Goal: Task Accomplishment & Management: Manage account settings

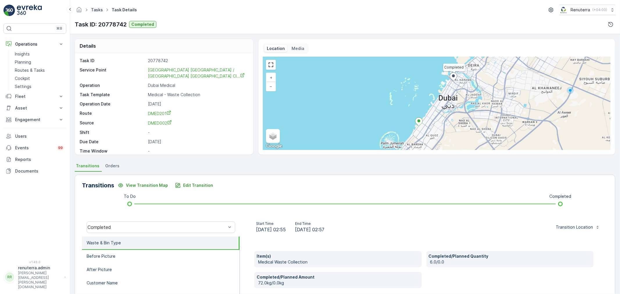
scroll to position [65, 0]
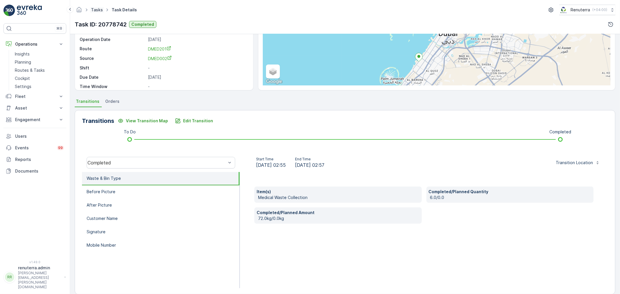
click at [99, 10] on link "Tasks" at bounding box center [97, 9] width 12 height 5
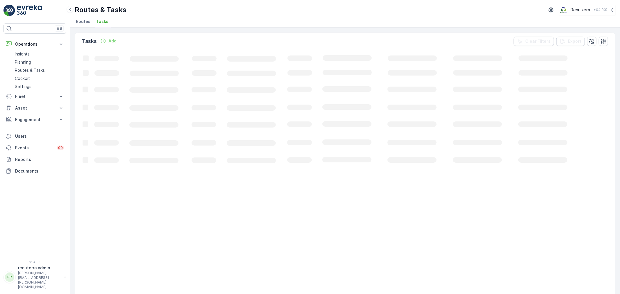
click at [86, 25] on li "Routes" at bounding box center [84, 22] width 18 height 10
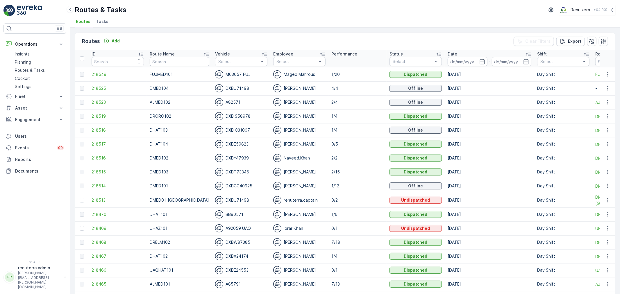
click at [188, 64] on input "text" at bounding box center [180, 61] width 60 height 9
type input "DHAT"
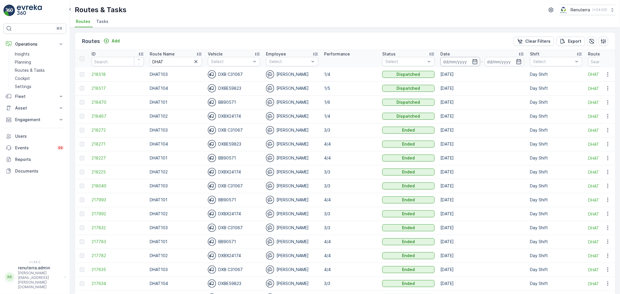
click at [460, 64] on input at bounding box center [461, 61] width 40 height 9
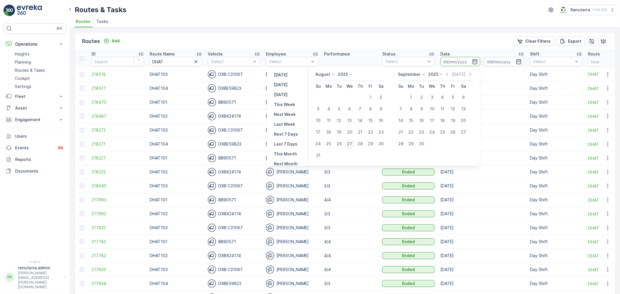
click at [351, 142] on div "27" at bounding box center [349, 143] width 9 height 9
type input "[DATE]"
click at [351, 142] on div "27" at bounding box center [349, 143] width 9 height 9
type input "[DATE]"
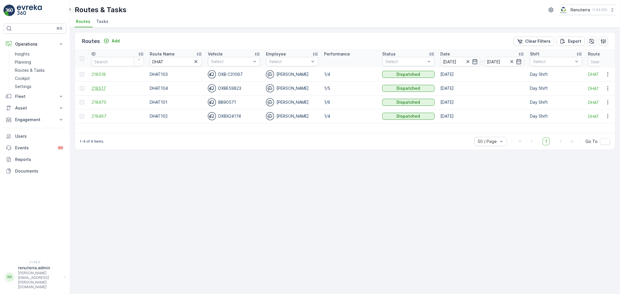
click at [111, 89] on span "218517" at bounding box center [118, 89] width 52 height 6
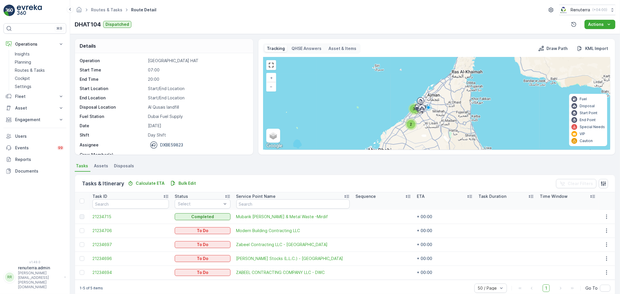
scroll to position [10, 0]
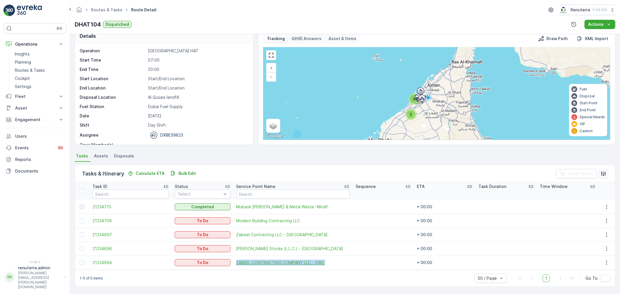
drag, startPoint x: 230, startPoint y: 261, endPoint x: 331, endPoint y: 261, distance: 100.6
click at [331, 261] on td "ZABEEL CONTRACTING COMPANY LLC - DWC" at bounding box center [293, 263] width 119 height 14
copy span "ZABEEL CONTRACTING COMPANY LLC - DWC"
click at [103, 11] on link "Routes & Tasks" at bounding box center [106, 9] width 31 height 5
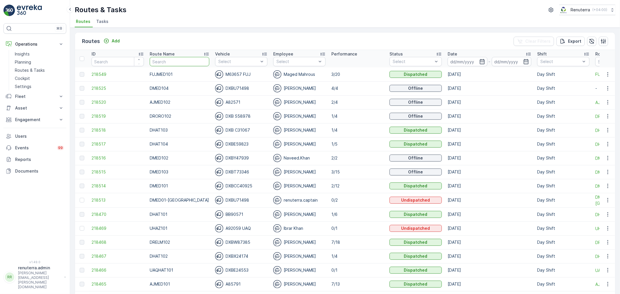
click at [181, 63] on input "text" at bounding box center [180, 61] width 60 height 9
type input "dHA"
click at [135, 61] on tr "ID Route Name dHA Vehicle Select Employee Select Performance Status Select Date…" at bounding box center [400, 58] width 650 height 17
type input "DROR"
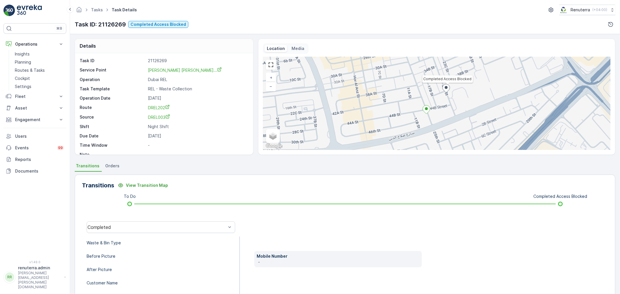
scroll to position [8, 0]
click at [98, 8] on link "Tasks" at bounding box center [97, 9] width 12 height 5
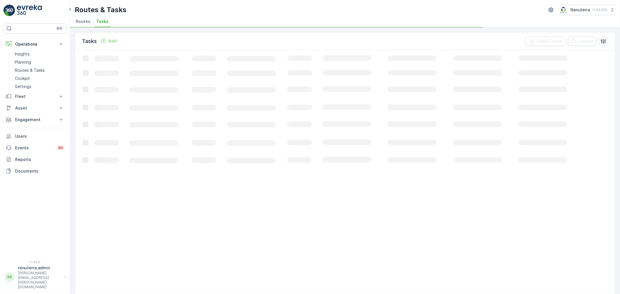
click at [79, 29] on div "Tasks Add Clear Filters Export Loading... 50 / Page Previous Next" at bounding box center [345, 161] width 550 height 267
click at [83, 21] on span "Routes" at bounding box center [83, 22] width 15 height 6
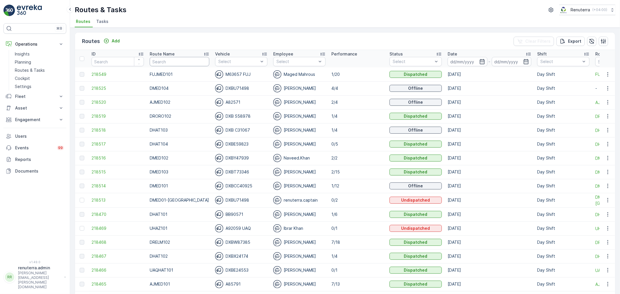
click at [179, 65] on input "text" at bounding box center [180, 61] width 60 height 9
type input "DHAT"
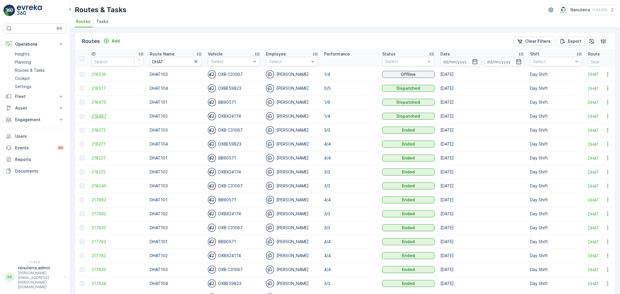
click at [102, 118] on span "218467" at bounding box center [118, 116] width 52 height 6
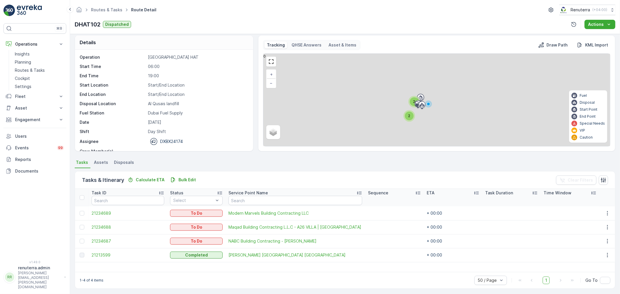
scroll to position [5, 0]
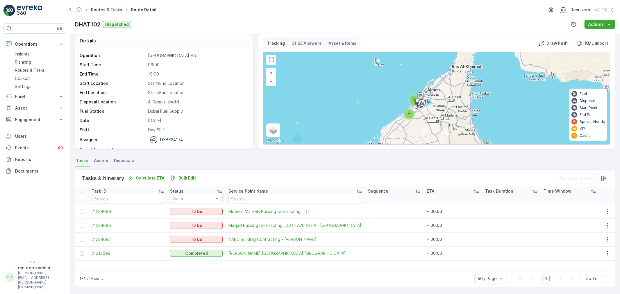
click at [106, 9] on link "Routes & Tasks" at bounding box center [106, 9] width 31 height 5
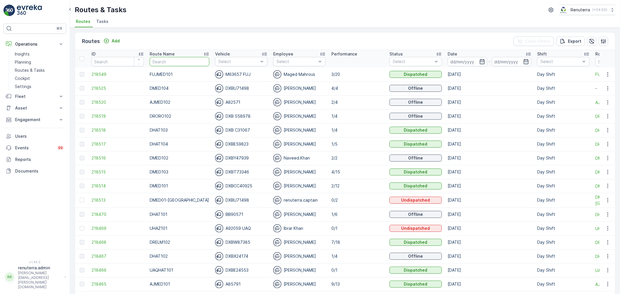
click at [176, 62] on input "text" at bounding box center [180, 61] width 60 height 9
type input "roroi"
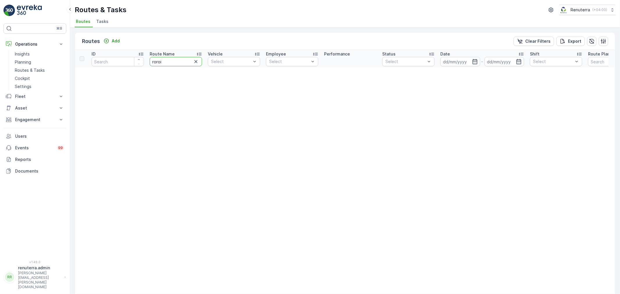
click at [178, 65] on input "roroi" at bounding box center [176, 61] width 52 height 9
type input "roro"
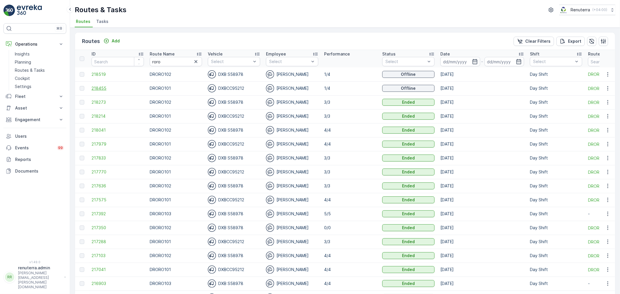
click at [106, 89] on span "218455" at bounding box center [118, 89] width 52 height 6
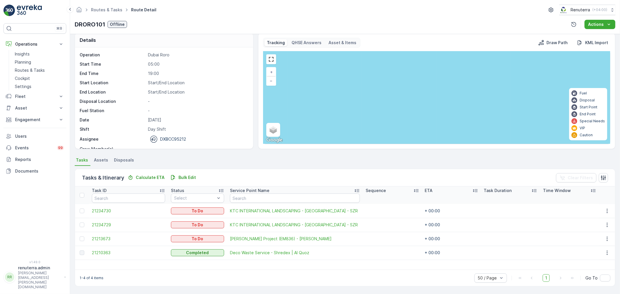
scroll to position [5, 0]
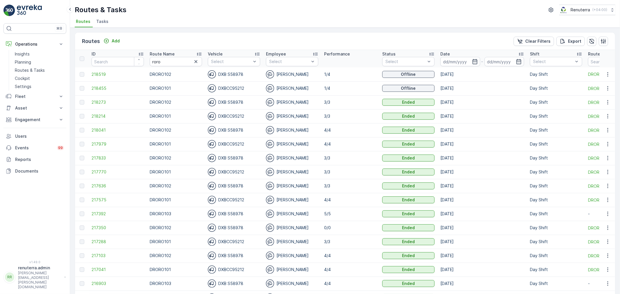
click at [123, 77] on td "218519" at bounding box center [118, 74] width 58 height 14
click at [118, 76] on span "218519" at bounding box center [118, 75] width 52 height 6
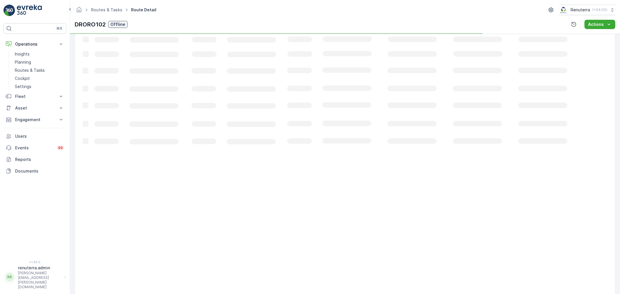
scroll to position [6, 0]
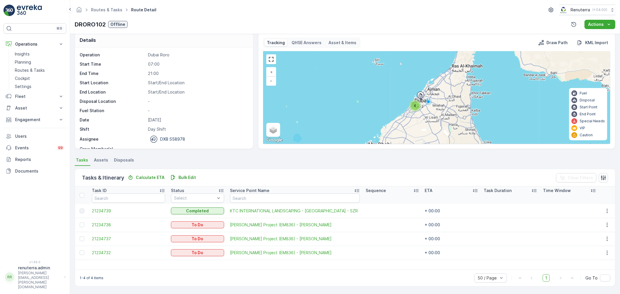
click at [92, 15] on div "Routes & Tasks Route Detail Renuterra ( +04:00 ) DRORO102 Offline Actions" at bounding box center [345, 17] width 550 height 34
click at [93, 15] on div "Routes & Tasks Route Detail Renuterra ( +04:00 )" at bounding box center [345, 10] width 541 height 10
click at [104, 10] on link "Routes & Tasks" at bounding box center [106, 9] width 31 height 5
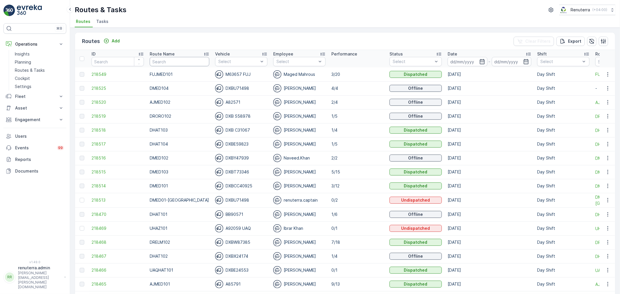
click at [194, 63] on input "text" at bounding box center [180, 61] width 60 height 9
click at [95, 216] on span "218470" at bounding box center [118, 215] width 52 height 6
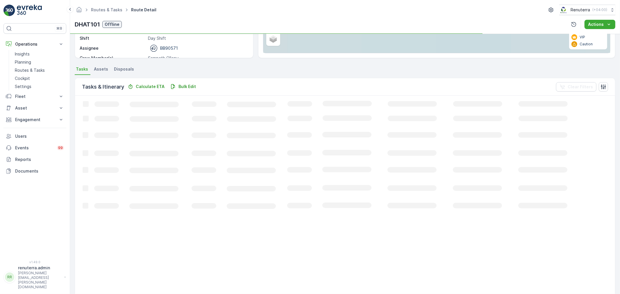
scroll to position [24, 0]
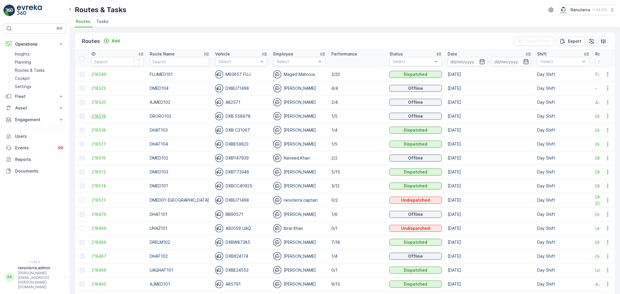
click at [120, 115] on span "218519" at bounding box center [118, 116] width 52 height 6
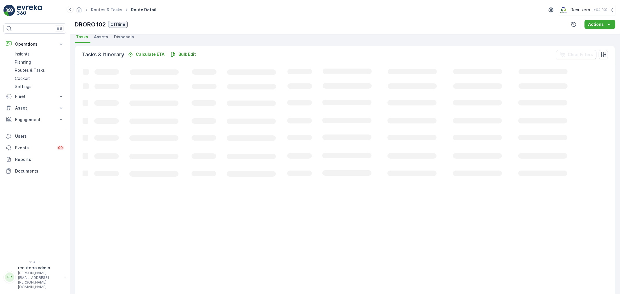
scroll to position [10, 0]
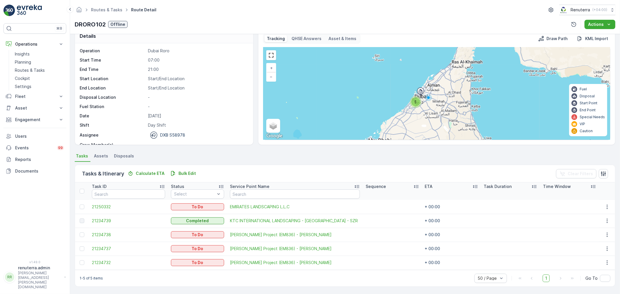
click at [83, 234] on div at bounding box center [82, 235] width 5 height 5
click at [80, 233] on input "checkbox" at bounding box center [80, 233] width 0 height 0
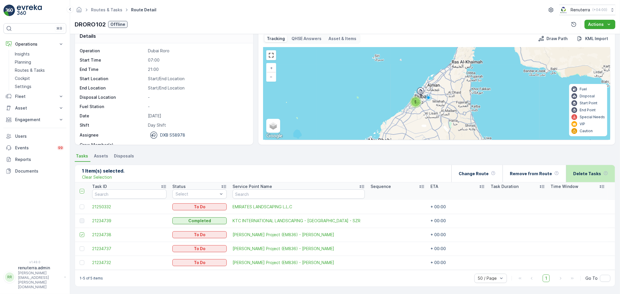
click at [583, 176] on p "Delete Tasks" at bounding box center [588, 174] width 28 height 6
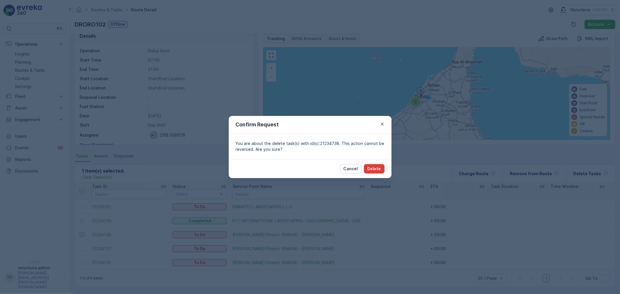
click at [380, 169] on p "Delete" at bounding box center [375, 169] width 14 height 6
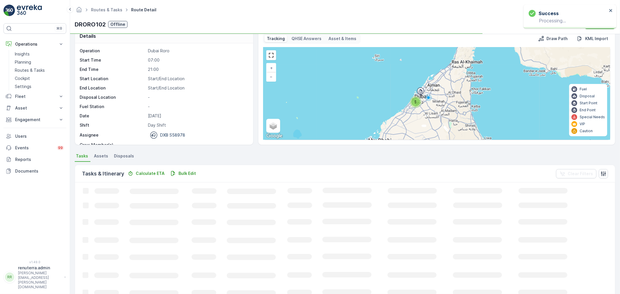
scroll to position [6, 0]
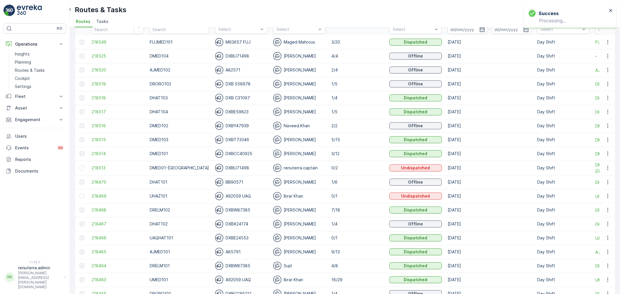
scroll to position [65, 0]
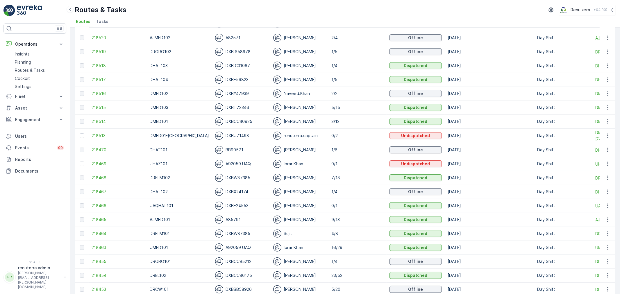
click at [97, 61] on td "218518" at bounding box center [118, 66] width 58 height 14
click at [98, 65] on span "218518" at bounding box center [118, 66] width 52 height 6
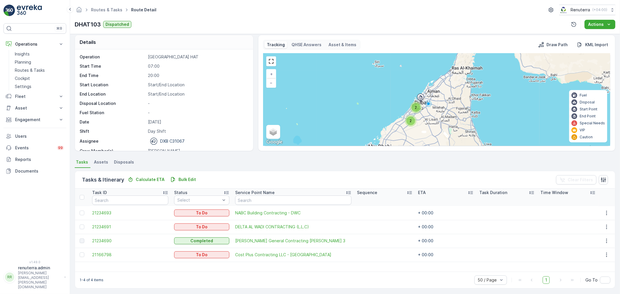
scroll to position [5, 0]
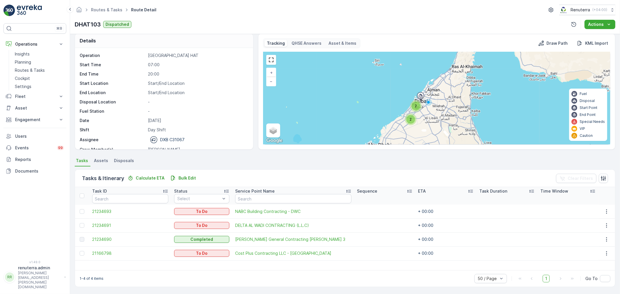
click at [414, 119] on div "2" at bounding box center [411, 119] width 9 height 9
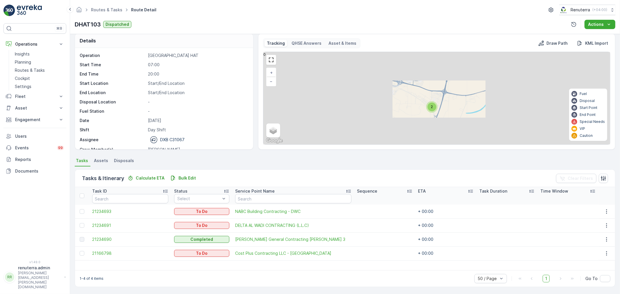
drag, startPoint x: 447, startPoint y: 116, endPoint x: 416, endPoint y: 111, distance: 31.3
click at [416, 111] on div "2 + − Satellite Roadmap Terrain Hybrid Leaflet Keyboard shortcuts Map Data Map …" at bounding box center [437, 98] width 347 height 92
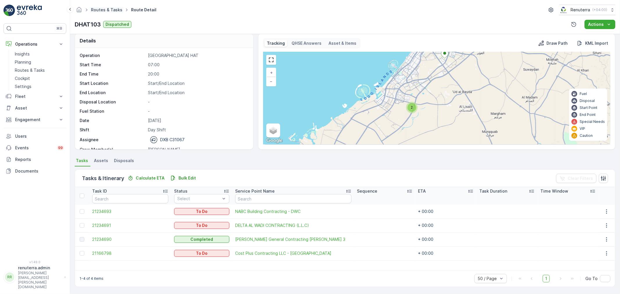
click at [107, 10] on link "Routes & Tasks" at bounding box center [106, 9] width 31 height 5
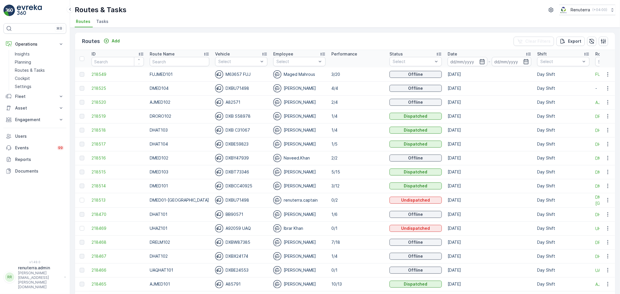
click at [186, 55] on div "Route Name" at bounding box center [180, 54] width 60 height 6
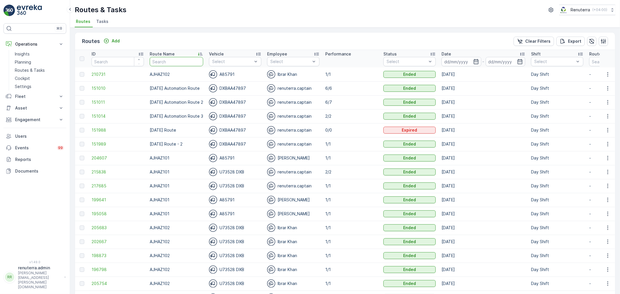
click at [185, 62] on input "text" at bounding box center [177, 61] width 54 height 9
type input "DHAT"
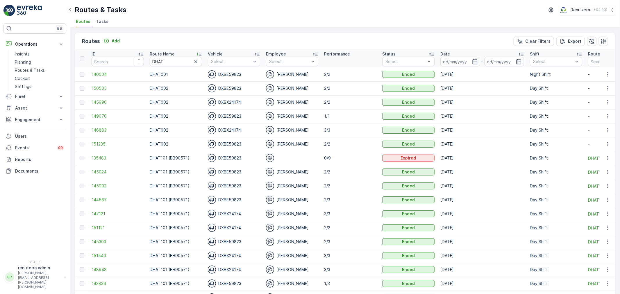
click at [327, 120] on td "1/1" at bounding box center [350, 116] width 58 height 14
click at [174, 63] on input "DHAT" at bounding box center [176, 61] width 52 height 9
click at [466, 65] on input at bounding box center [461, 61] width 40 height 9
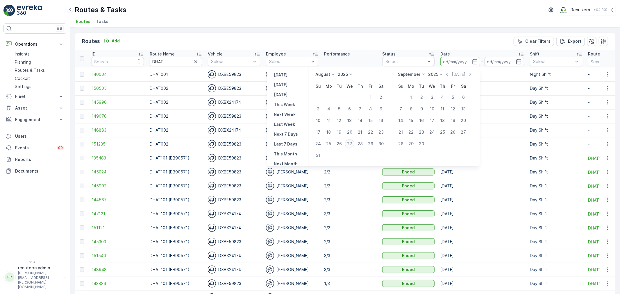
click at [354, 146] on div "27" at bounding box center [349, 143] width 9 height 9
type input "[DATE]"
click at [354, 146] on div "27" at bounding box center [349, 143] width 9 height 9
type input "[DATE]"
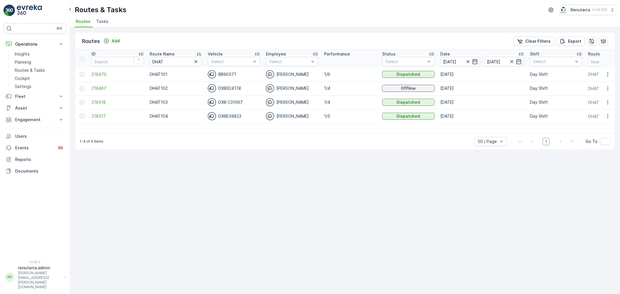
click at [102, 120] on td "218517" at bounding box center [118, 116] width 58 height 14
click at [101, 115] on span "218517" at bounding box center [118, 116] width 52 height 6
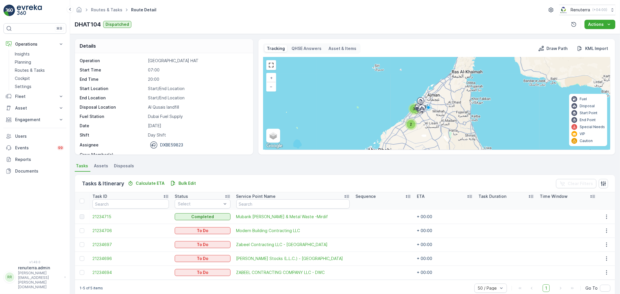
click at [85, 257] on div at bounding box center [83, 259] width 6 height 5
click at [80, 257] on input "checkbox" at bounding box center [80, 257] width 0 height 0
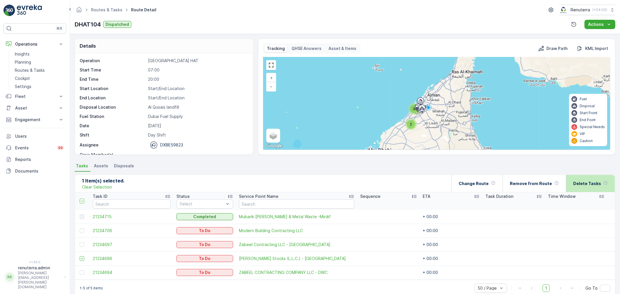
click at [585, 185] on p "Delete Tasks" at bounding box center [588, 184] width 28 height 6
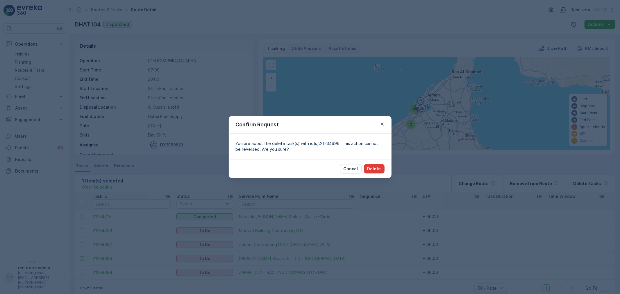
click at [372, 167] on p "Delete" at bounding box center [375, 169] width 14 height 6
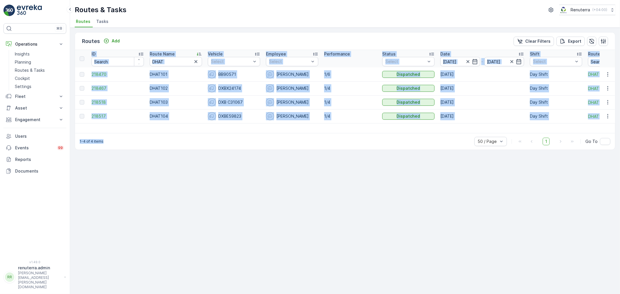
drag, startPoint x: 384, startPoint y: 133, endPoint x: 417, endPoint y: 132, distance: 32.9
click at [417, 132] on div "Routes Add Clear Filters Export ID Route Name DHAT Vehicle Select Employee Sele…" at bounding box center [345, 91] width 541 height 118
click at [404, 176] on div "Routes Add Clear Filters Export ID Route Name DHAT Vehicle Select Employee Sele…" at bounding box center [345, 161] width 550 height 267
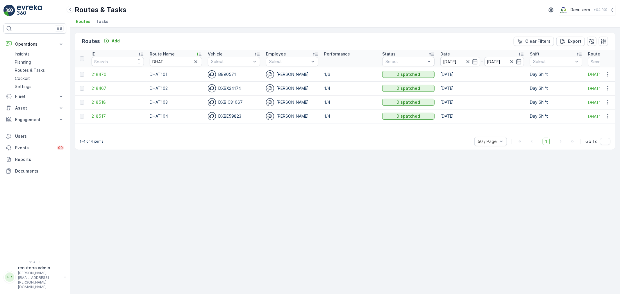
click at [106, 115] on span "218517" at bounding box center [118, 116] width 52 height 6
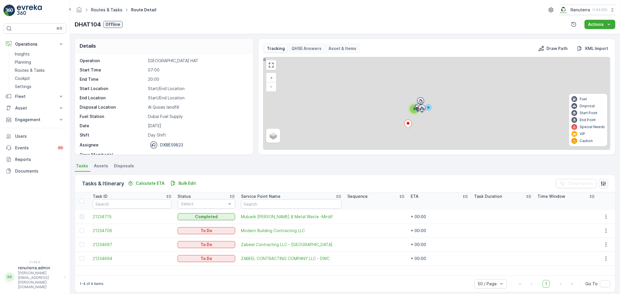
click at [113, 10] on link "Routes & Tasks" at bounding box center [106, 9] width 31 height 5
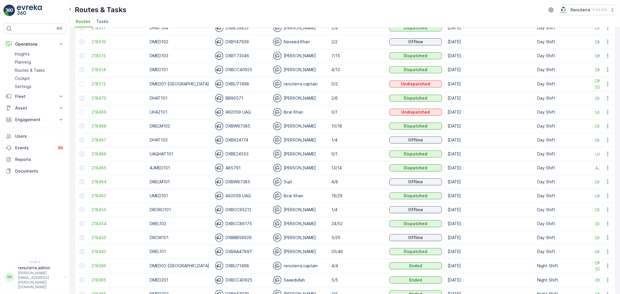
scroll to position [129, 0]
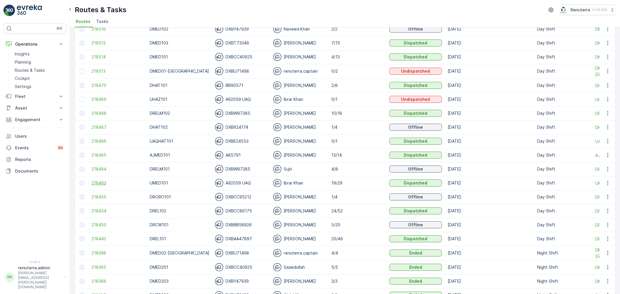
click at [103, 182] on span "218463" at bounding box center [118, 183] width 52 height 6
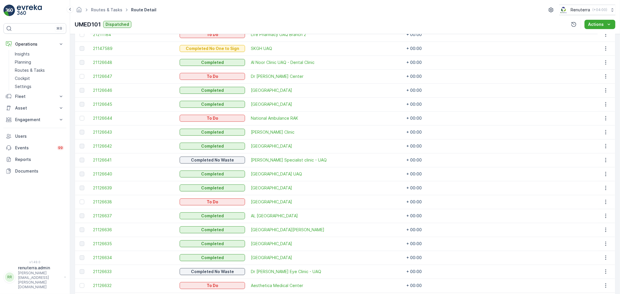
scroll to position [118, 0]
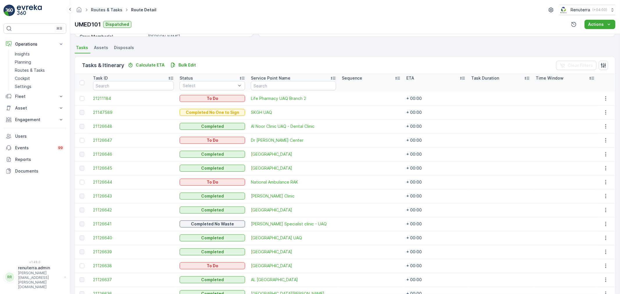
click at [105, 11] on link "Routes & Tasks" at bounding box center [106, 9] width 31 height 5
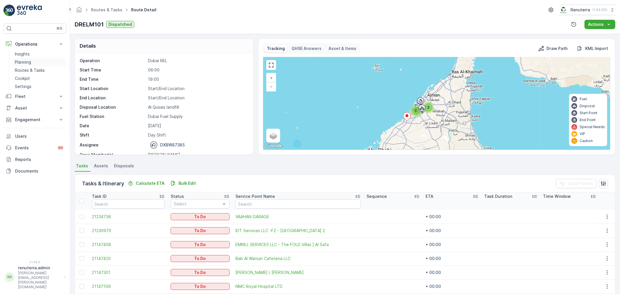
drag, startPoint x: 0, startPoint y: 0, endPoint x: 41, endPoint y: 59, distance: 71.9
click at [41, 59] on link "Planning" at bounding box center [40, 62] width 54 height 8
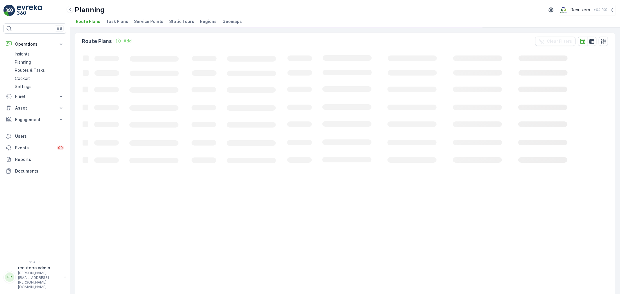
click at [134, 22] on span "Service Points" at bounding box center [148, 22] width 29 height 6
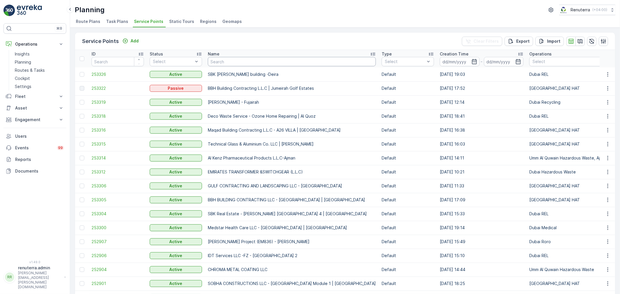
click at [218, 63] on input "text" at bounding box center [292, 61] width 168 height 9
type input "364"
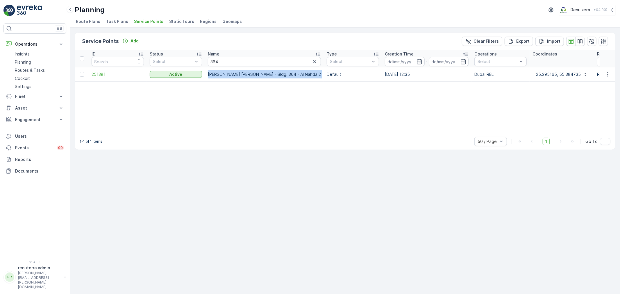
drag, startPoint x: 206, startPoint y: 71, endPoint x: 329, endPoint y: 69, distance: 123.6
copy td "AHMAD BUTI SAEED AL MUHAIRBI - Bldg. 364 - Al Nahda 2"
click at [106, 77] on span "251381" at bounding box center [118, 75] width 52 height 6
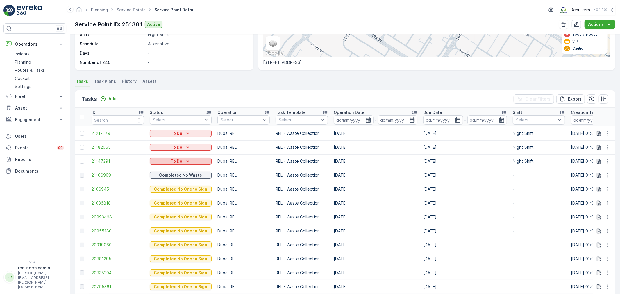
scroll to position [161, 0]
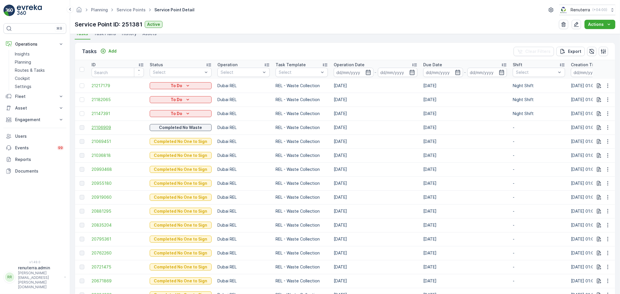
click at [110, 127] on span "21106909" at bounding box center [118, 128] width 52 height 6
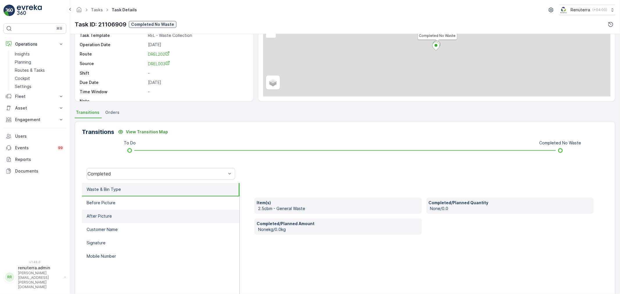
scroll to position [72, 0]
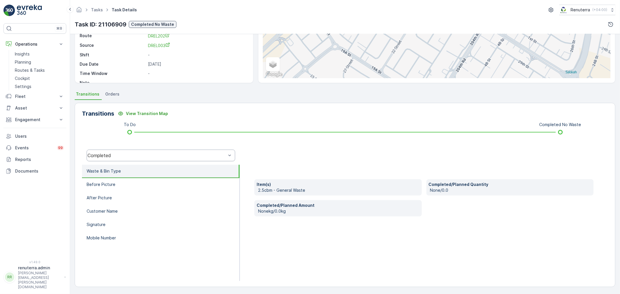
click at [125, 156] on div "Completed" at bounding box center [157, 155] width 139 height 5
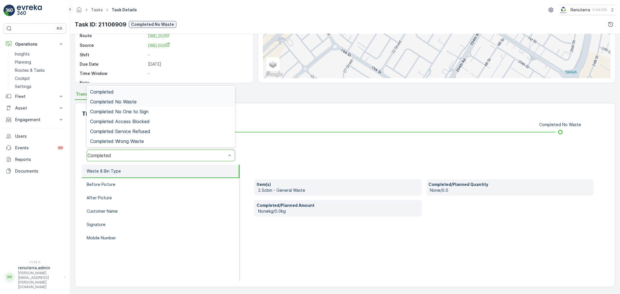
click at [122, 102] on span "Completed No Waste" at bounding box center [113, 101] width 47 height 5
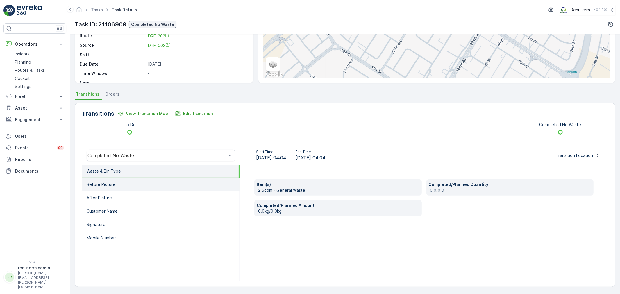
click at [129, 185] on li "Before Picture" at bounding box center [161, 184] width 158 height 13
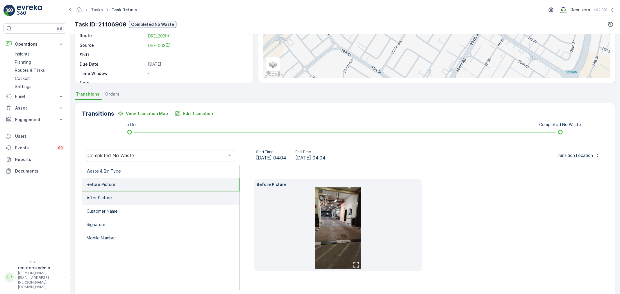
click at [155, 193] on li "After Picture" at bounding box center [161, 198] width 158 height 13
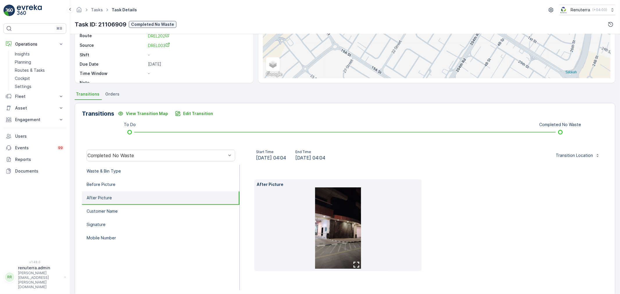
click at [147, 200] on li "After Picture" at bounding box center [161, 198] width 158 height 13
click at [148, 209] on li "Customer Name" at bounding box center [161, 211] width 158 height 13
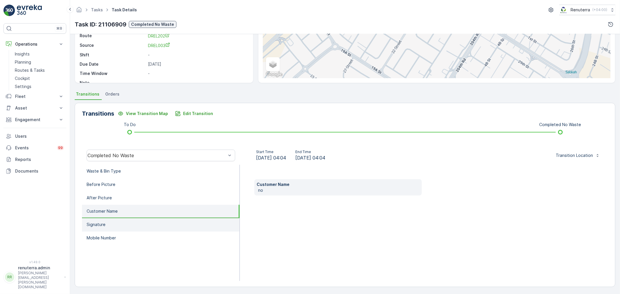
click at [137, 220] on li "Signature" at bounding box center [161, 224] width 158 height 13
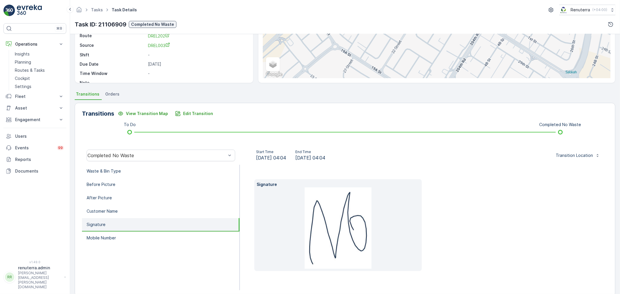
click at [138, 229] on li "Signature" at bounding box center [161, 224] width 158 height 13
click at [128, 238] on li "Mobile Number" at bounding box center [161, 238] width 158 height 13
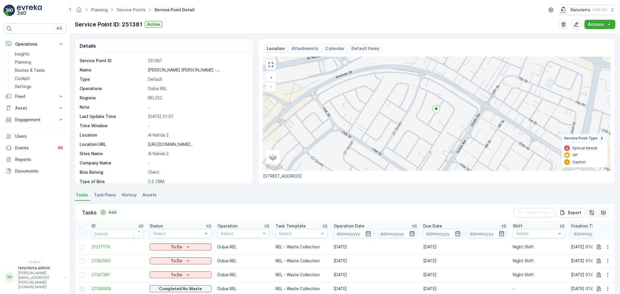
click at [122, 5] on div "Planning Service Points Service Point Detail Renuterra ( +04:00 )" at bounding box center [345, 10] width 541 height 10
click at [123, 13] on span "Service Points" at bounding box center [130, 10] width 31 height 6
click at [124, 10] on link "Service Points" at bounding box center [131, 9] width 29 height 5
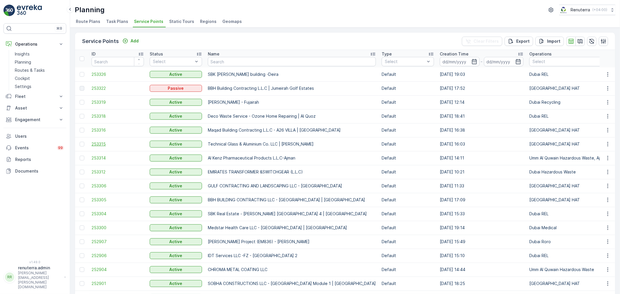
click at [94, 146] on span "253315" at bounding box center [118, 144] width 52 height 6
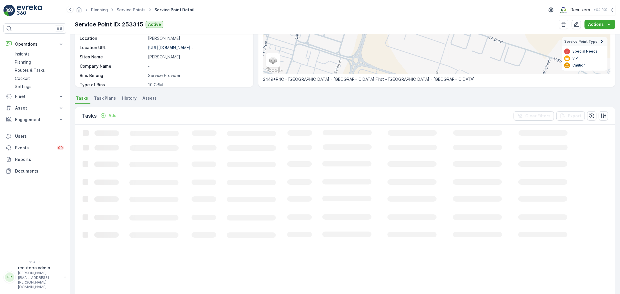
scroll to position [35, 0]
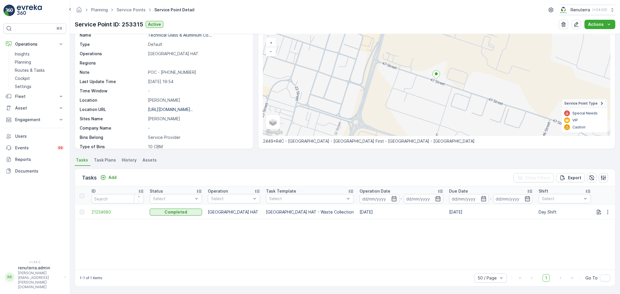
click at [97, 215] on td "21234680" at bounding box center [118, 212] width 58 height 14
click at [100, 210] on span "21234680" at bounding box center [118, 212] width 52 height 6
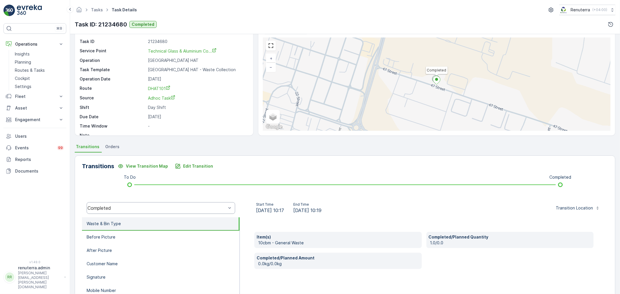
scroll to position [32, 0]
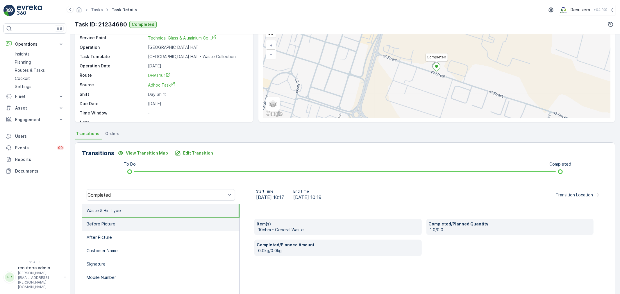
click at [156, 219] on li "Before Picture" at bounding box center [161, 224] width 158 height 13
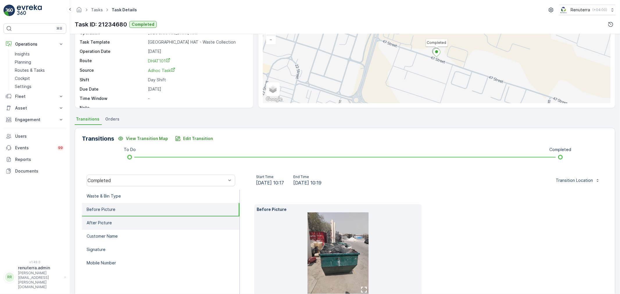
scroll to position [65, 0]
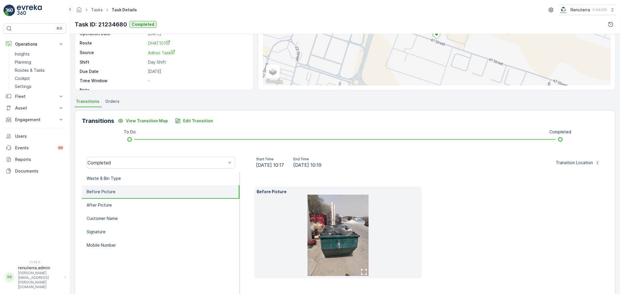
click at [313, 219] on img at bounding box center [338, 235] width 61 height 81
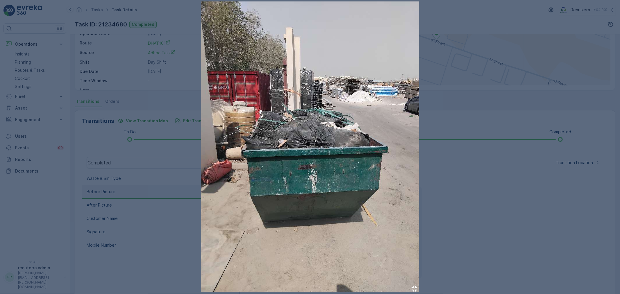
click at [484, 220] on div at bounding box center [310, 147] width 620 height 294
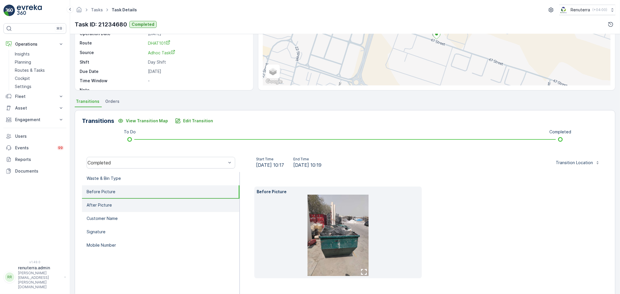
click at [103, 206] on p "After Picture" at bounding box center [99, 205] width 25 height 6
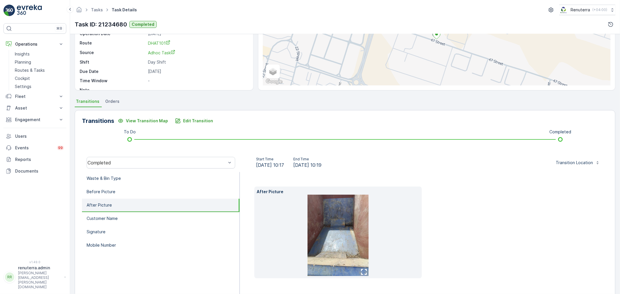
click at [351, 249] on img at bounding box center [338, 235] width 61 height 81
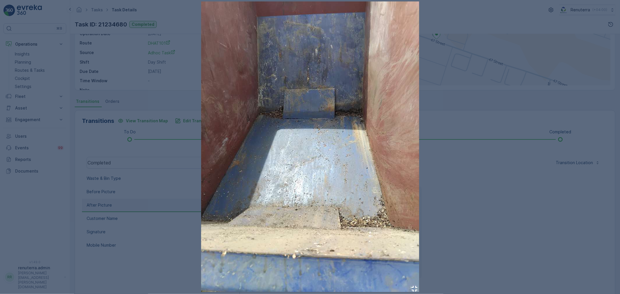
click at [482, 256] on div at bounding box center [310, 147] width 620 height 294
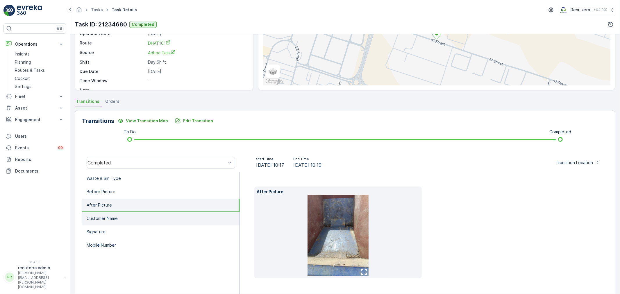
click at [175, 218] on li "Customer Name" at bounding box center [161, 218] width 158 height 13
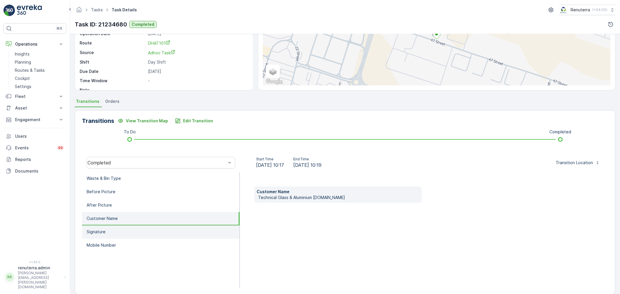
click at [168, 231] on li "Signature" at bounding box center [161, 232] width 158 height 13
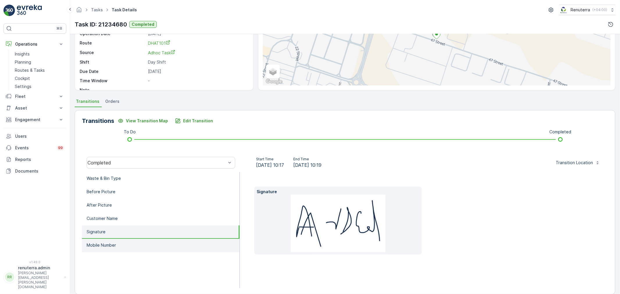
click at [163, 243] on li "Mobile Number" at bounding box center [161, 245] width 158 height 13
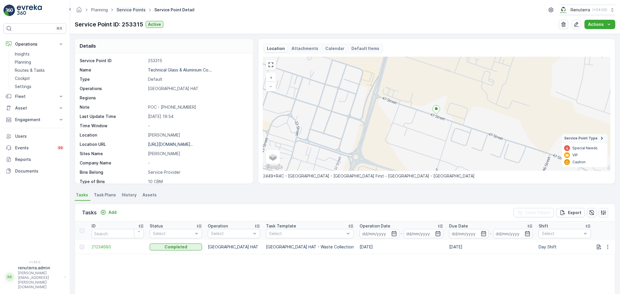
click at [137, 8] on link "Service Points" at bounding box center [131, 9] width 29 height 5
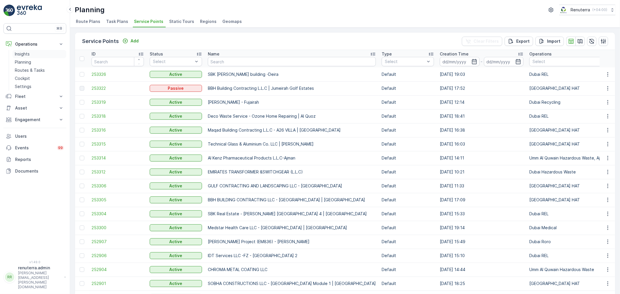
click at [28, 56] on p "Insights" at bounding box center [22, 54] width 15 height 6
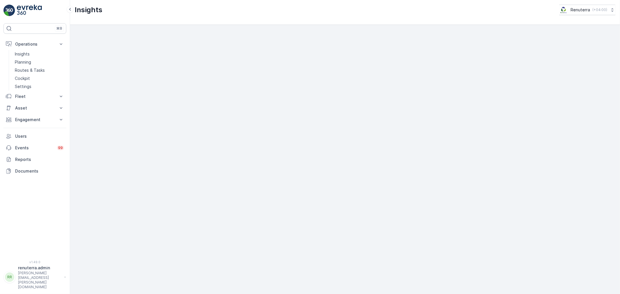
click at [337, 240] on div at bounding box center [345, 165] width 541 height 260
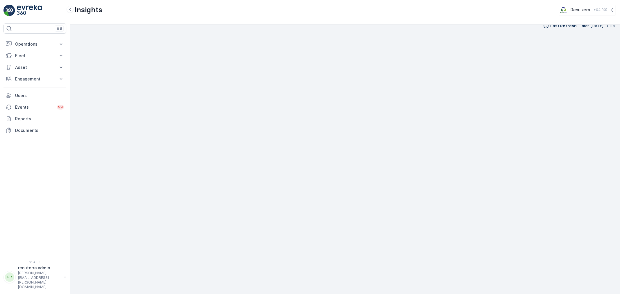
scroll to position [8, 0]
click at [25, 38] on div "⌘B Operations Insights Planning Routes & Tasks Cockpit Settings Fleet Live Trac…" at bounding box center [34, 138] width 63 height 230
click at [26, 39] on button "Operations" at bounding box center [34, 44] width 63 height 12
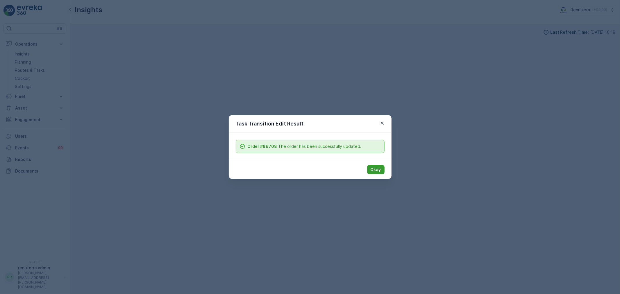
click at [383, 170] on button "Okay" at bounding box center [375, 169] width 17 height 9
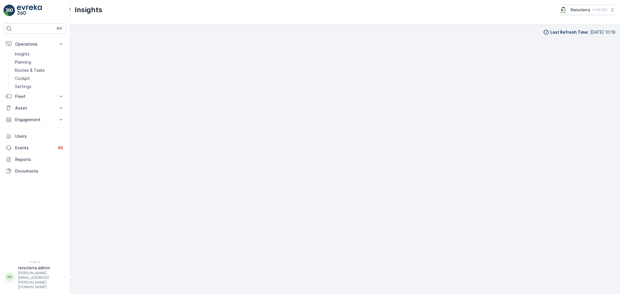
click at [28, 15] on img at bounding box center [29, 11] width 25 height 12
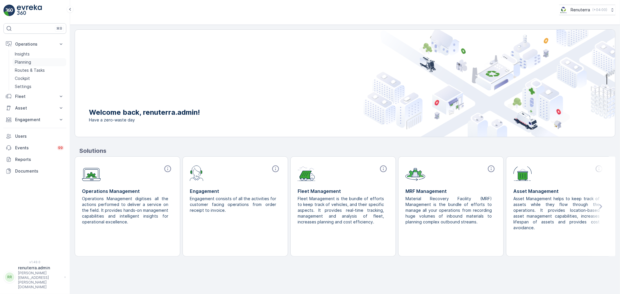
click at [40, 61] on link "Planning" at bounding box center [40, 62] width 54 height 8
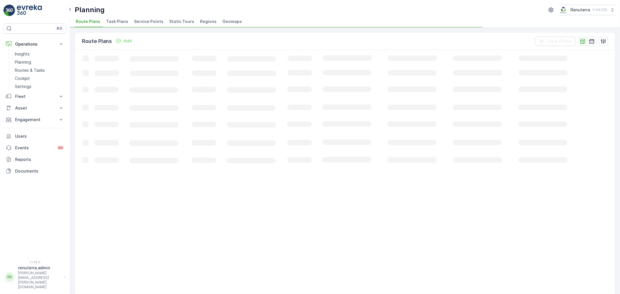
click at [136, 23] on span "Service Points" at bounding box center [148, 22] width 29 height 6
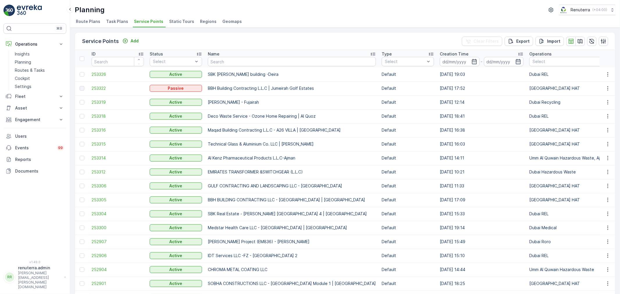
drag, startPoint x: 231, startPoint y: 66, endPoint x: 229, endPoint y: 63, distance: 3.3
click at [230, 65] on th "Name" at bounding box center [292, 58] width 174 height 17
click at [229, 63] on input "text" at bounding box center [292, 61] width 168 height 9
type input "Sheika"
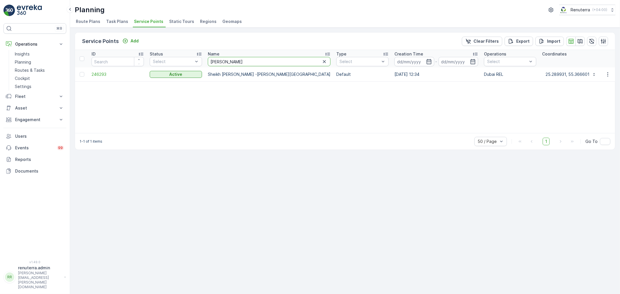
click at [225, 57] on input "Sheika" at bounding box center [269, 61] width 123 height 9
drag, startPoint x: 208, startPoint y: 64, endPoint x: 205, endPoint y: 64, distance: 3.2
click at [205, 64] on th "Name Sheika" at bounding box center [269, 58] width 129 height 17
drag, startPoint x: 238, startPoint y: 61, endPoint x: 201, endPoint y: 61, distance: 37.2
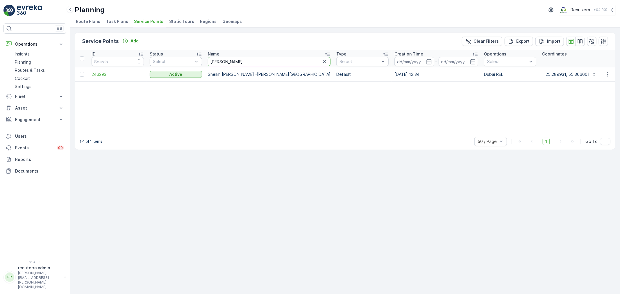
type input "maryam"
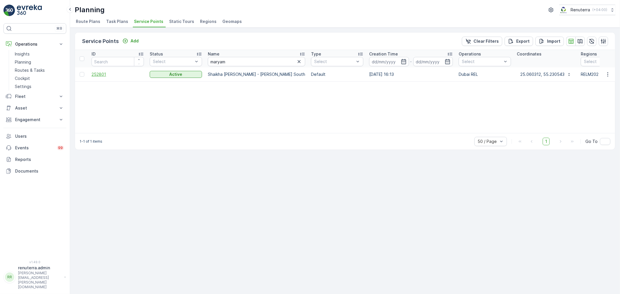
click at [118, 74] on span "252801" at bounding box center [118, 75] width 52 height 6
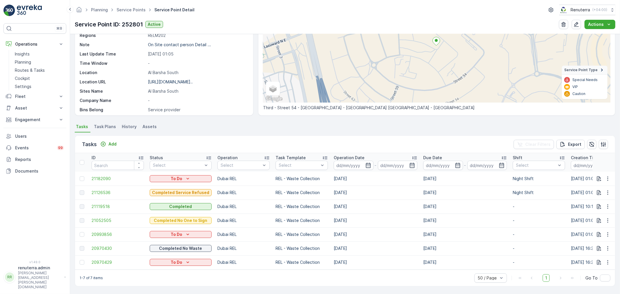
scroll to position [71, 0]
click at [114, 191] on span "21126536" at bounding box center [118, 193] width 52 height 6
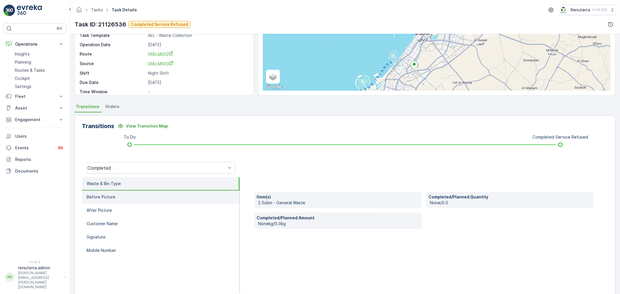
scroll to position [65, 0]
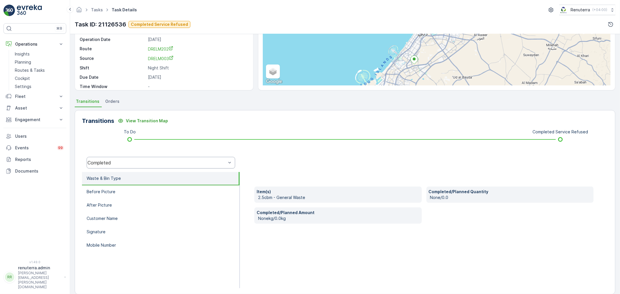
click at [111, 166] on div "Completed" at bounding box center [161, 163] width 149 height 12
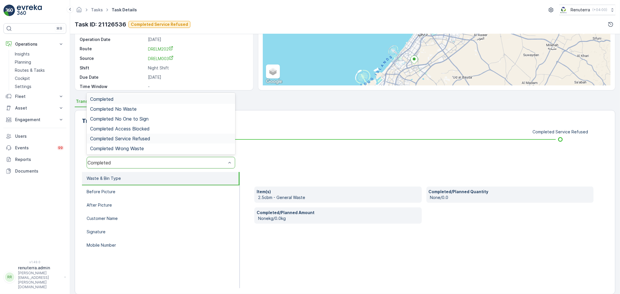
click at [119, 135] on div "Completed Service Refused" at bounding box center [161, 139] width 149 height 10
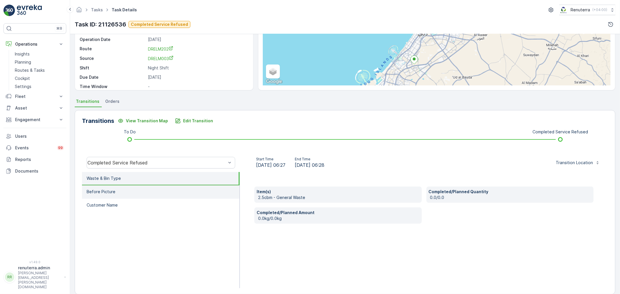
click at [137, 194] on li "Before Picture" at bounding box center [161, 192] width 158 height 13
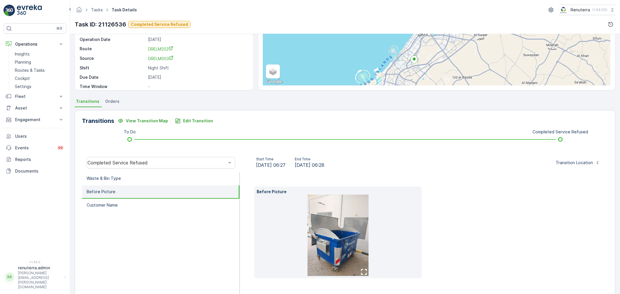
click at [350, 248] on img at bounding box center [338, 235] width 61 height 81
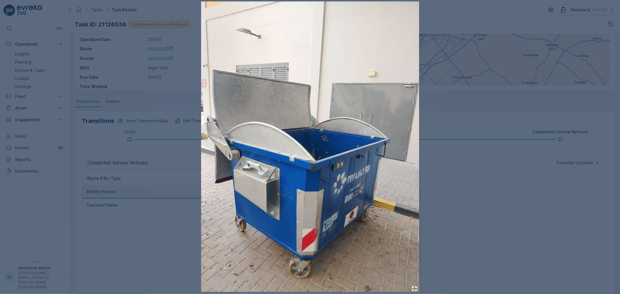
click at [32, 47] on div at bounding box center [310, 147] width 620 height 294
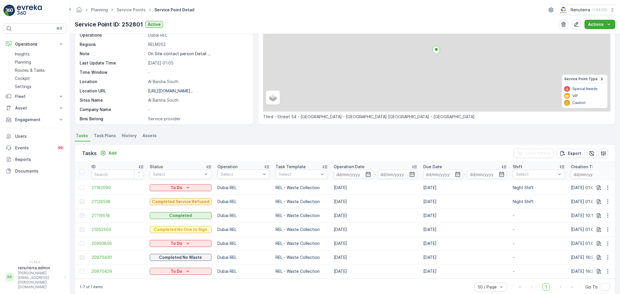
scroll to position [71, 0]
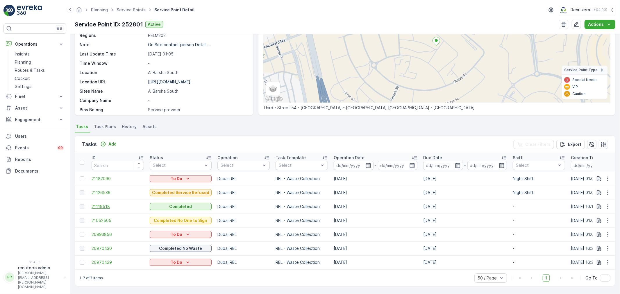
click at [97, 205] on span "21119518" at bounding box center [118, 207] width 52 height 6
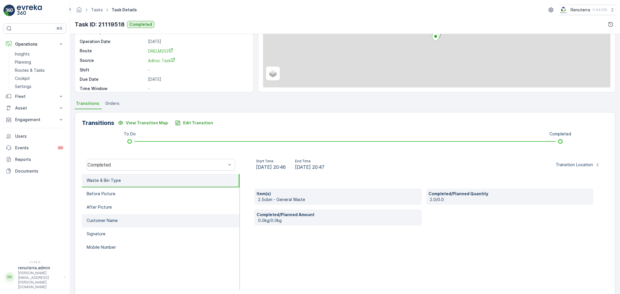
scroll to position [72, 0]
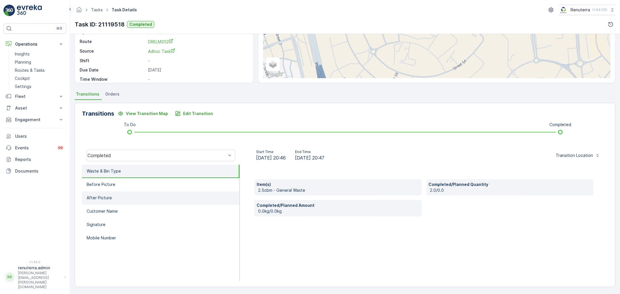
click at [140, 197] on li "After Picture" at bounding box center [161, 198] width 158 height 13
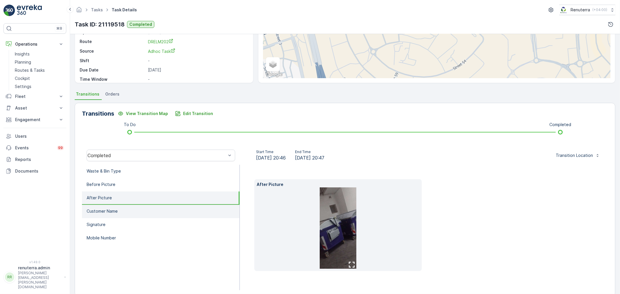
click at [148, 207] on li "Customer Name" at bounding box center [161, 211] width 158 height 13
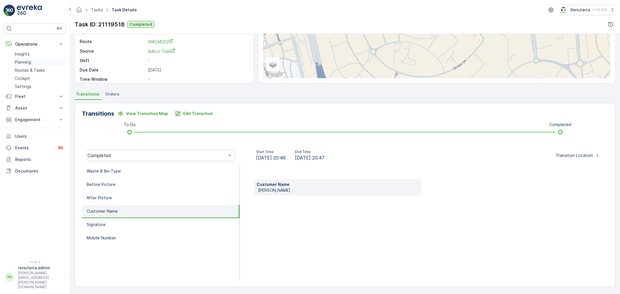
click at [34, 62] on link "Planning" at bounding box center [40, 62] width 54 height 8
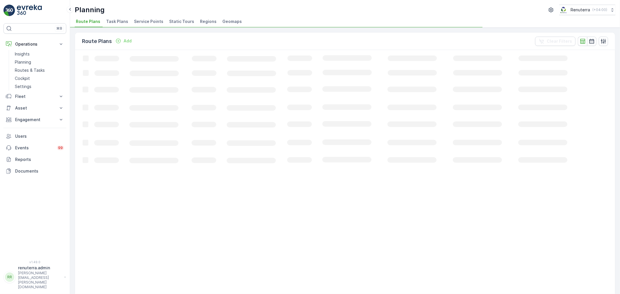
click at [142, 26] on li "Service Points" at bounding box center [149, 22] width 33 height 10
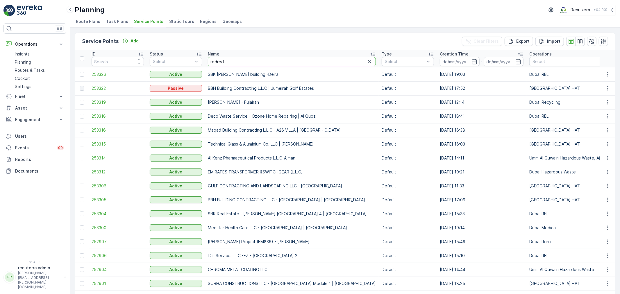
type input "redred"
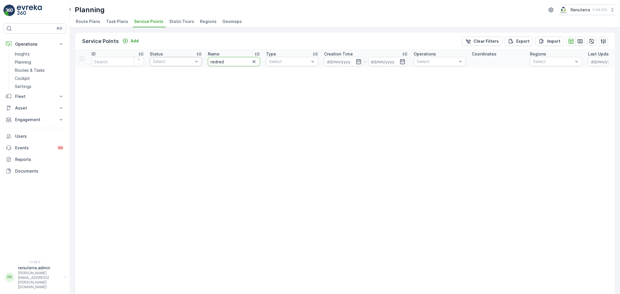
drag, startPoint x: 236, startPoint y: 59, endPoint x: 188, endPoint y: 63, distance: 48.1
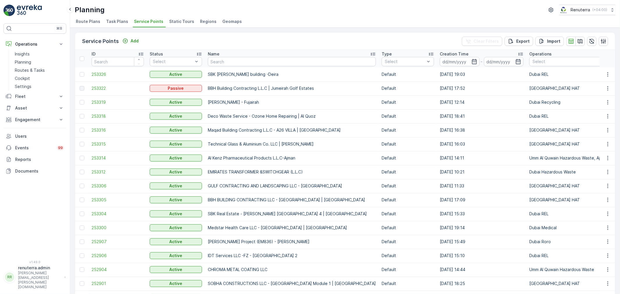
click at [243, 67] on th "Name" at bounding box center [292, 58] width 174 height 17
click at [240, 63] on input "text" at bounding box center [292, 61] width 168 height 9
type input "roto"
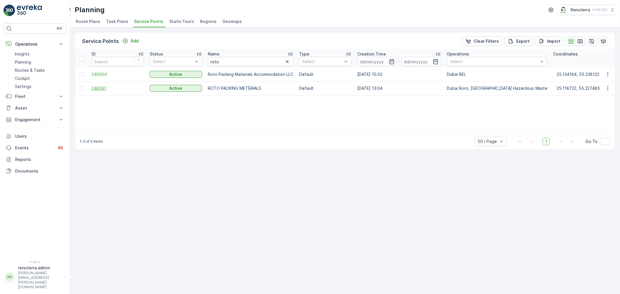
click at [106, 87] on span "248591" at bounding box center [118, 89] width 52 height 6
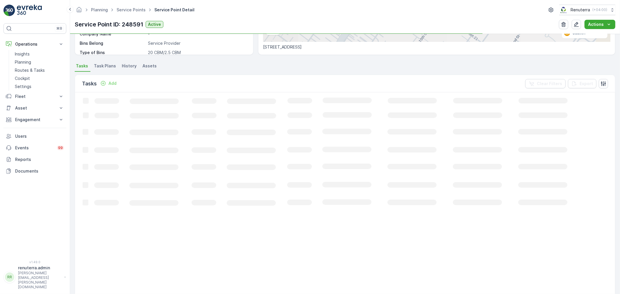
scroll to position [129, 0]
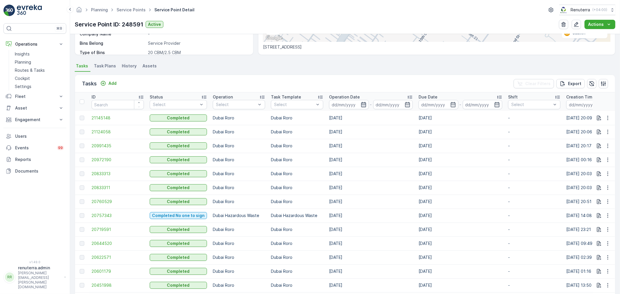
click at [363, 107] on icon "button" at bounding box center [364, 105] width 6 height 6
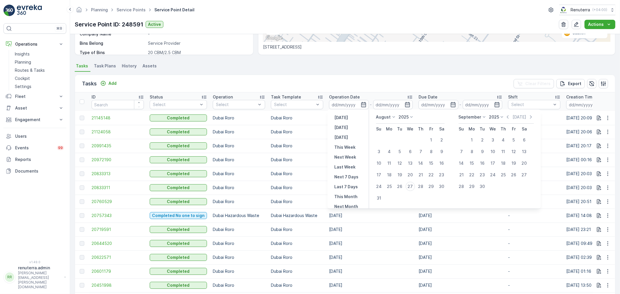
click at [321, 222] on td "Dubai Hazardous Waste" at bounding box center [297, 216] width 58 height 14
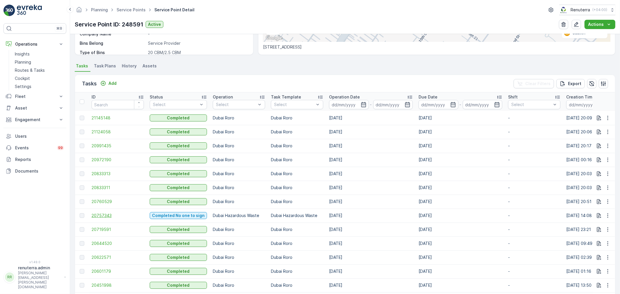
click at [117, 216] on span "20757343" at bounding box center [118, 216] width 52 height 6
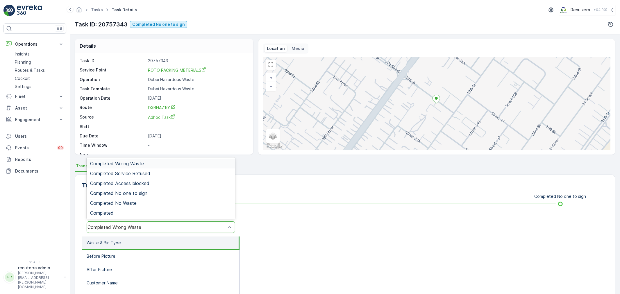
click at [163, 227] on div "Completed Wrong Waste" at bounding box center [157, 227] width 139 height 5
click at [141, 194] on span "Completed No one to sign" at bounding box center [118, 193] width 57 height 5
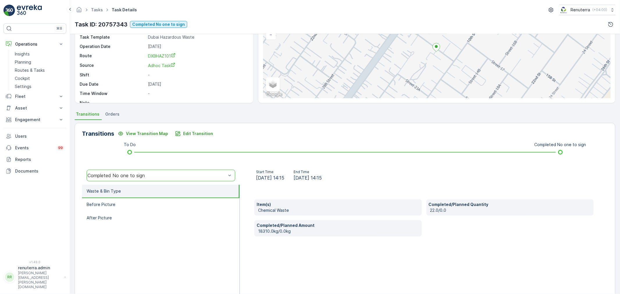
scroll to position [65, 0]
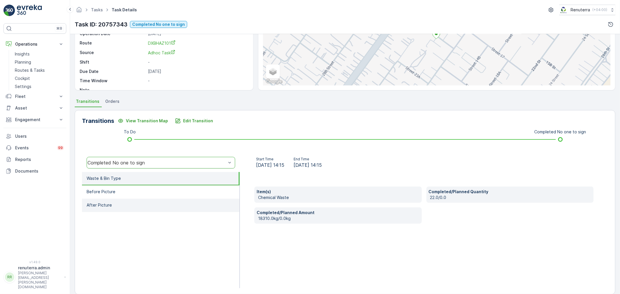
click at [131, 199] on li "After Picture" at bounding box center [161, 205] width 158 height 13
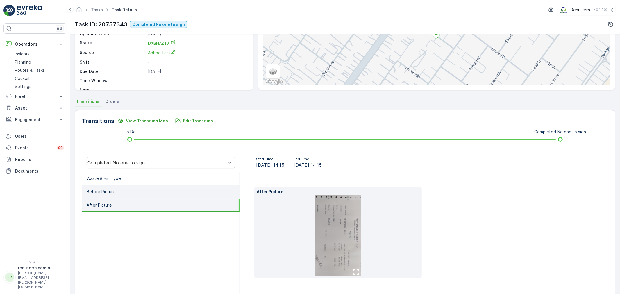
click at [130, 190] on li "Before Picture" at bounding box center [161, 192] width 158 height 13
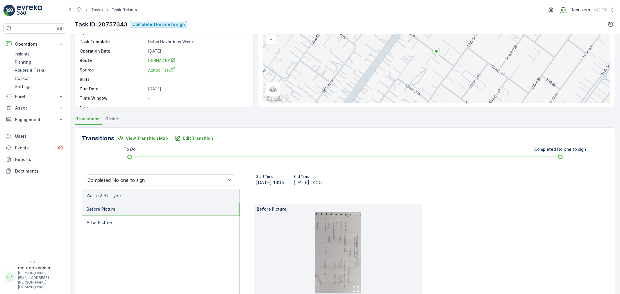
scroll to position [0, 0]
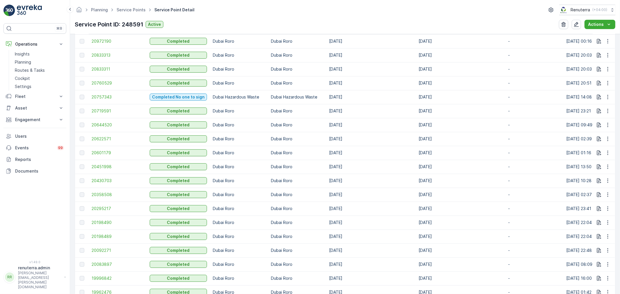
scroll to position [258, 0]
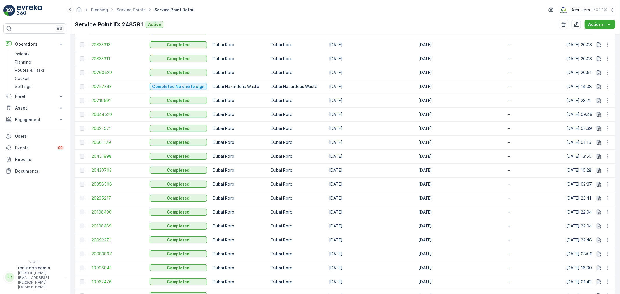
click at [102, 242] on span "20092271" at bounding box center [118, 240] width 52 height 6
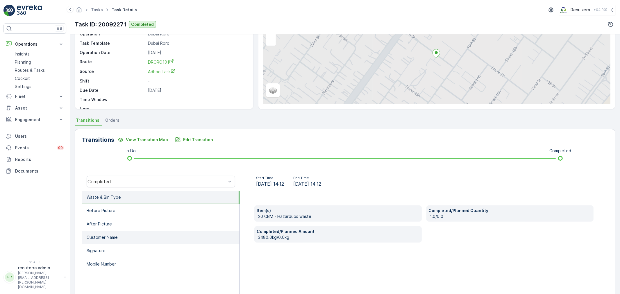
scroll to position [65, 0]
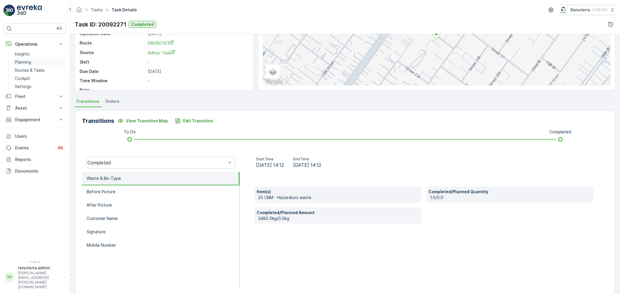
drag, startPoint x: 26, startPoint y: 63, endPoint x: 32, endPoint y: 63, distance: 6.1
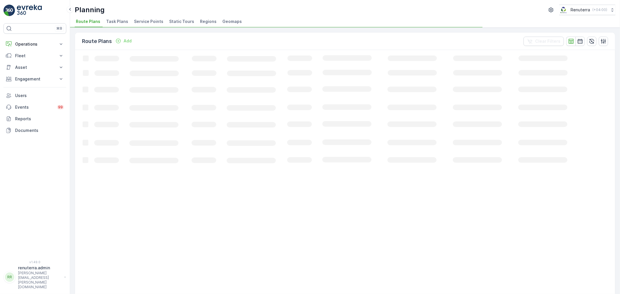
click at [144, 25] on li "Service Points" at bounding box center [149, 22] width 33 height 10
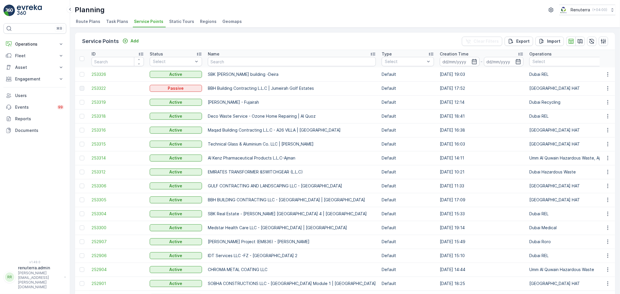
click at [239, 62] on input "text" at bounding box center [292, 61] width 168 height 9
type input "emrit"
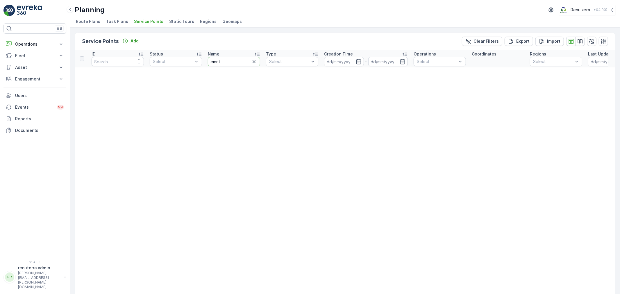
click at [239, 62] on input "emrit" at bounding box center [234, 61] width 52 height 9
type input "emirates"
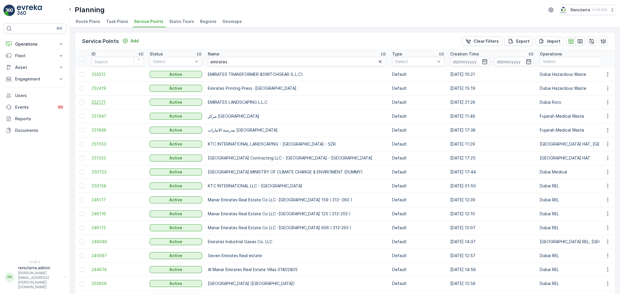
click at [98, 103] on span "252171" at bounding box center [118, 102] width 52 height 6
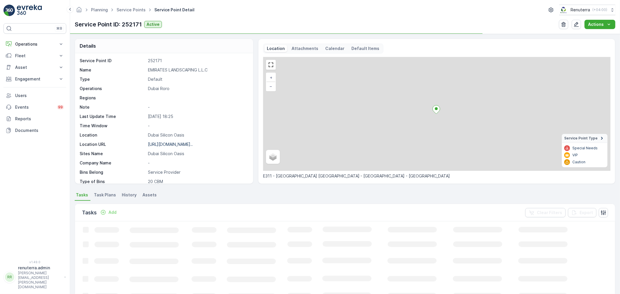
scroll to position [97, 0]
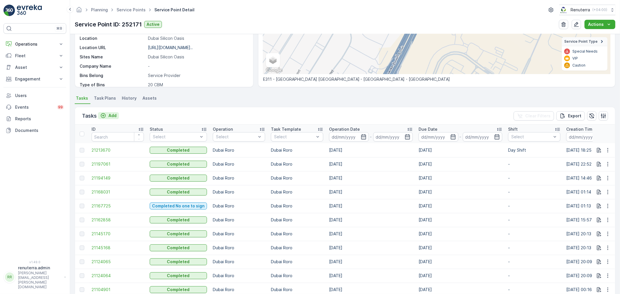
click at [110, 116] on p "Add" at bounding box center [112, 116] width 8 height 6
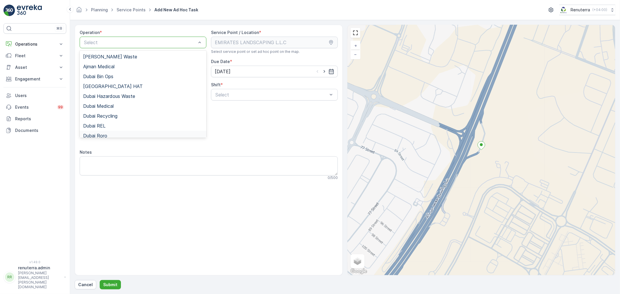
click at [107, 134] on span "Dubai Roro" at bounding box center [95, 135] width 24 height 5
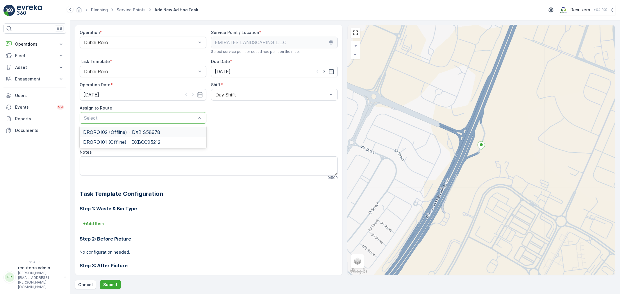
click at [184, 122] on div "Select" at bounding box center [143, 118] width 127 height 12
click at [163, 135] on div "DRORO102 (Offline) - DXB S58978" at bounding box center [143, 132] width 120 height 5
click at [110, 280] on div "Operation * Dubai Roro Service Point / Location * Select service point or set a…" at bounding box center [345, 157] width 541 height 265
click at [112, 282] on p "Submit" at bounding box center [110, 285] width 14 height 6
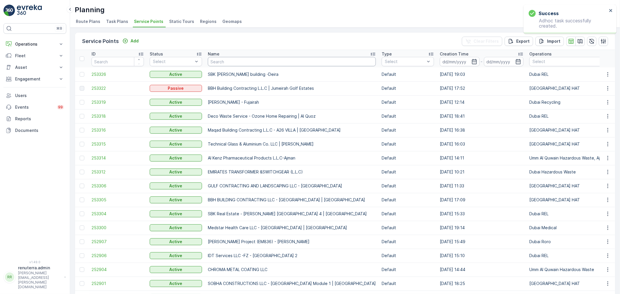
click at [221, 63] on input "text" at bounding box center [292, 61] width 168 height 9
type input "deco"
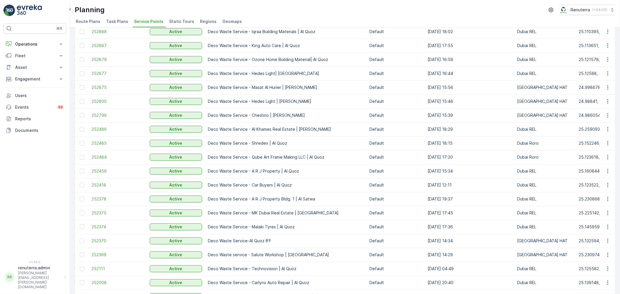
scroll to position [65, 0]
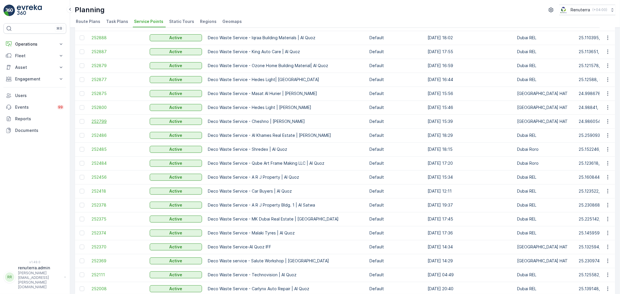
click at [103, 123] on span "252799" at bounding box center [118, 122] width 52 height 6
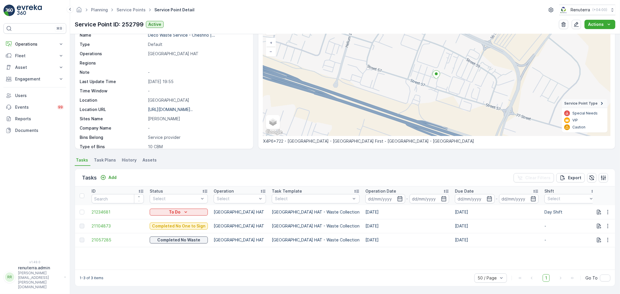
scroll to position [35, 0]
click at [106, 223] on span "21104873" at bounding box center [118, 226] width 52 height 6
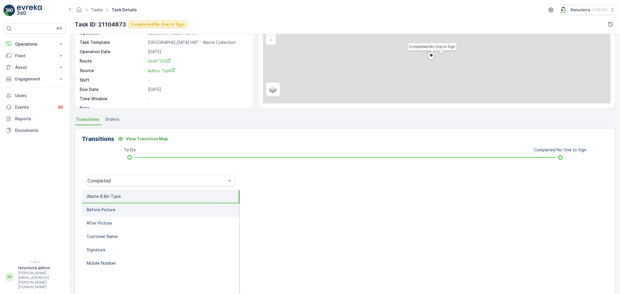
scroll to position [72, 0]
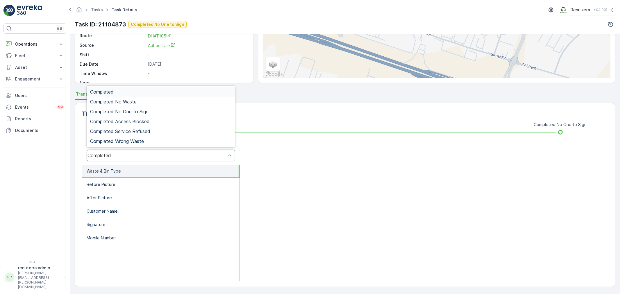
click at [113, 159] on div "Completed" at bounding box center [161, 156] width 149 height 12
click at [118, 113] on span "Completed No One to Sign" at bounding box center [119, 111] width 58 height 5
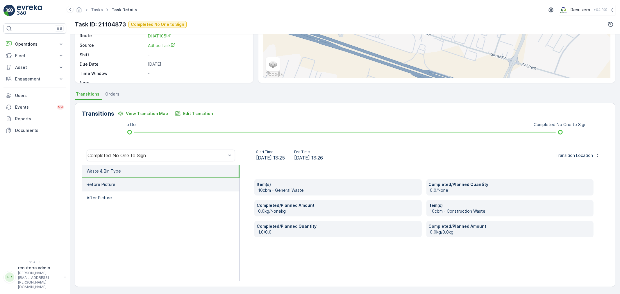
click at [113, 179] on li "Before Picture" at bounding box center [161, 184] width 158 height 13
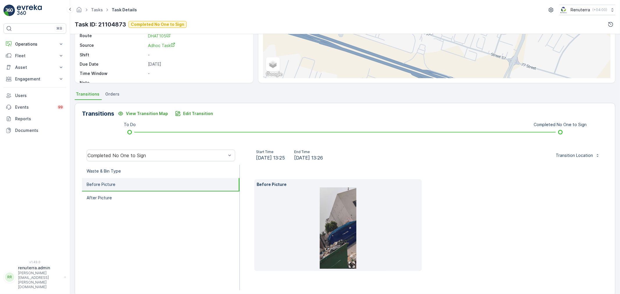
click at [119, 190] on li "Before Picture" at bounding box center [161, 184] width 158 height 13
click at [118, 201] on li "After Picture" at bounding box center [161, 198] width 158 height 13
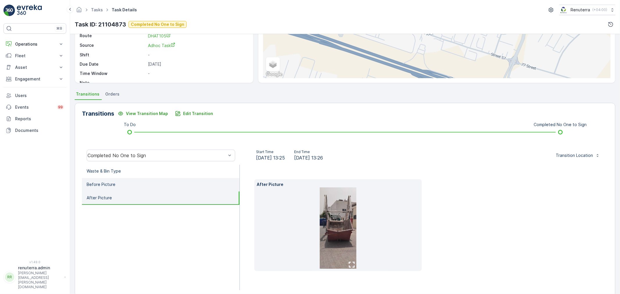
click at [114, 182] on li "Before Picture" at bounding box center [161, 184] width 158 height 13
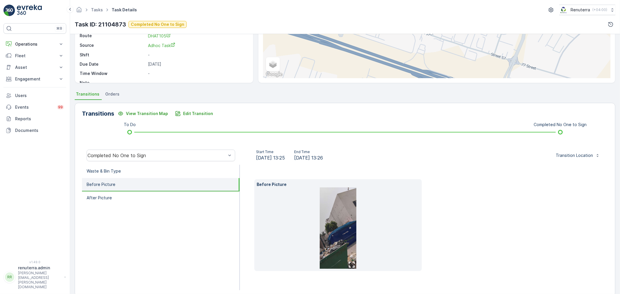
click at [159, 163] on div "Completed No One to Sign" at bounding box center [161, 155] width 158 height 19
click at [159, 166] on li "Waste & Bin Type" at bounding box center [161, 171] width 158 height 13
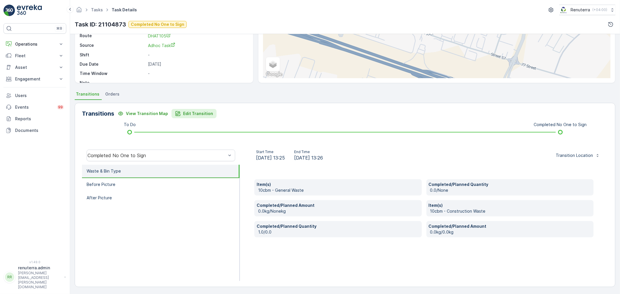
click at [204, 115] on p "Edit Transition" at bounding box center [198, 114] width 30 height 6
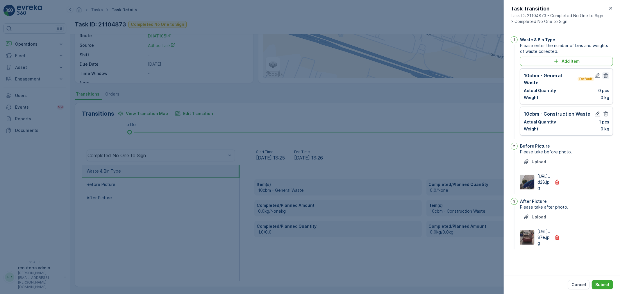
click at [603, 76] on icon "button" at bounding box center [606, 76] width 6 height 6
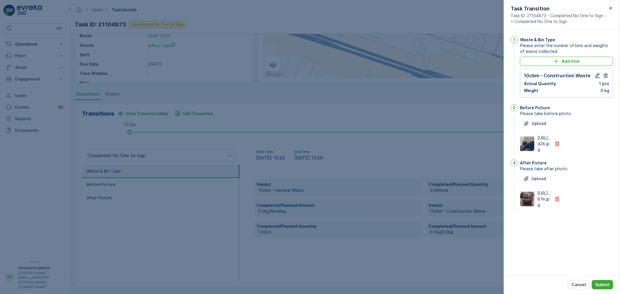
click at [597, 72] on button "button" at bounding box center [597, 75] width 7 height 7
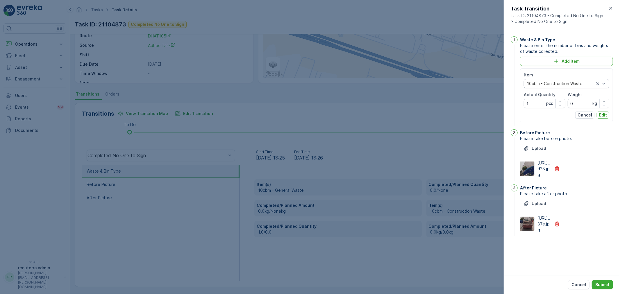
click at [550, 87] on div "10cbm - Construction Waste" at bounding box center [567, 83] width 86 height 9
click at [548, 97] on span "10cbm - General Waste" at bounding box center [551, 96] width 46 height 5
click at [609, 118] on div "Cancel Edit" at bounding box center [567, 115] width 86 height 7
click at [604, 111] on div "Item 10cbm - General Waste Actual Quantity 1 pcs Weight 0 kg Cancel Edit" at bounding box center [567, 95] width 86 height 47
click at [604, 112] on button "Edit" at bounding box center [603, 115] width 13 height 7
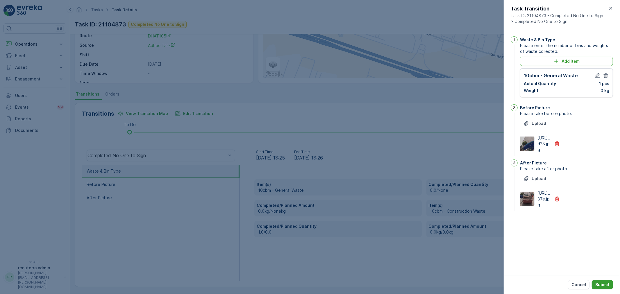
drag, startPoint x: 607, startPoint y: 278, endPoint x: 607, endPoint y: 286, distance: 7.3
click at [607, 279] on div "Cancel Submit" at bounding box center [562, 284] width 116 height 19
click at [607, 286] on p "Submit" at bounding box center [603, 285] width 14 height 6
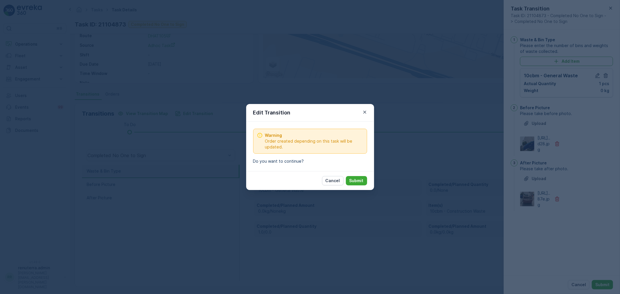
click at [358, 182] on p "Submit" at bounding box center [357, 181] width 14 height 6
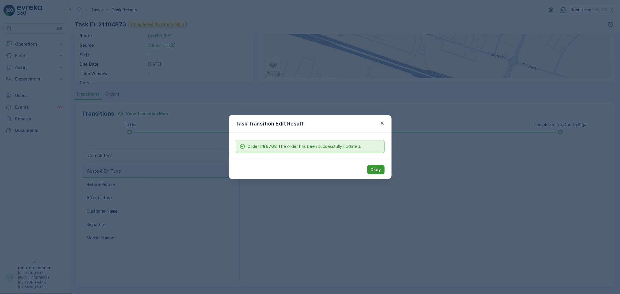
click at [380, 172] on p "Okay" at bounding box center [376, 170] width 10 height 6
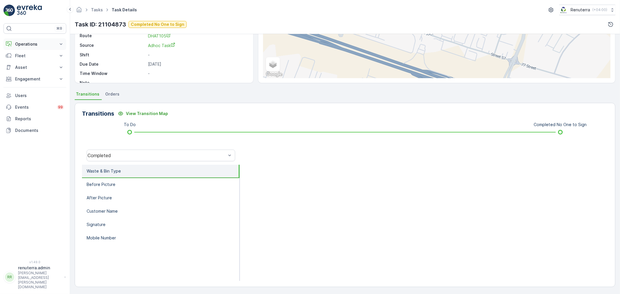
click at [26, 43] on p "Operations" at bounding box center [35, 44] width 40 height 6
click at [28, 62] on p "Planning" at bounding box center [23, 62] width 16 height 6
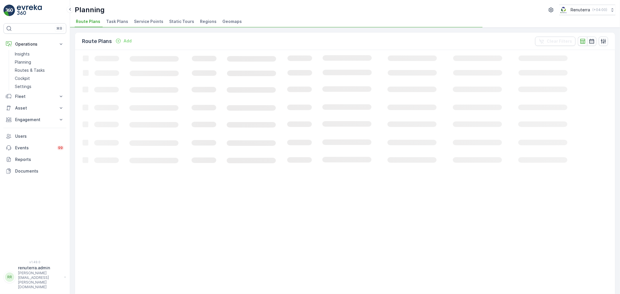
click at [143, 22] on span "Service Points" at bounding box center [148, 22] width 29 height 6
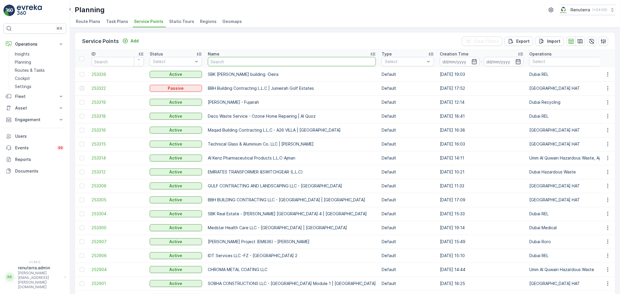
click at [222, 65] on input "text" at bounding box center [292, 61] width 168 height 9
click at [259, 62] on input "text" at bounding box center [292, 61] width 168 height 9
type input "Ibrar"
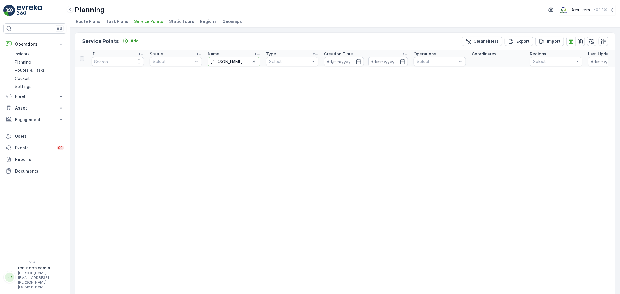
drag, startPoint x: 220, startPoint y: 62, endPoint x: 203, endPoint y: 62, distance: 17.5
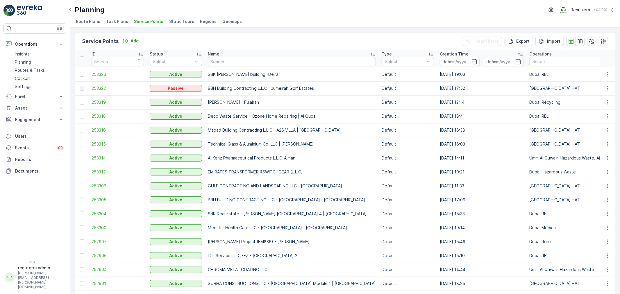
click at [79, 69] on td at bounding box center [82, 74] width 14 height 14
click at [95, 75] on span "253326" at bounding box center [118, 75] width 52 height 6
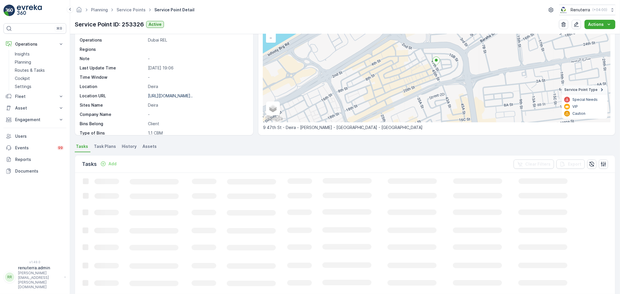
scroll to position [31, 0]
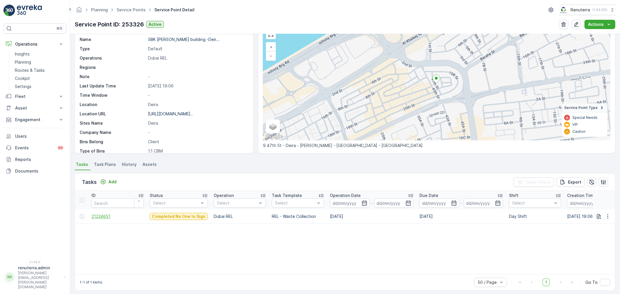
click at [102, 215] on span "21234651" at bounding box center [118, 217] width 52 height 6
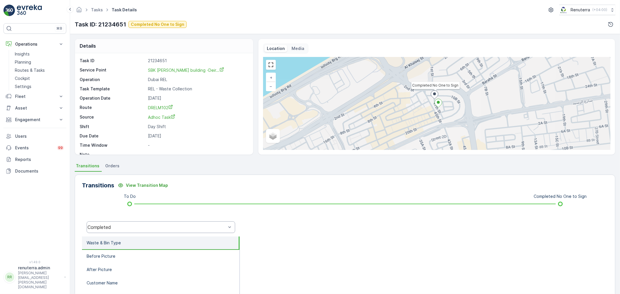
click at [166, 230] on div "Completed" at bounding box center [157, 227] width 139 height 5
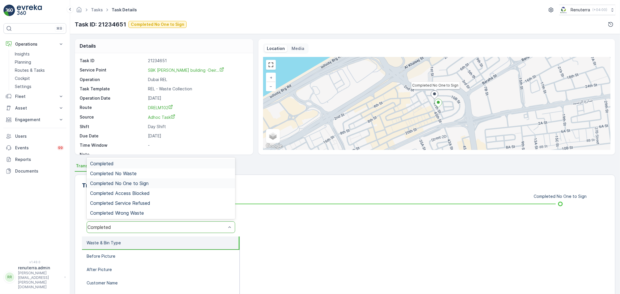
click at [160, 186] on div "Completed No One to Sign" at bounding box center [161, 183] width 142 height 5
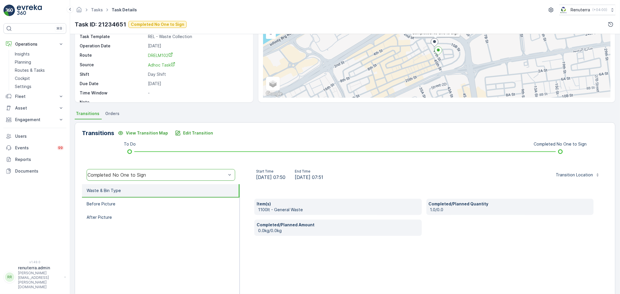
scroll to position [65, 0]
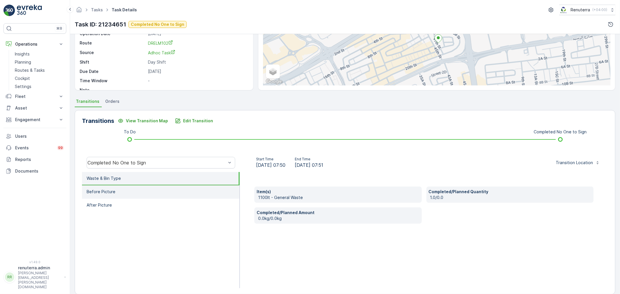
click at [147, 192] on li "Before Picture" at bounding box center [161, 192] width 158 height 13
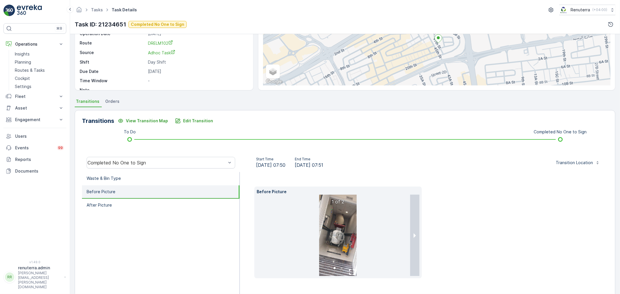
click at [353, 234] on img at bounding box center [338, 235] width 38 height 81
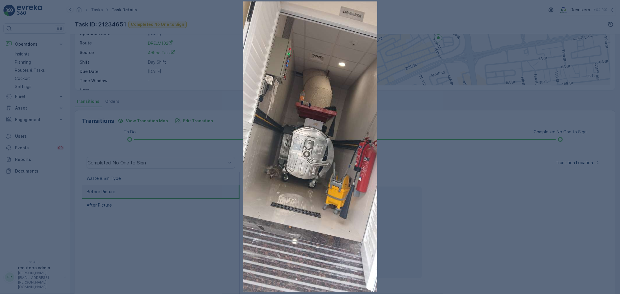
drag, startPoint x: 550, startPoint y: 238, endPoint x: 442, endPoint y: 242, distance: 108.6
click at [550, 238] on div at bounding box center [310, 147] width 620 height 294
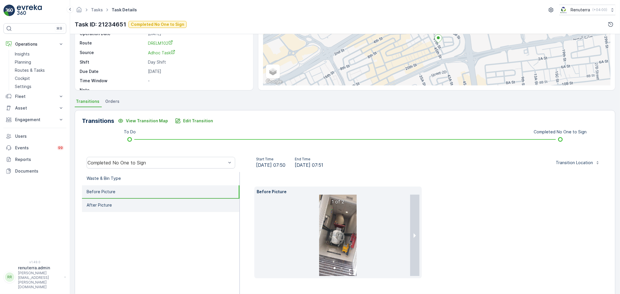
click at [161, 202] on li "After Picture" at bounding box center [161, 205] width 158 height 13
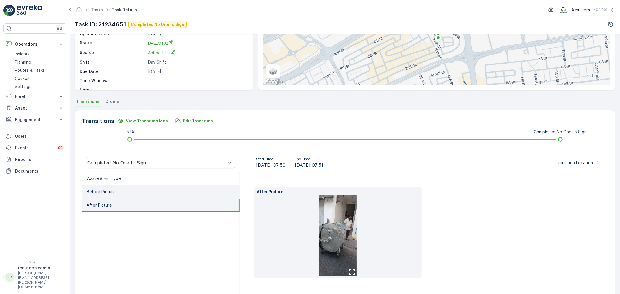
click at [185, 195] on li "Before Picture" at bounding box center [161, 192] width 158 height 13
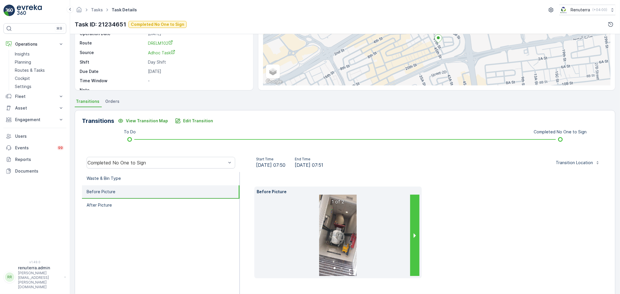
click at [414, 230] on button "next slide / item" at bounding box center [414, 235] width 9 height 81
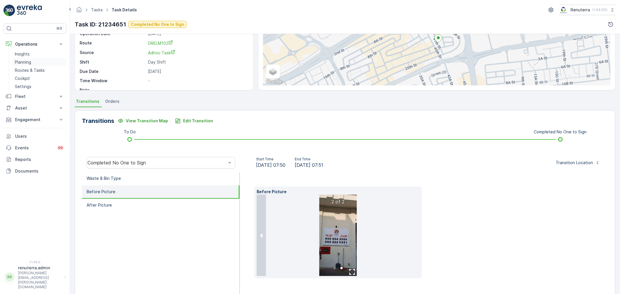
click at [36, 63] on link "Planning" at bounding box center [40, 62] width 54 height 8
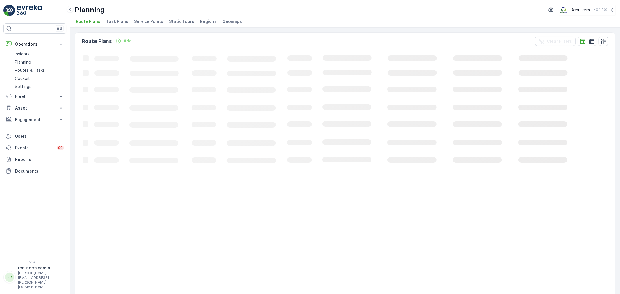
click at [149, 19] on span "Service Points" at bounding box center [148, 22] width 29 height 6
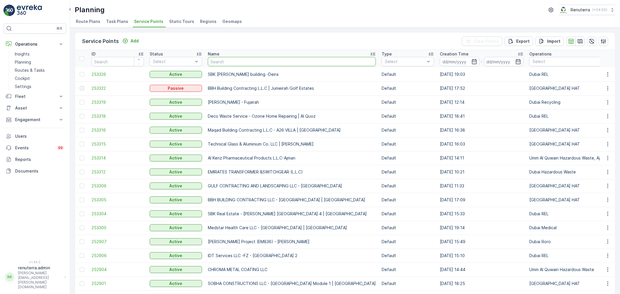
click at [249, 57] on input "text" at bounding box center [292, 61] width 168 height 9
type input "Alpha"
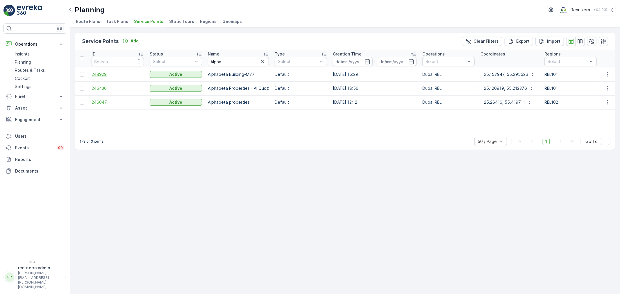
click at [102, 74] on span "248929" at bounding box center [118, 75] width 52 height 6
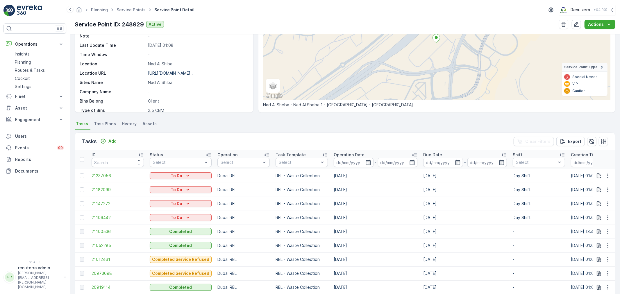
scroll to position [65, 0]
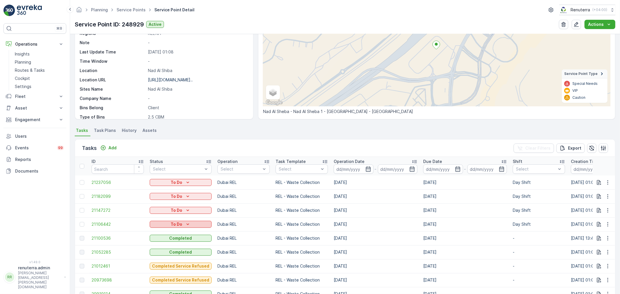
drag, startPoint x: 80, startPoint y: 223, endPoint x: 189, endPoint y: 223, distance: 109.1
click at [80, 223] on div at bounding box center [82, 224] width 5 height 5
click at [80, 222] on input "checkbox" at bounding box center [80, 222] width 0 height 0
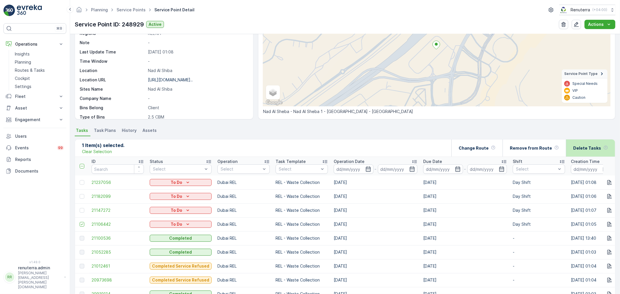
click at [585, 148] on p "Delete Tasks" at bounding box center [588, 148] width 28 height 6
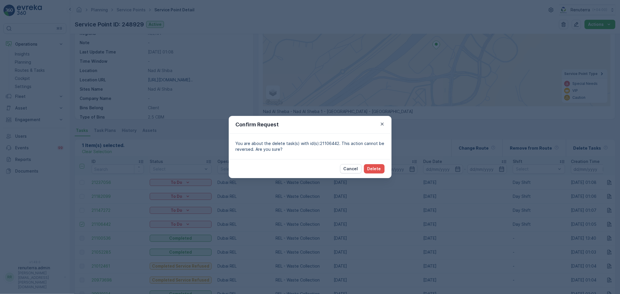
click at [390, 170] on div "Cancel Delete" at bounding box center [310, 168] width 163 height 19
click at [382, 169] on button "Delete" at bounding box center [374, 168] width 21 height 9
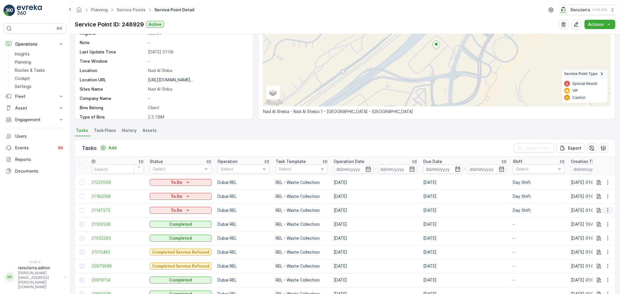
click at [608, 212] on icon "button" at bounding box center [608, 211] width 6 height 6
click at [597, 231] on div "Change Route" at bounding box center [599, 235] width 44 height 8
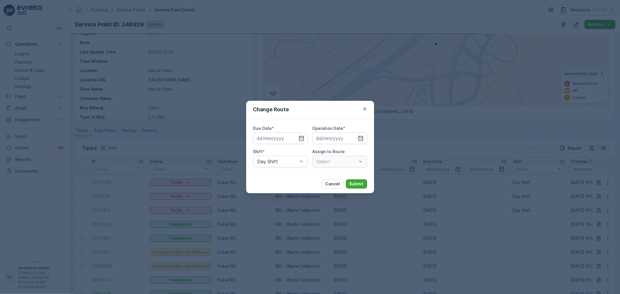
type input "27.08.2025"
click at [322, 161] on div at bounding box center [333, 161] width 35 height 5
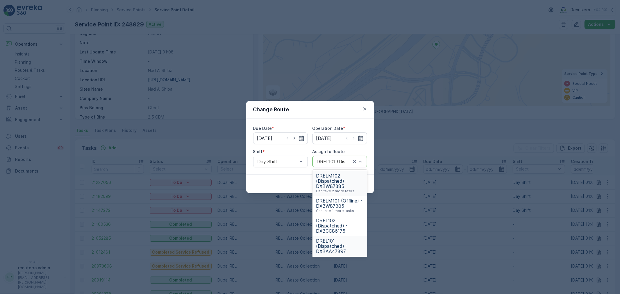
scroll to position [61, 0]
click at [324, 182] on span "DREL101 (Dispatched) - DXBAA47897" at bounding box center [340, 185] width 48 height 16
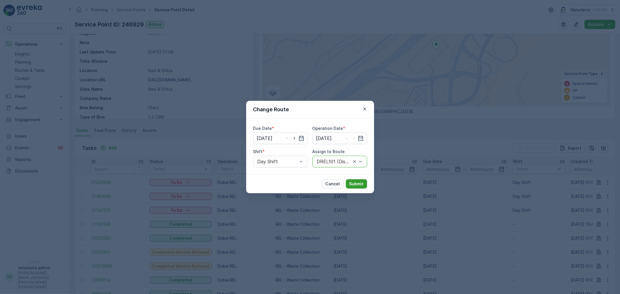
click at [351, 181] on p "Submit" at bounding box center [357, 184] width 14 height 6
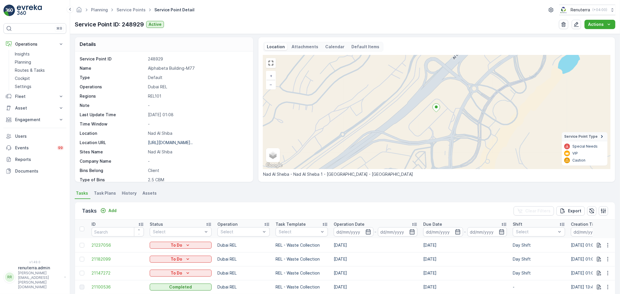
scroll to position [0, 0]
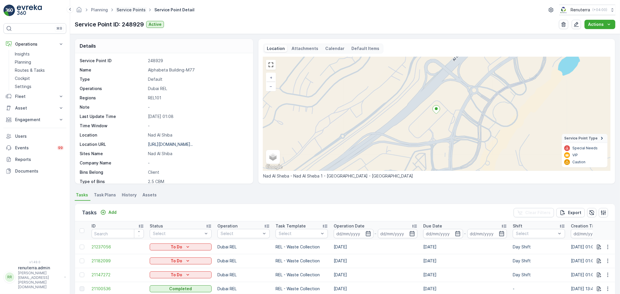
click at [135, 10] on link "Service Points" at bounding box center [131, 9] width 29 height 5
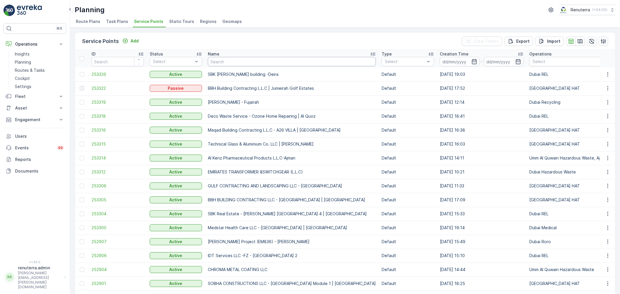
click at [225, 59] on input "text" at bounding box center [292, 61] width 168 height 9
type input "raffa"
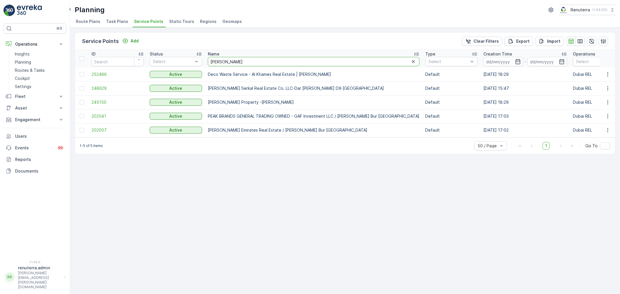
drag, startPoint x: 226, startPoint y: 65, endPoint x: 203, endPoint y: 60, distance: 23.5
type input "national"
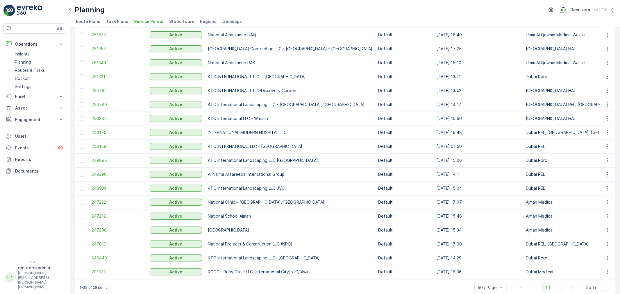
scroll to position [194, 0]
click at [106, 199] on span "247222" at bounding box center [118, 202] width 52 height 6
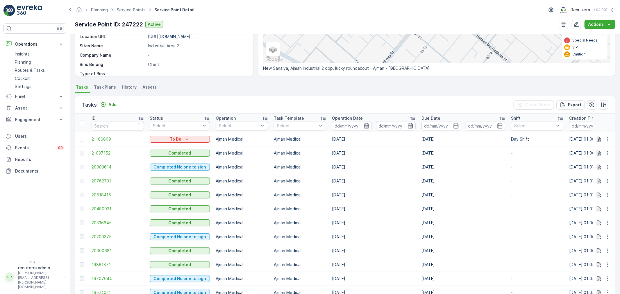
scroll to position [129, 0]
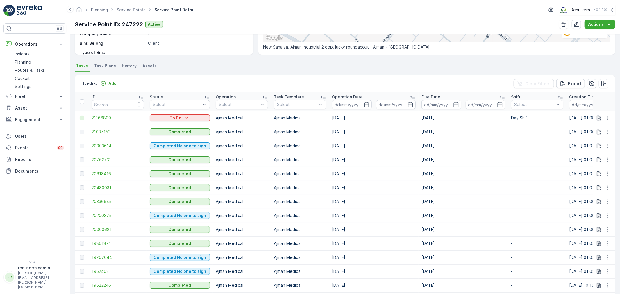
click at [83, 117] on div at bounding box center [82, 118] width 5 height 5
click at [80, 116] on input "checkbox" at bounding box center [80, 116] width 0 height 0
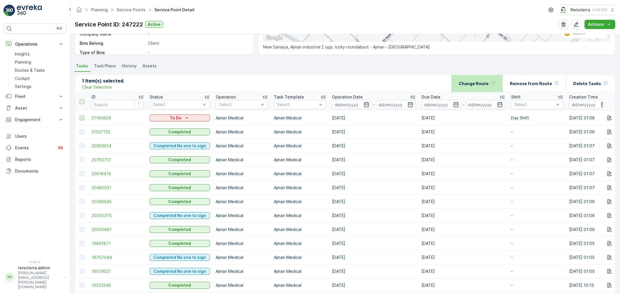
click at [481, 89] on div "Change Route" at bounding box center [477, 83] width 37 height 17
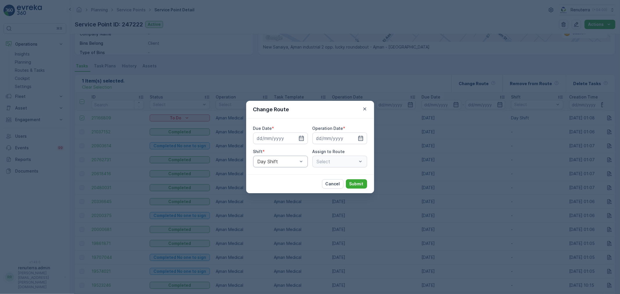
type input "28.08.2025"
click at [289, 140] on icon "button" at bounding box center [288, 139] width 6 height 6
type input "27.08.2025"
click at [339, 141] on input at bounding box center [340, 139] width 55 height 12
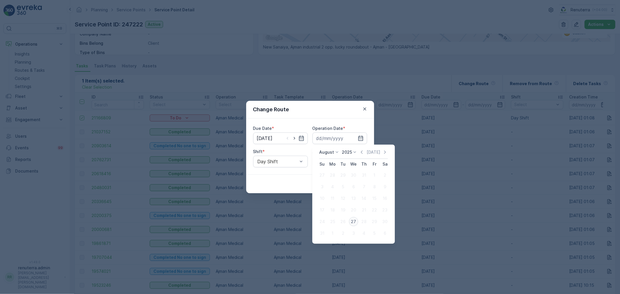
click at [357, 223] on div "27" at bounding box center [353, 221] width 9 height 9
type input "27.08.2025"
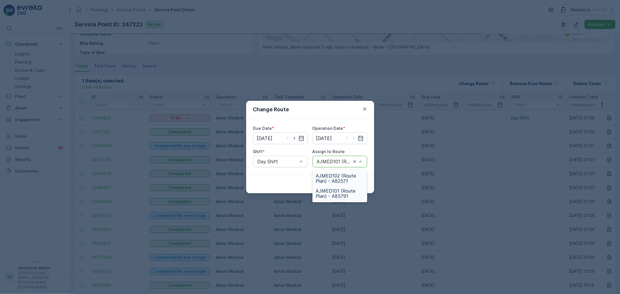
click at [347, 162] on div "AJMED101 (Route Plan) - A85791" at bounding box center [340, 162] width 55 height 12
type input "101"
click at [345, 185] on span "AJMED101 (Dispatched) - A85791" at bounding box center [340, 181] width 48 height 16
click at [364, 185] on button "Submit" at bounding box center [356, 183] width 21 height 9
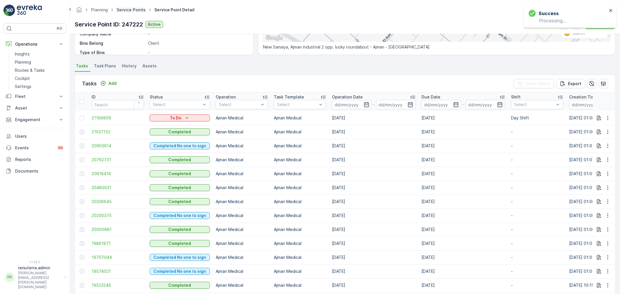
click at [138, 11] on link "Service Points" at bounding box center [131, 9] width 29 height 5
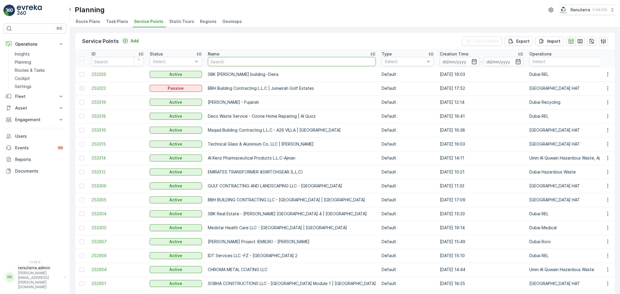
click at [219, 60] on input "text" at bounding box center [292, 61] width 168 height 9
type input "Saudi"
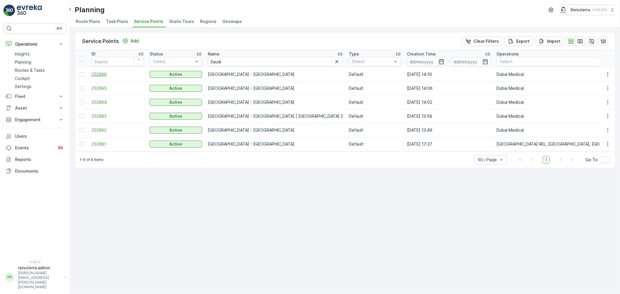
click at [104, 75] on span "252886" at bounding box center [118, 75] width 52 height 6
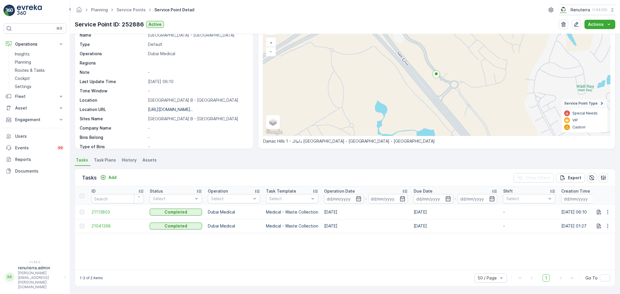
scroll to position [35, 0]
click at [104, 173] on div "Tasks Add Clear Filters Export" at bounding box center [345, 177] width 540 height 17
click at [104, 175] on icon "Add" at bounding box center [103, 178] width 6 height 6
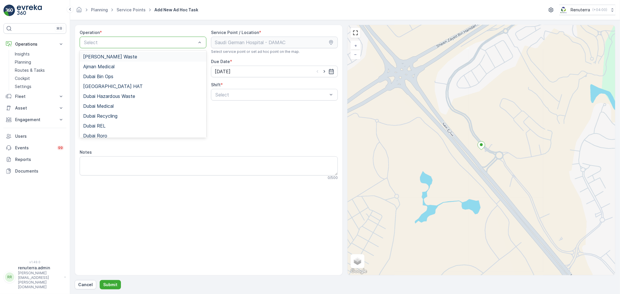
click at [112, 42] on div at bounding box center [139, 42] width 113 height 5
click at [109, 108] on span "Dubai Medical" at bounding box center [98, 106] width 31 height 5
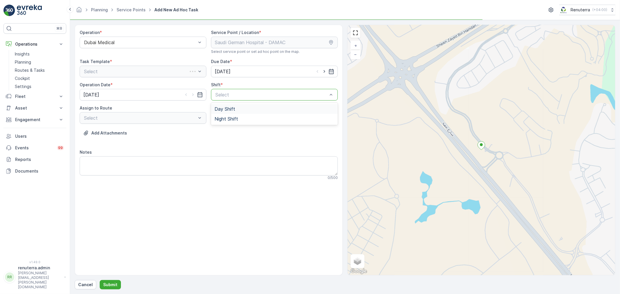
click at [223, 103] on div "Day Shift Night Shift" at bounding box center [274, 114] width 127 height 22
click at [223, 106] on span "Day Shift" at bounding box center [225, 108] width 21 height 5
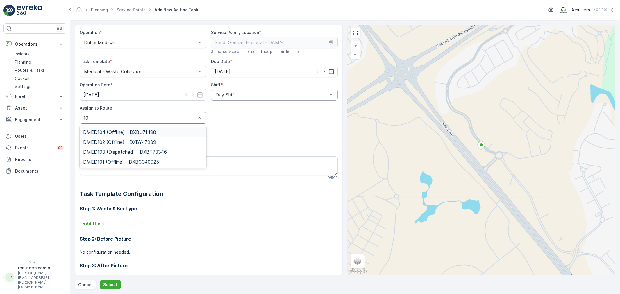
type input "101"
click at [103, 132] on span "DMED101 (Offline) - DXBCC40925" at bounding box center [121, 132] width 76 height 5
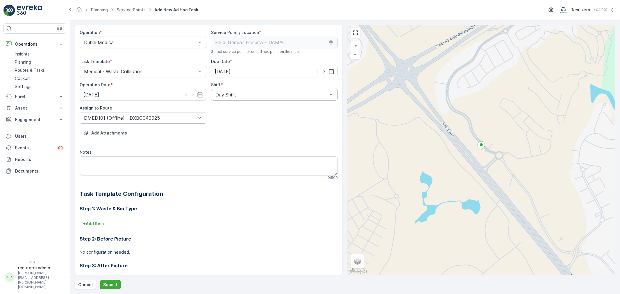
click at [114, 278] on div "Operation * Dubai Medical Service Point / Location * Select service point or se…" at bounding box center [345, 157] width 541 height 265
click at [115, 280] on button "Submit" at bounding box center [110, 284] width 21 height 9
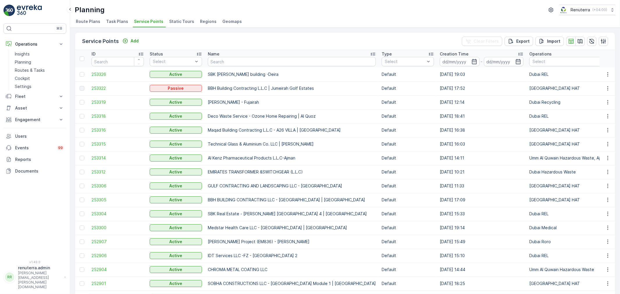
click at [214, 67] on th "Name" at bounding box center [292, 58] width 174 height 17
click at [216, 63] on input "text" at bounding box center [292, 61] width 168 height 9
click at [234, 60] on input "text" at bounding box center [292, 61] width 168 height 9
type input "midas"
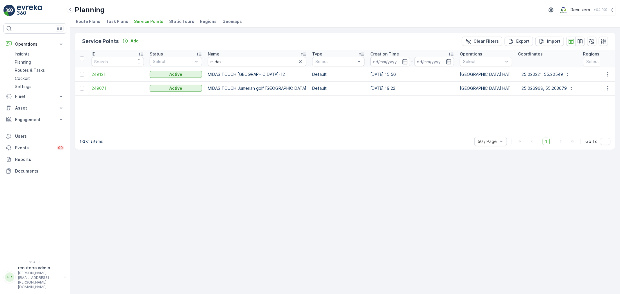
click at [112, 86] on span "249071" at bounding box center [118, 89] width 52 height 6
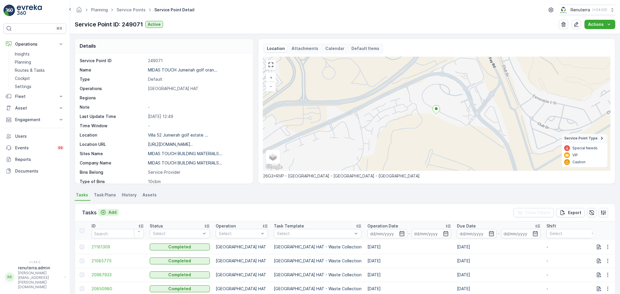
click at [106, 211] on div "Add" at bounding box center [108, 213] width 16 height 6
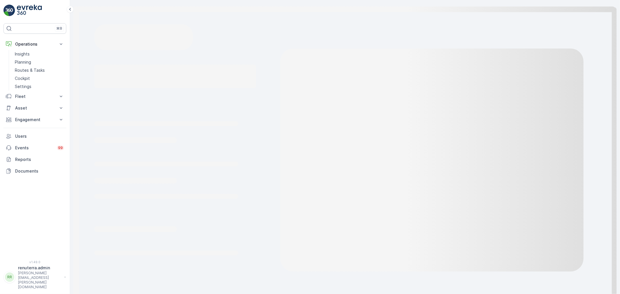
click at [100, 39] on rect at bounding box center [345, 158] width 550 height 316
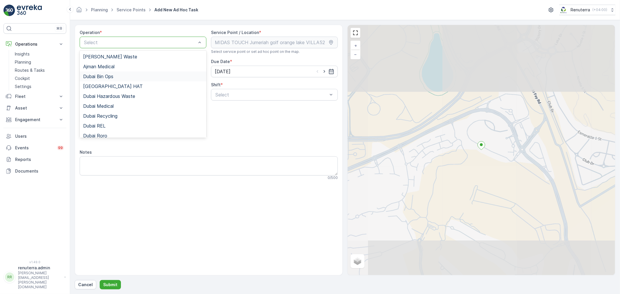
click at [114, 79] on div "Dubai Bin Ops" at bounding box center [143, 77] width 127 height 10
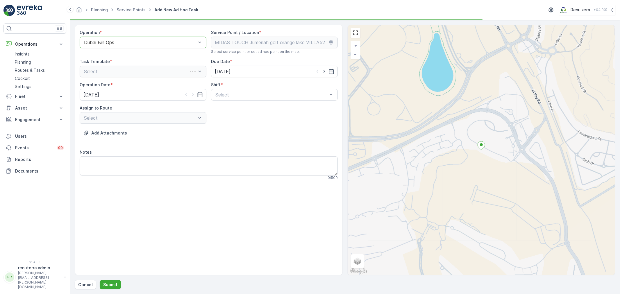
click at [110, 42] on div at bounding box center [139, 42] width 113 height 5
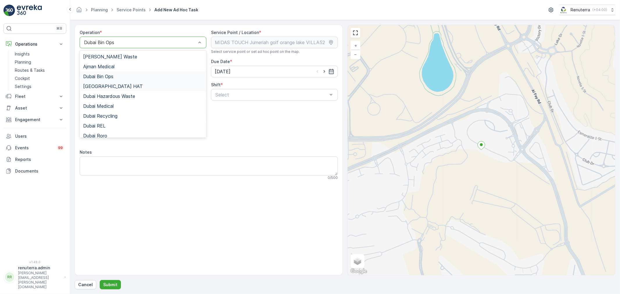
click at [109, 88] on div "Dubai HAT" at bounding box center [143, 86] width 120 height 5
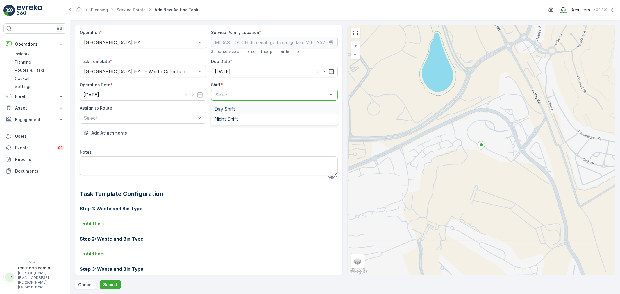
click at [216, 100] on div "Select" at bounding box center [274, 95] width 127 height 12
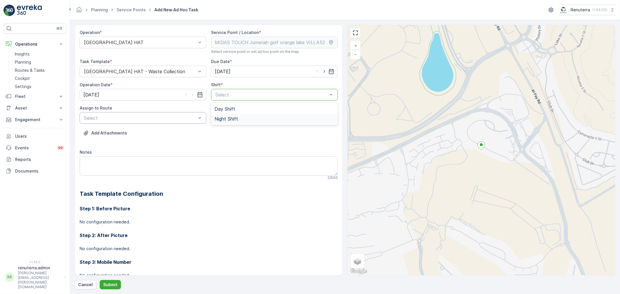
click at [179, 122] on div "Select" at bounding box center [143, 118] width 127 height 12
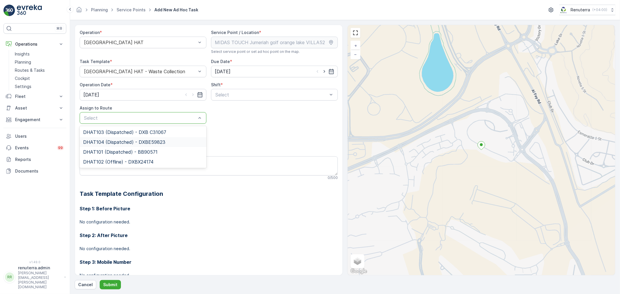
click at [143, 138] on div "DHAT104 (Dispatched) - DXBE59823" at bounding box center [143, 142] width 127 height 10
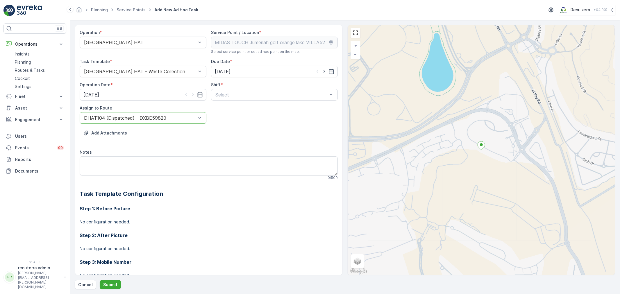
drag, startPoint x: 214, startPoint y: 100, endPoint x: 218, endPoint y: 112, distance: 12.6
click at [216, 100] on div "Select" at bounding box center [274, 95] width 127 height 12
click at [218, 112] on div "Day Shift" at bounding box center [274, 109] width 127 height 10
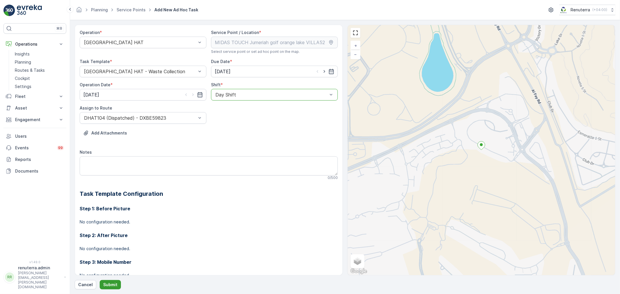
click at [115, 286] on p "Submit" at bounding box center [110, 285] width 14 height 6
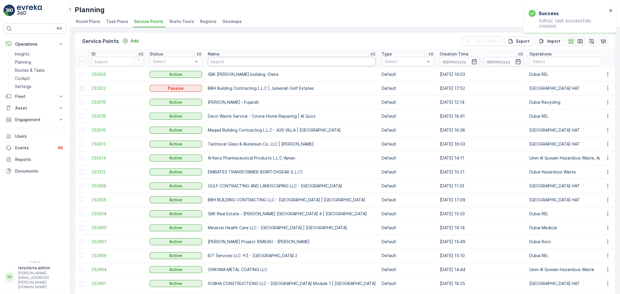
click at [241, 62] on input "text" at bounding box center [292, 61] width 168 height 9
type input "sala"
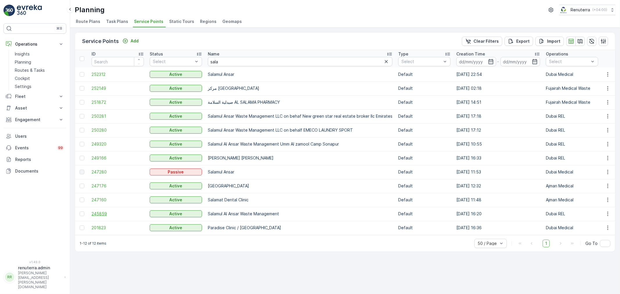
click at [111, 213] on span "245859" at bounding box center [118, 214] width 52 height 6
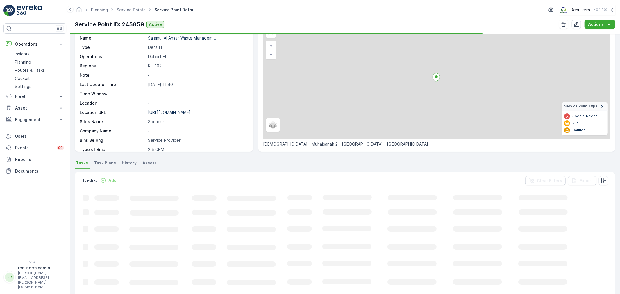
scroll to position [32, 0]
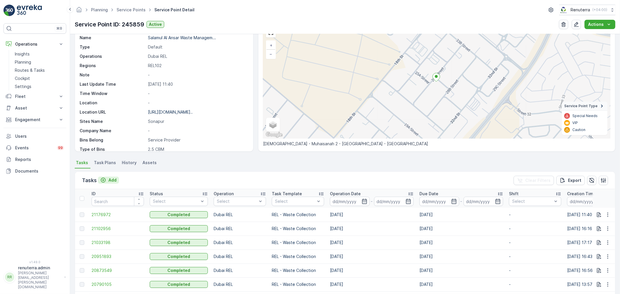
click at [111, 181] on p "Add" at bounding box center [112, 180] width 8 height 6
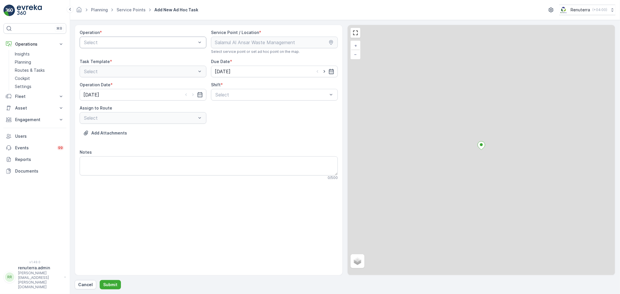
click at [104, 38] on div "Select" at bounding box center [143, 43] width 127 height 12
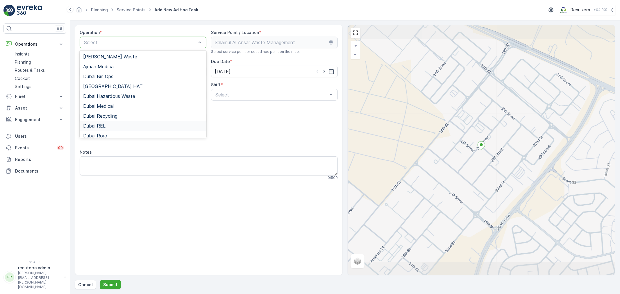
click at [101, 124] on span "Dubai REL" at bounding box center [94, 125] width 22 height 5
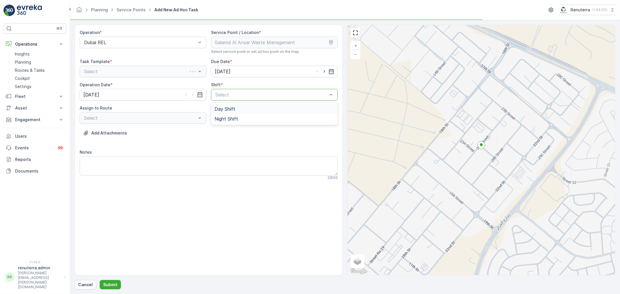
drag, startPoint x: 268, startPoint y: 100, endPoint x: 258, endPoint y: 111, distance: 14.8
click at [268, 98] on div "Select" at bounding box center [274, 95] width 127 height 12
click at [257, 111] on div "Day Shift" at bounding box center [275, 108] width 120 height 5
click at [178, 114] on div "Select" at bounding box center [143, 118] width 127 height 12
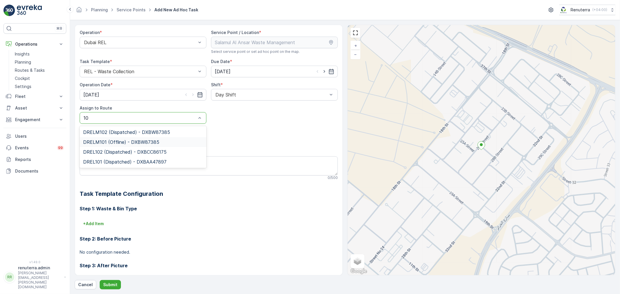
type input "102"
click at [128, 141] on span "DREL102 (Dispatched) - DXBCC86175" at bounding box center [124, 142] width 83 height 5
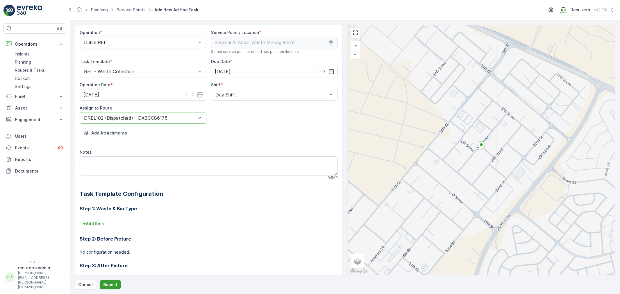
click at [109, 286] on p "Submit" at bounding box center [110, 285] width 14 height 6
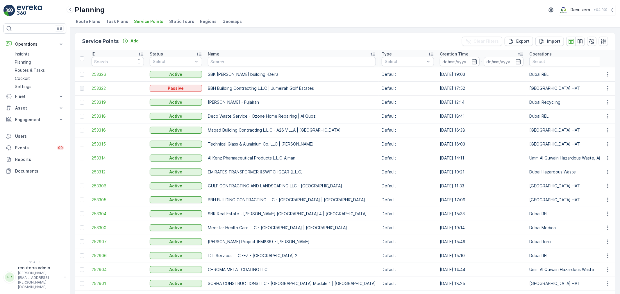
click at [227, 57] on input "text" at bounding box center [292, 61] width 168 height 9
type input "midas"
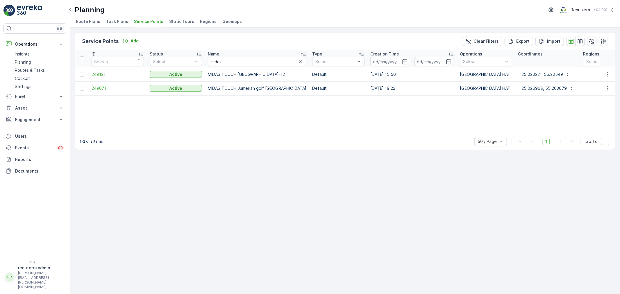
click at [124, 86] on span "249071" at bounding box center [118, 89] width 52 height 6
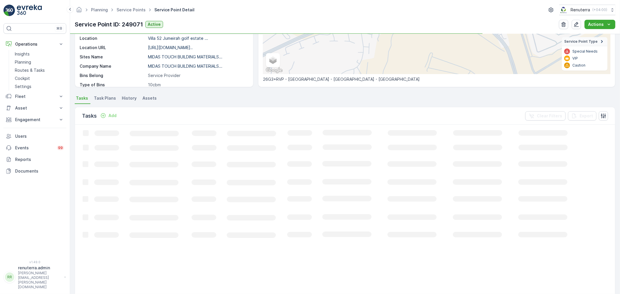
scroll to position [97, 0]
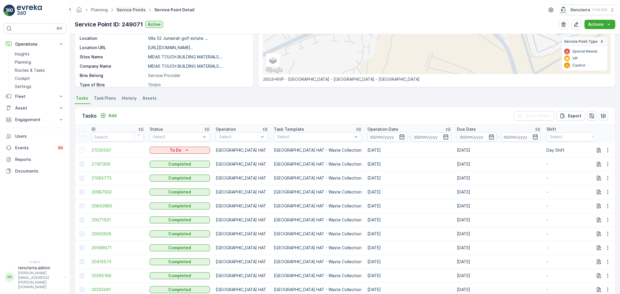
drag, startPoint x: 113, startPoint y: 5, endPoint x: 117, endPoint y: 9, distance: 5.4
click at [116, 9] on div "Planning Service Points Service Point Detail Renuterra ( +04:00 )" at bounding box center [345, 10] width 541 height 10
click at [118, 9] on link "Service Points" at bounding box center [131, 9] width 29 height 5
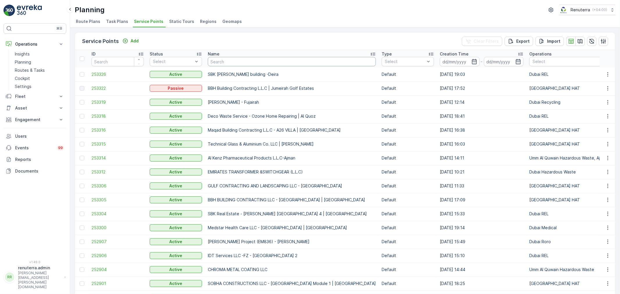
click at [239, 58] on input "text" at bounding box center [292, 61] width 168 height 9
type input "Sank"
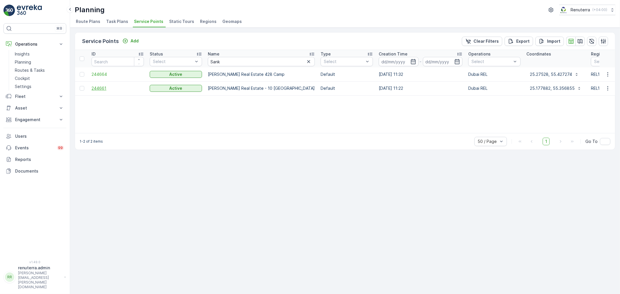
click at [113, 86] on span "244661" at bounding box center [118, 89] width 52 height 6
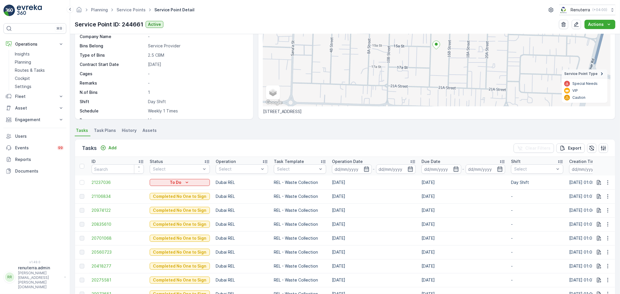
scroll to position [65, 0]
click at [108, 198] on span "21106834" at bounding box center [118, 197] width 52 height 6
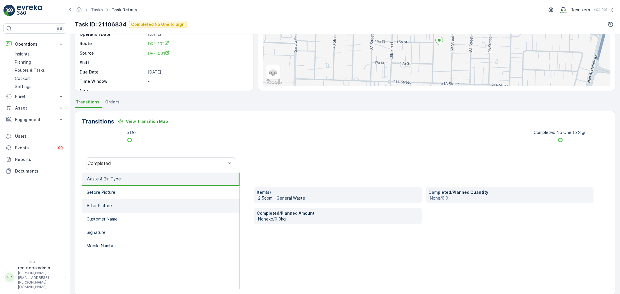
scroll to position [72, 0]
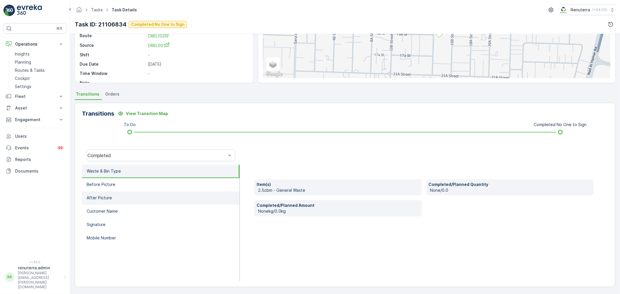
click at [124, 192] on li "After Picture" at bounding box center [161, 198] width 158 height 13
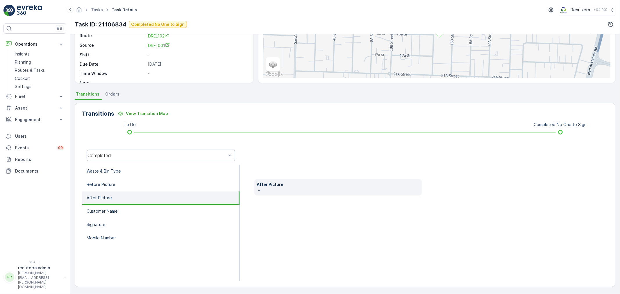
click at [117, 156] on div "Completed" at bounding box center [157, 155] width 139 height 5
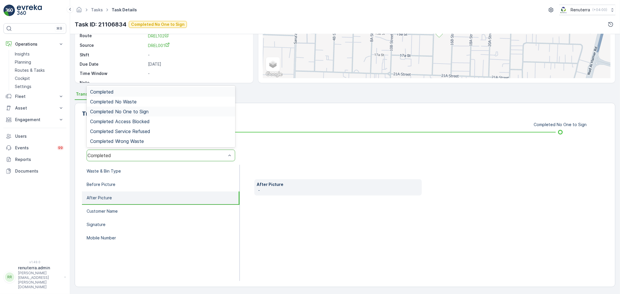
click at [127, 109] on span "Completed No One to Sign" at bounding box center [119, 111] width 58 height 5
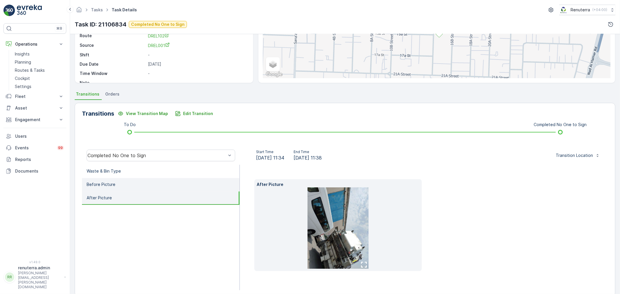
click at [120, 187] on li "Before Picture" at bounding box center [161, 184] width 158 height 13
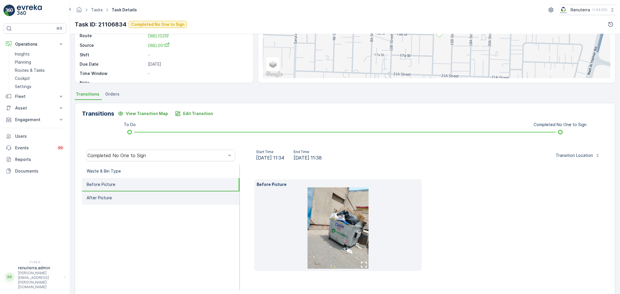
click at [120, 196] on li "After Picture" at bounding box center [161, 198] width 158 height 13
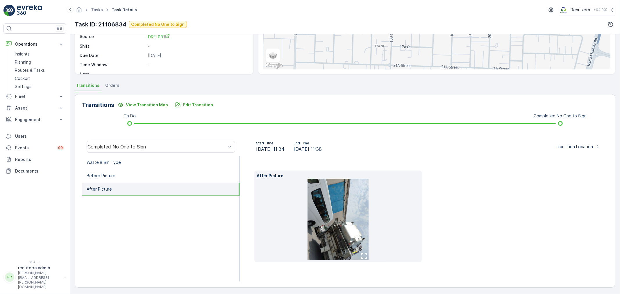
scroll to position [81, 0]
click at [435, 249] on div "After Picture" at bounding box center [423, 216] width 339 height 92
click at [31, 60] on p "Planning" at bounding box center [23, 62] width 16 height 6
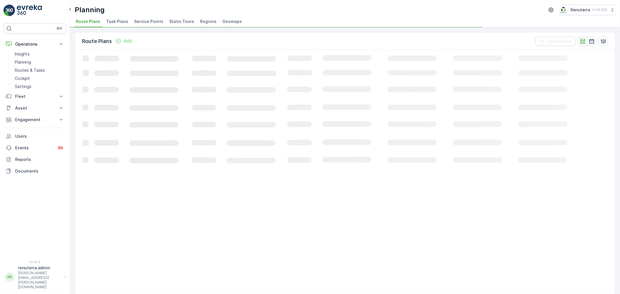
click at [144, 22] on span "Service Points" at bounding box center [148, 22] width 29 height 6
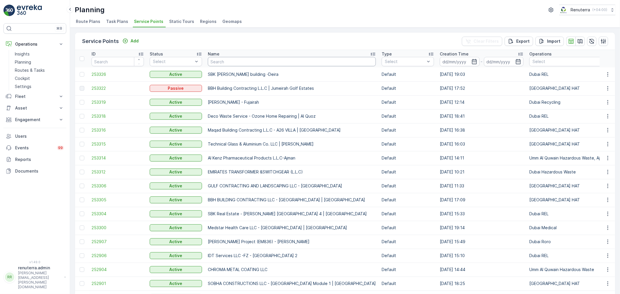
click at [220, 62] on input "text" at bounding box center [292, 61] width 168 height 9
click at [226, 65] on input "text" at bounding box center [292, 61] width 168 height 9
type input "uaq"
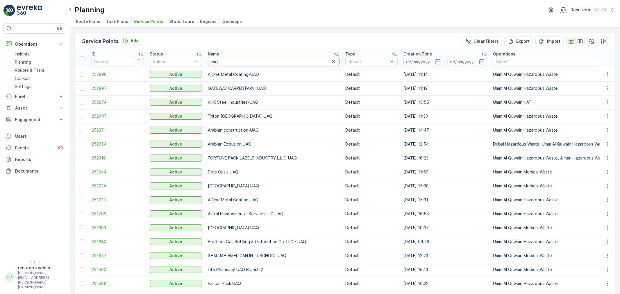
drag, startPoint x: 218, startPoint y: 60, endPoint x: 205, endPoint y: 63, distance: 13.3
click at [205, 63] on th "Name uaq" at bounding box center [274, 58] width 138 height 17
type input "um"
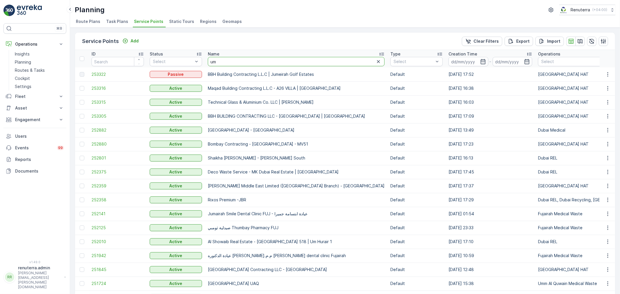
drag, startPoint x: 223, startPoint y: 63, endPoint x: 213, endPoint y: 63, distance: 10.2
click at [213, 63] on input "um" at bounding box center [296, 61] width 177 height 9
type input "u"
type input "vet"
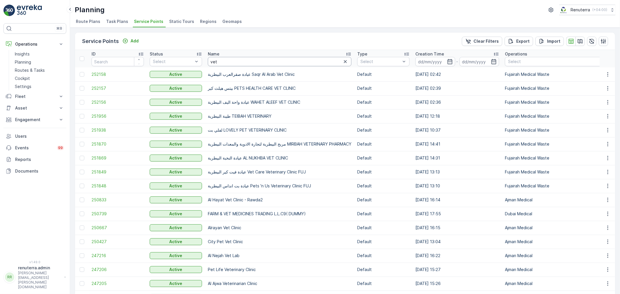
drag, startPoint x: 211, startPoint y: 59, endPoint x: 204, endPoint y: 60, distance: 7.1
type input "um"
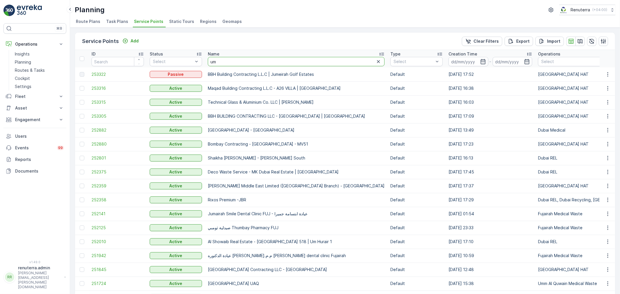
click at [226, 59] on input "um" at bounding box center [296, 61] width 177 height 9
type input "umal"
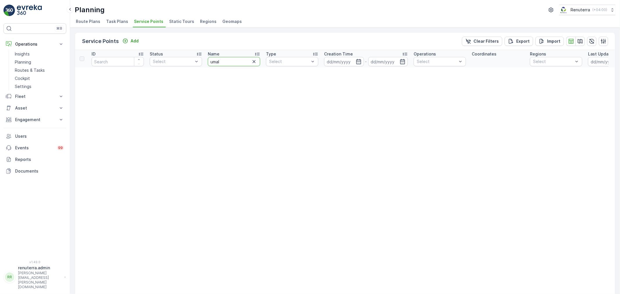
click at [216, 59] on input "umal" at bounding box center [234, 61] width 52 height 9
type input "um al"
drag, startPoint x: 227, startPoint y: 63, endPoint x: 207, endPoint y: 62, distance: 20.4
click at [207, 62] on th "Name um al" at bounding box center [234, 58] width 58 height 17
type input "v"
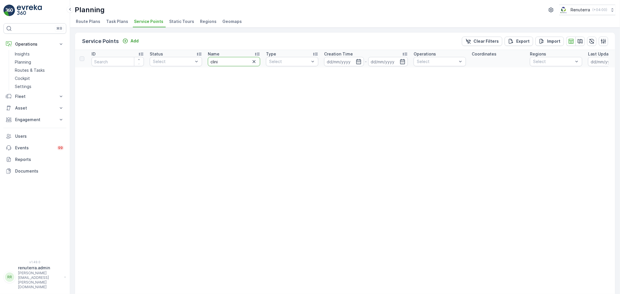
type input "clinic"
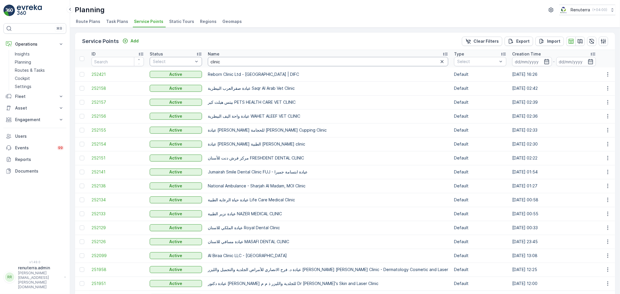
drag, startPoint x: 212, startPoint y: 62, endPoint x: 188, endPoint y: 63, distance: 24.4
type input "brother"
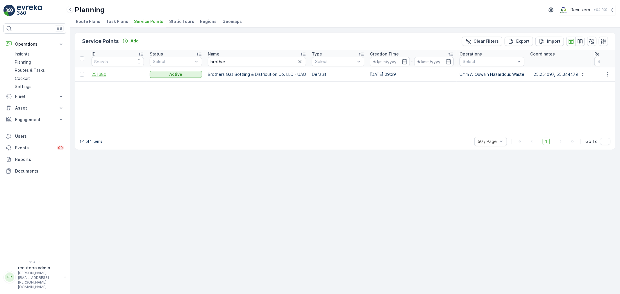
click at [98, 74] on span "251680" at bounding box center [118, 75] width 52 height 6
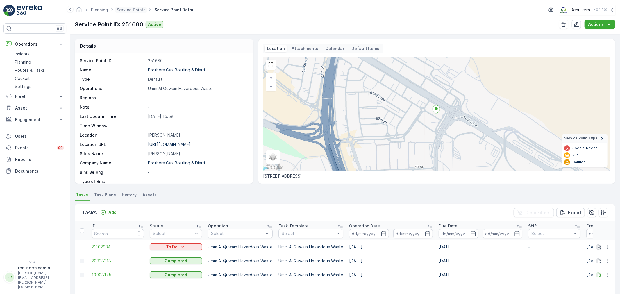
click at [124, 7] on span "Service Points" at bounding box center [130, 10] width 31 height 6
click at [126, 8] on link "Service Points" at bounding box center [131, 9] width 29 height 5
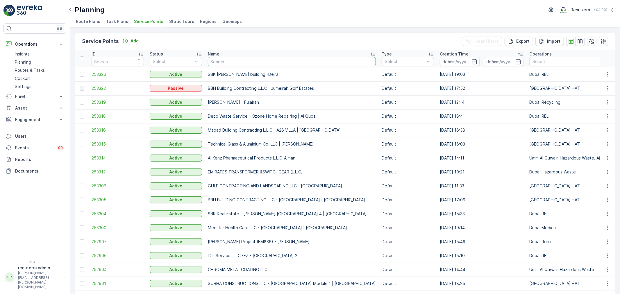
click at [233, 65] on input "text" at bounding box center [292, 61] width 168 height 9
type input "Khalil"
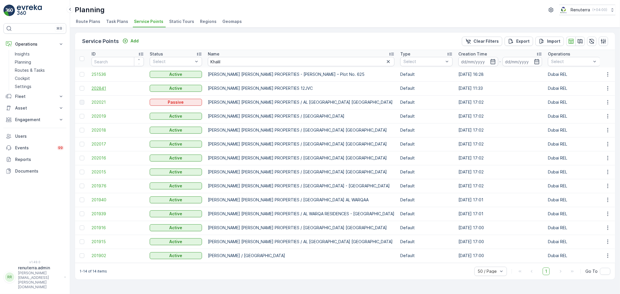
click at [102, 89] on span "202841" at bounding box center [118, 89] width 52 height 6
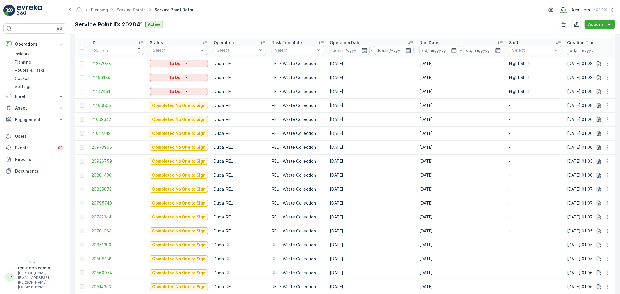
scroll to position [194, 0]
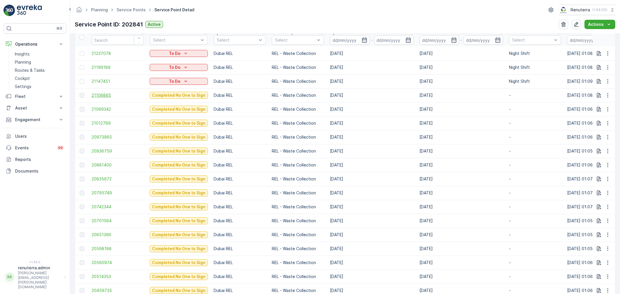
click at [108, 97] on span "21106865" at bounding box center [118, 95] width 52 height 6
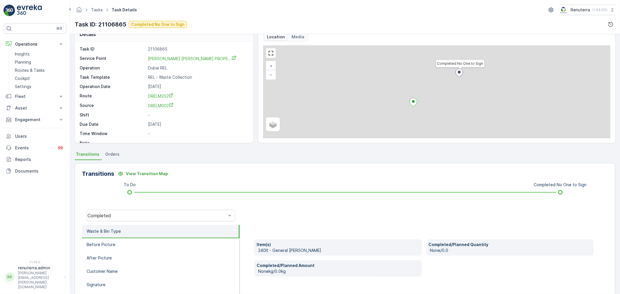
scroll to position [32, 0]
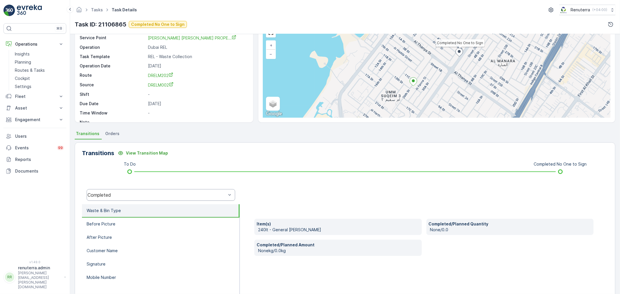
click at [136, 197] on div "Completed" at bounding box center [157, 195] width 139 height 5
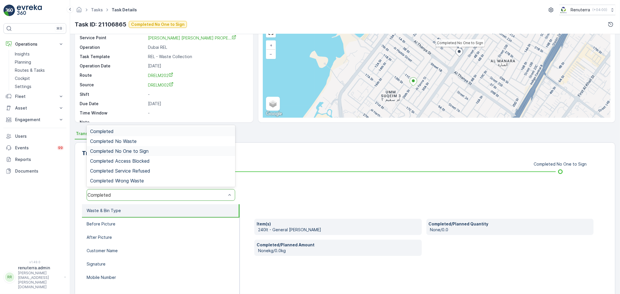
click at [131, 151] on span "Completed No One to Sign" at bounding box center [119, 151] width 58 height 5
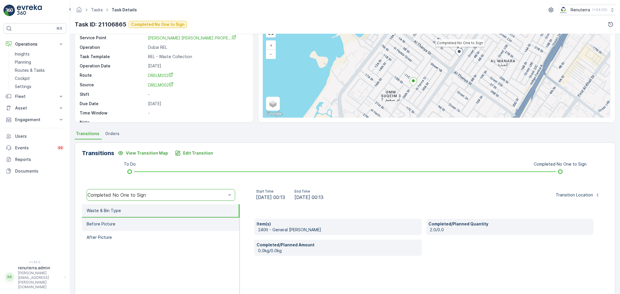
click at [145, 220] on li "Before Picture" at bounding box center [161, 224] width 158 height 13
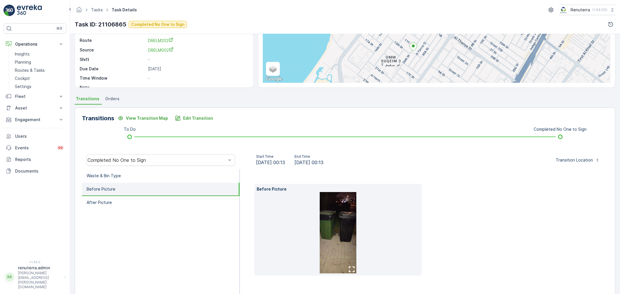
scroll to position [81, 0]
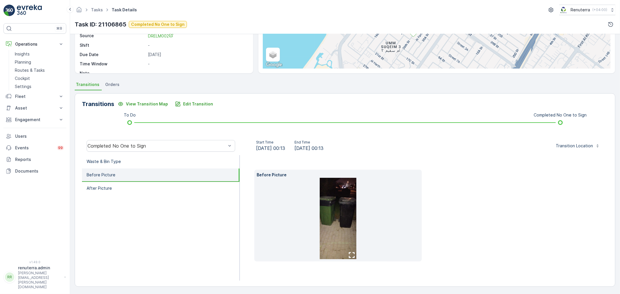
click at [111, 171] on li "Before Picture" at bounding box center [161, 175] width 158 height 13
click at [109, 181] on li "Before Picture" at bounding box center [161, 175] width 158 height 13
click at [115, 185] on li "After Picture" at bounding box center [161, 188] width 158 height 13
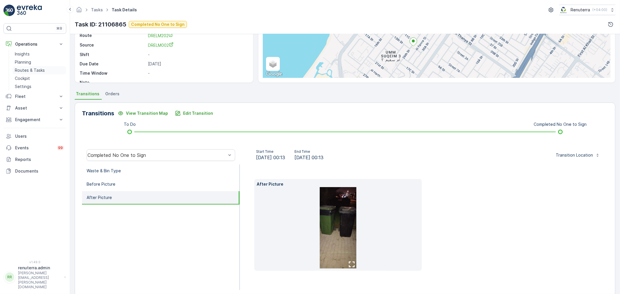
click at [29, 67] on p "Routes & Tasks" at bounding box center [30, 70] width 30 height 6
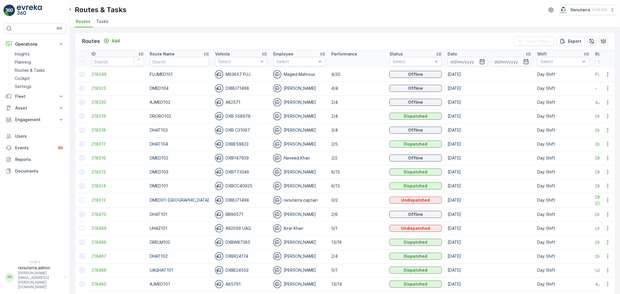
click at [181, 66] on th "Route Name" at bounding box center [179, 58] width 65 height 17
click at [178, 60] on input "text" at bounding box center [180, 61] width 60 height 9
click at [492, 62] on input at bounding box center [512, 61] width 40 height 9
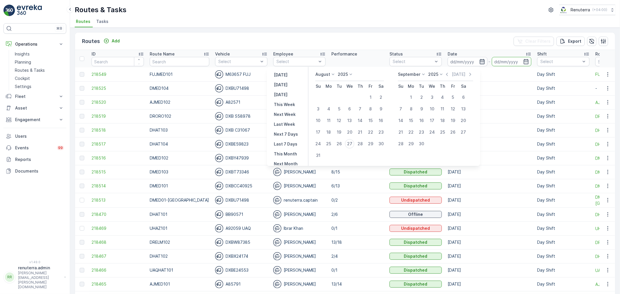
click at [480, 62] on icon "button" at bounding box center [482, 61] width 5 height 5
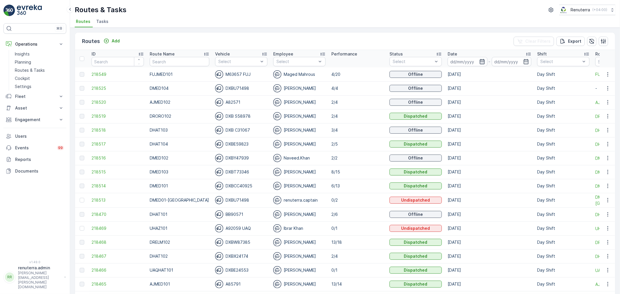
click at [480, 59] on icon "button" at bounding box center [483, 62] width 6 height 6
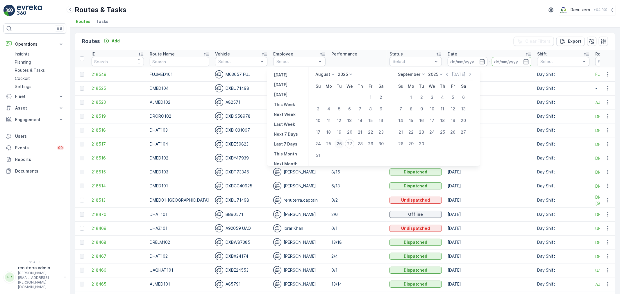
click at [344, 145] on div "26" at bounding box center [339, 143] width 9 height 9
type input "26.08.2025"
click at [344, 145] on div "26" at bounding box center [339, 143] width 9 height 9
type input "26.08.2025"
click at [344, 145] on div "26" at bounding box center [339, 143] width 9 height 9
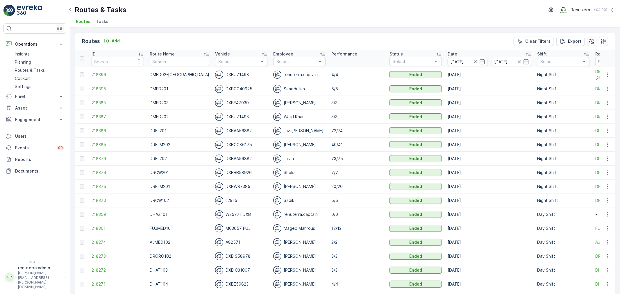
click at [103, 149] on td "218385" at bounding box center [118, 145] width 58 height 14
click at [102, 147] on span "218385" at bounding box center [118, 145] width 52 height 6
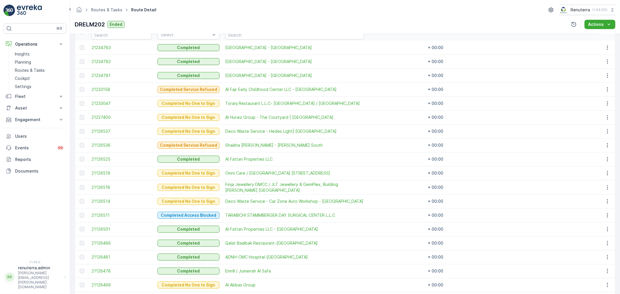
scroll to position [161, 0]
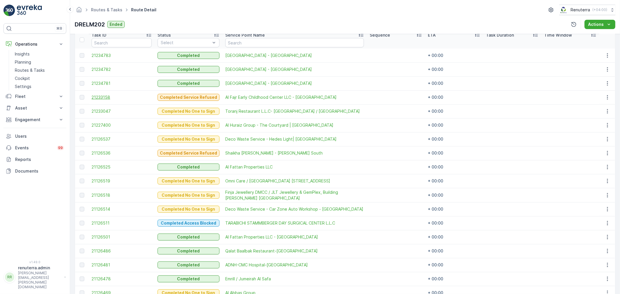
click at [115, 95] on span "21233158" at bounding box center [122, 98] width 60 height 6
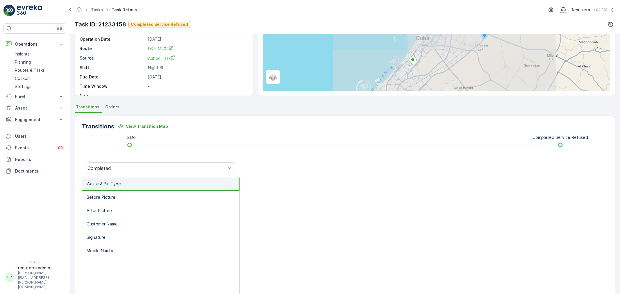
scroll to position [72, 0]
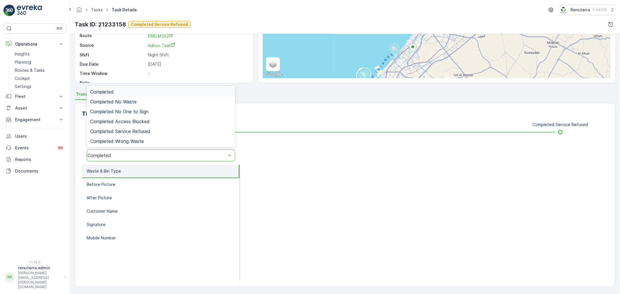
click at [124, 150] on div "Completed" at bounding box center [161, 156] width 149 height 12
click at [138, 129] on span "Completed Service Refused" at bounding box center [120, 131] width 60 height 5
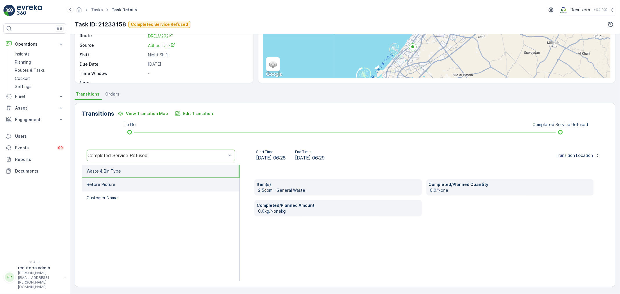
click at [148, 178] on li "Before Picture" at bounding box center [161, 184] width 158 height 13
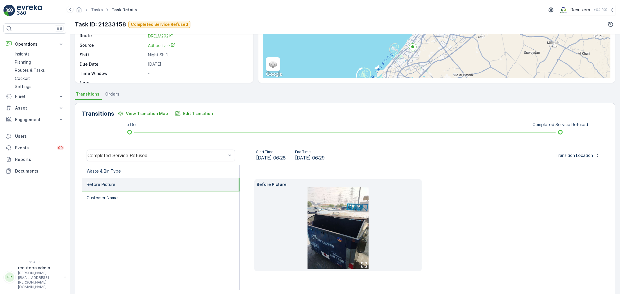
click at [355, 228] on img at bounding box center [338, 228] width 61 height 81
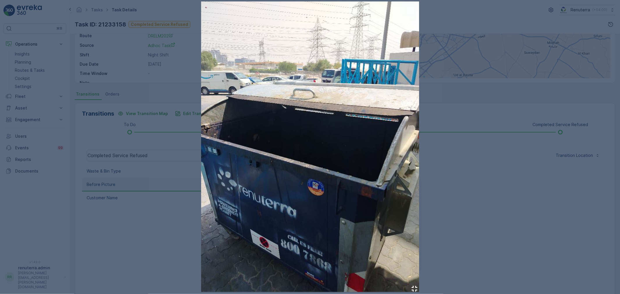
click at [510, 224] on div at bounding box center [310, 147] width 620 height 294
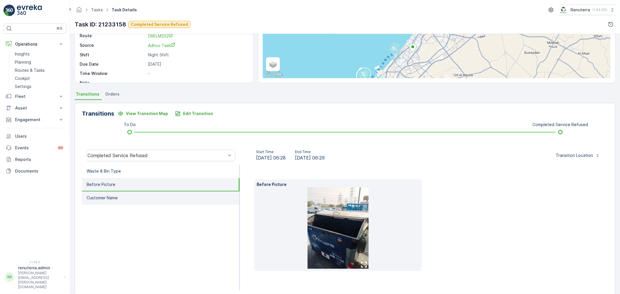
click at [107, 201] on li "Customer Name" at bounding box center [161, 198] width 158 height 13
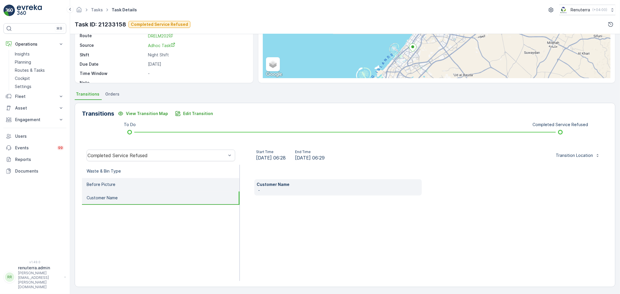
click at [108, 185] on p "Before Picture" at bounding box center [101, 185] width 29 height 6
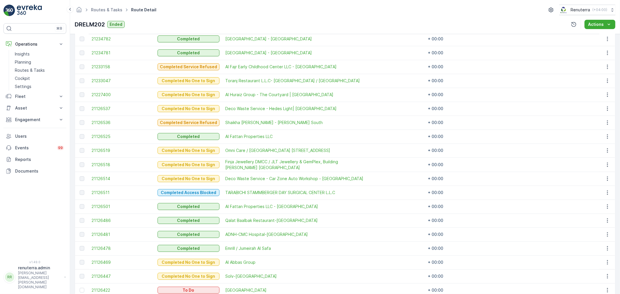
scroll to position [191, 0]
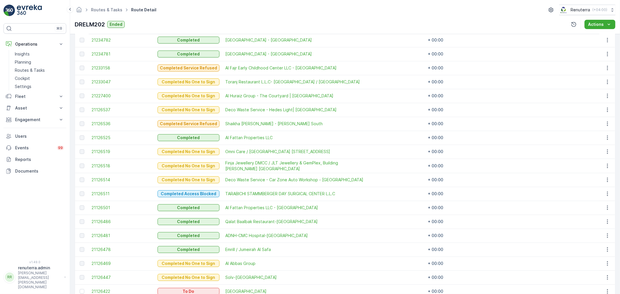
click at [102, 117] on td "21126536" at bounding box center [122, 124] width 66 height 14
click at [101, 124] on span "21126536" at bounding box center [122, 124] width 60 height 6
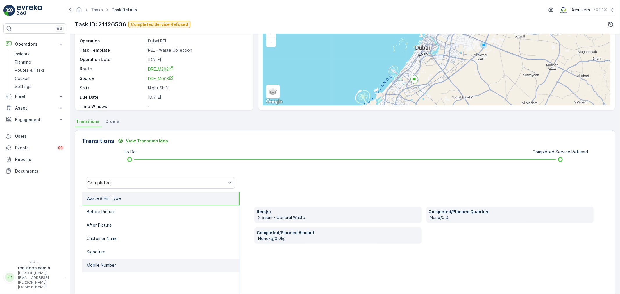
scroll to position [72, 0]
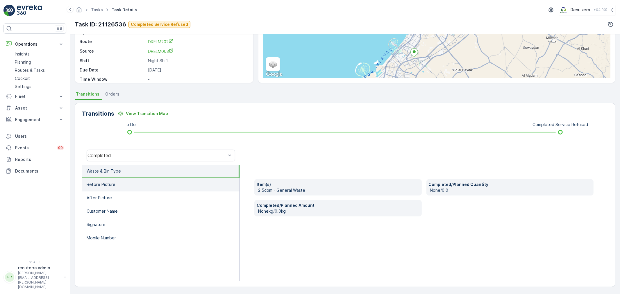
click at [131, 179] on li "Before Picture" at bounding box center [161, 184] width 158 height 13
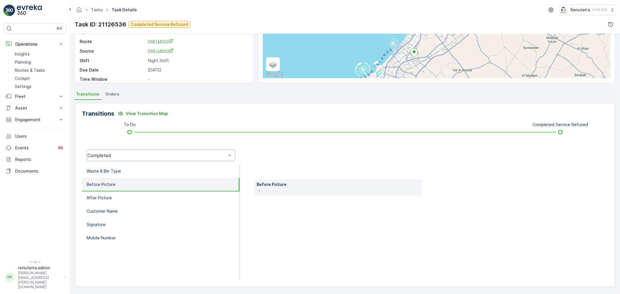
drag, startPoint x: 130, startPoint y: 161, endPoint x: 129, endPoint y: 156, distance: 5.2
click at [129, 159] on div "Completed" at bounding box center [161, 155] width 158 height 19
click at [129, 156] on div "Completed" at bounding box center [157, 155] width 139 height 5
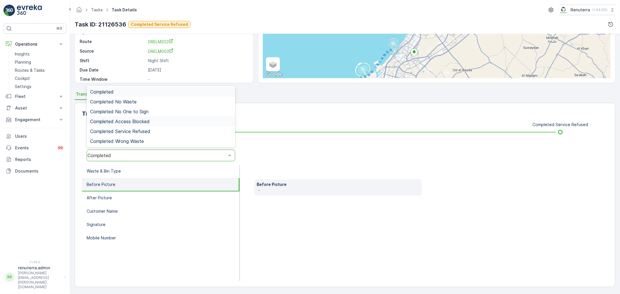
click at [138, 125] on div "Completed Access Blocked" at bounding box center [161, 122] width 149 height 10
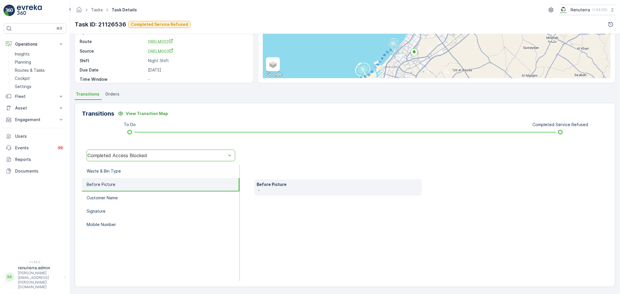
click at [138, 153] on div "Completed Access Blocked" at bounding box center [157, 155] width 140 height 5
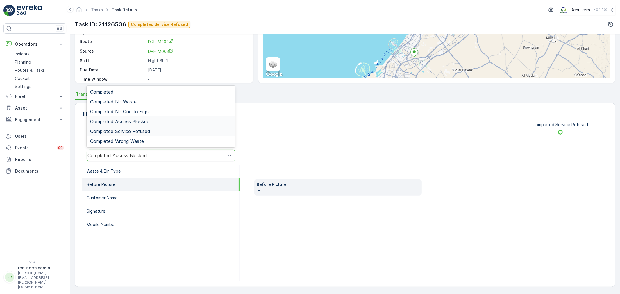
click at [149, 131] on span "Completed Service Refused" at bounding box center [120, 131] width 60 height 5
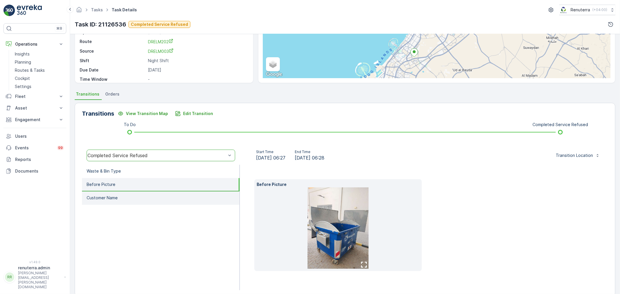
click at [141, 193] on li "Customer Name" at bounding box center [161, 198] width 158 height 13
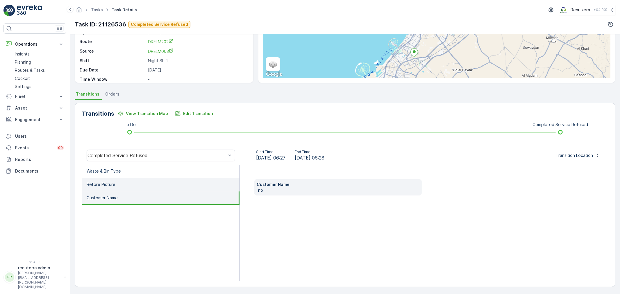
click at [143, 179] on li "Before Picture" at bounding box center [161, 184] width 158 height 13
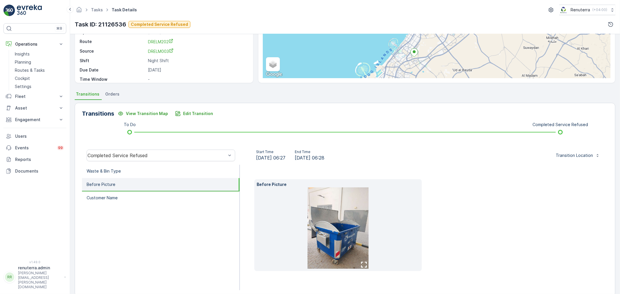
click at [357, 233] on img at bounding box center [338, 228] width 61 height 81
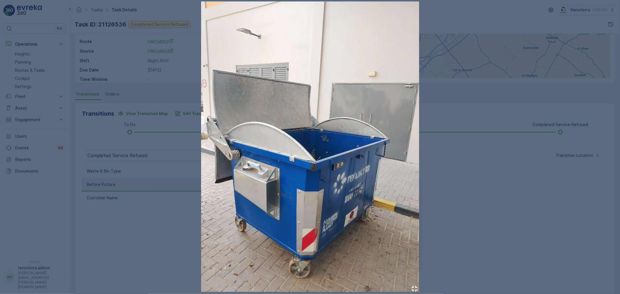
click at [460, 222] on div at bounding box center [310, 147] width 620 height 294
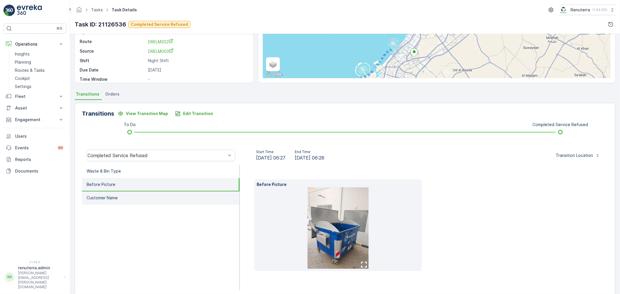
click at [146, 194] on li "Customer Name" at bounding box center [161, 198] width 158 height 13
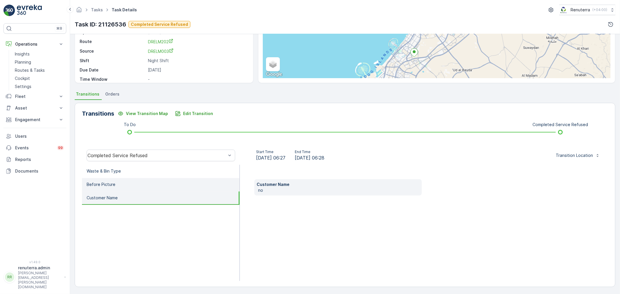
click at [131, 179] on li "Before Picture" at bounding box center [161, 184] width 158 height 13
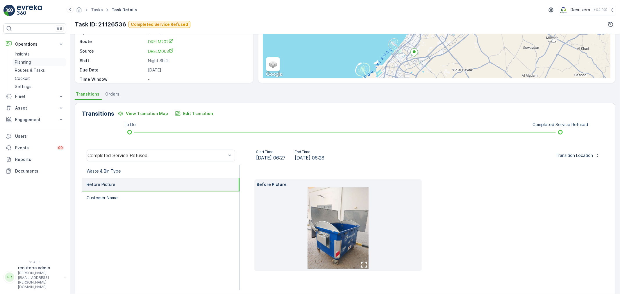
click at [30, 66] on link "Planning" at bounding box center [40, 62] width 54 height 8
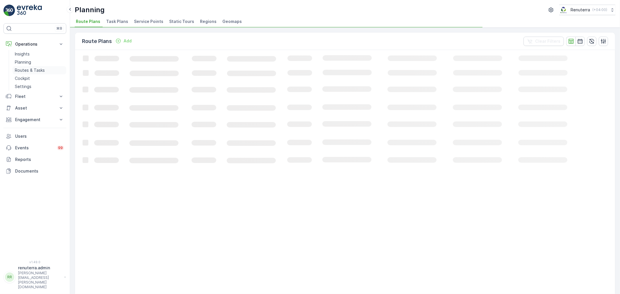
click at [30, 69] on p "Routes & Tasks" at bounding box center [30, 70] width 30 height 6
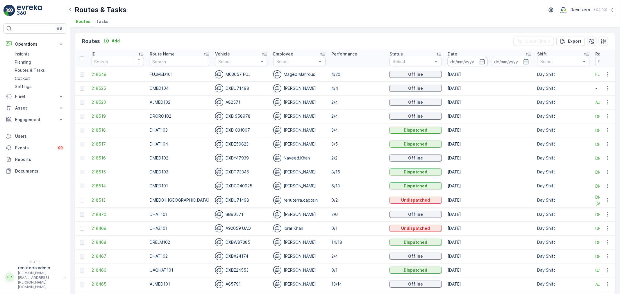
click at [457, 63] on input at bounding box center [468, 61] width 40 height 9
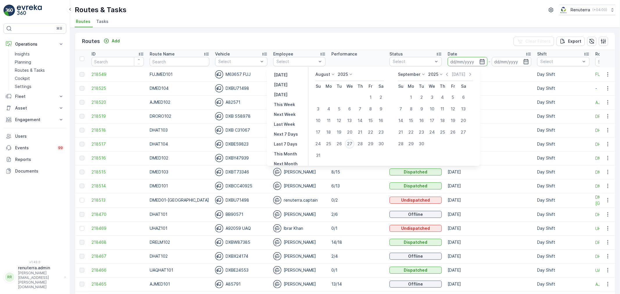
click at [353, 143] on div "27" at bounding box center [349, 143] width 9 height 9
type input "27.08.2025"
click at [353, 143] on div "27" at bounding box center [349, 143] width 9 height 9
type input "27.08.2025"
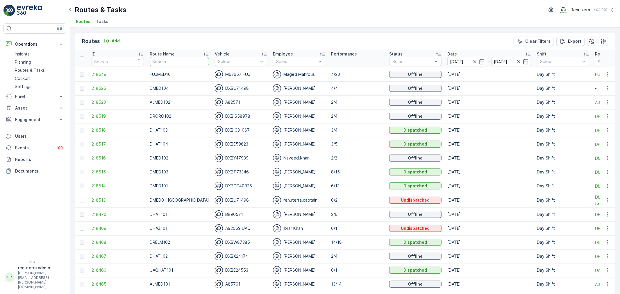
click at [174, 62] on input "text" at bounding box center [179, 61] width 59 height 9
type input "DHAT"
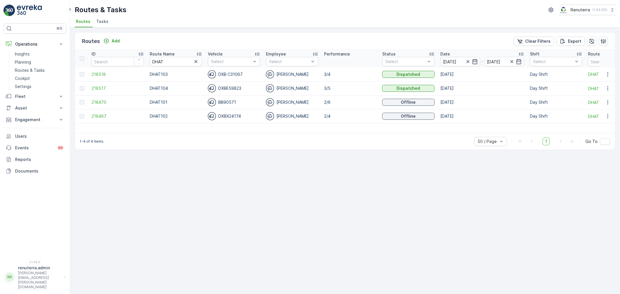
click at [101, 84] on td "218517" at bounding box center [118, 88] width 58 height 14
click at [102, 86] on span "218517" at bounding box center [118, 89] width 52 height 6
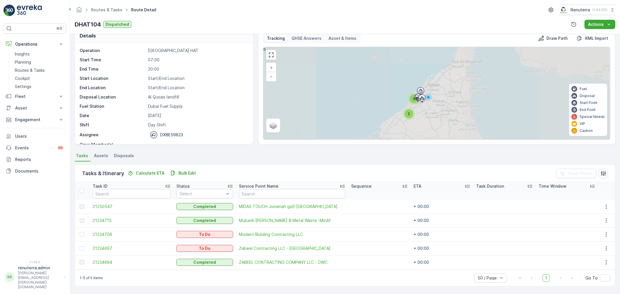
scroll to position [10, 0]
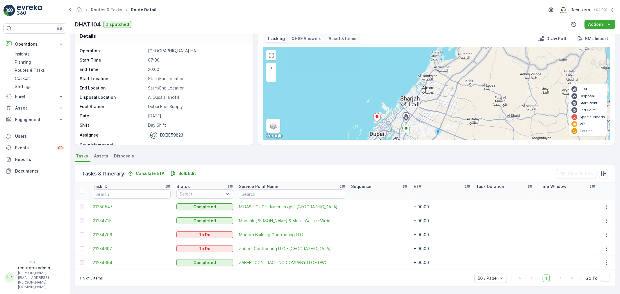
drag, startPoint x: 417, startPoint y: 97, endPoint x: 430, endPoint y: 75, distance: 25.7
click at [412, 113] on div at bounding box center [406, 115] width 11 height 5
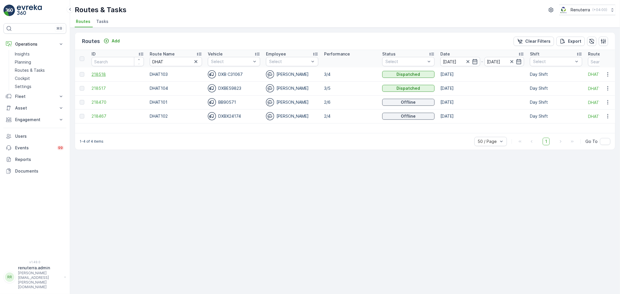
click at [100, 72] on span "218518" at bounding box center [118, 75] width 52 height 6
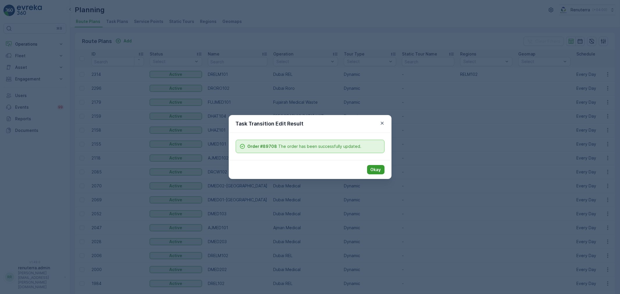
click at [377, 170] on p "Okay" at bounding box center [376, 170] width 10 height 6
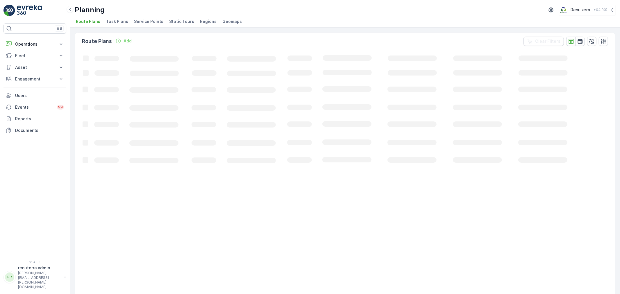
click at [155, 21] on span "Service Points" at bounding box center [148, 22] width 29 height 6
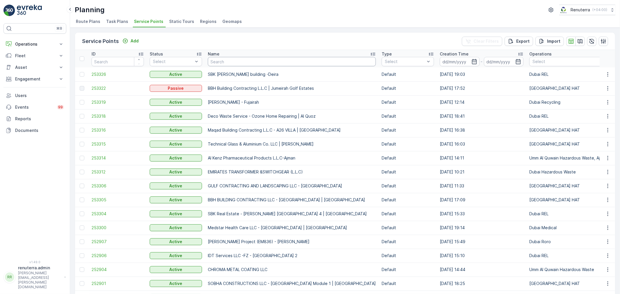
click at [230, 63] on input "text" at bounding box center [292, 61] width 168 height 9
type input "kawa"
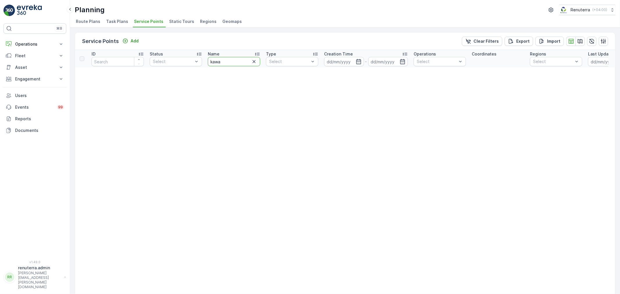
click at [207, 56] on th "Name kawa" at bounding box center [234, 58] width 58 height 17
type input "ruchi"
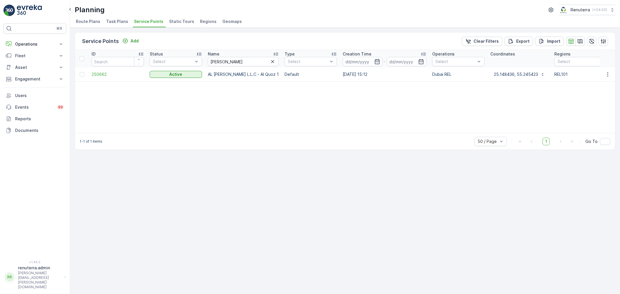
click at [123, 80] on td "250662" at bounding box center [118, 74] width 58 height 14
click at [118, 75] on span "250662" at bounding box center [118, 75] width 52 height 6
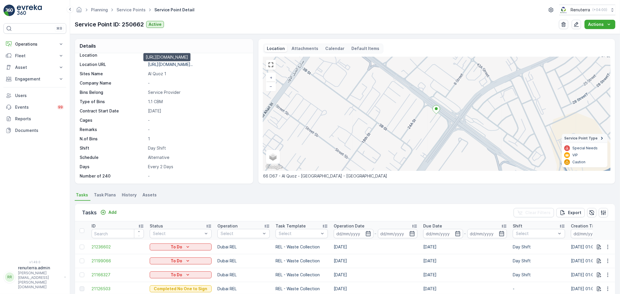
click at [181, 65] on p "https://maps.app.goo.gl/wkpGNm..." at bounding box center [170, 64] width 45 height 5
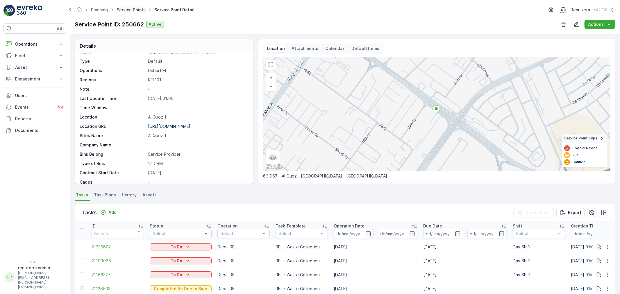
scroll to position [15, 0]
click at [125, 10] on link "Service Points" at bounding box center [131, 9] width 29 height 5
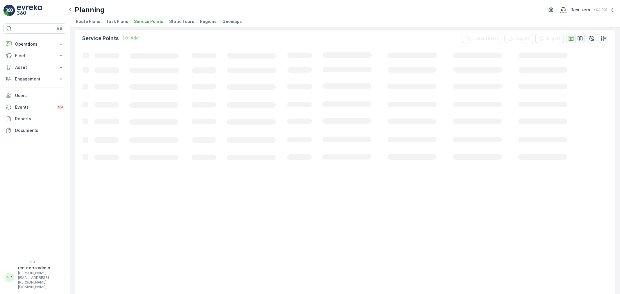
scroll to position [0, 0]
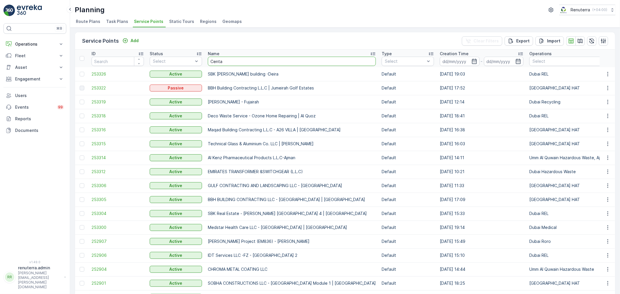
type input "Centar"
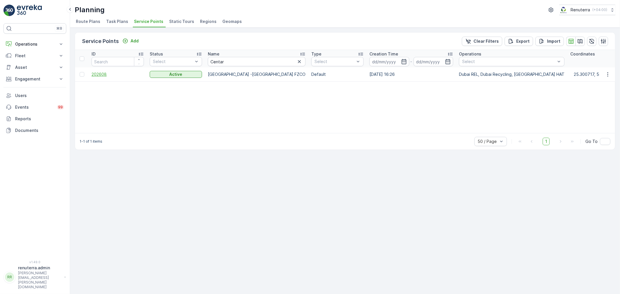
click at [122, 72] on span "202608" at bounding box center [118, 75] width 52 height 6
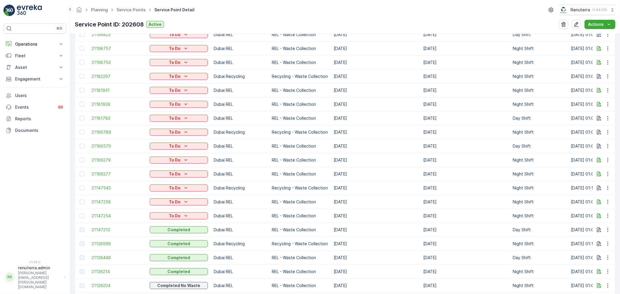
scroll to position [355, 0]
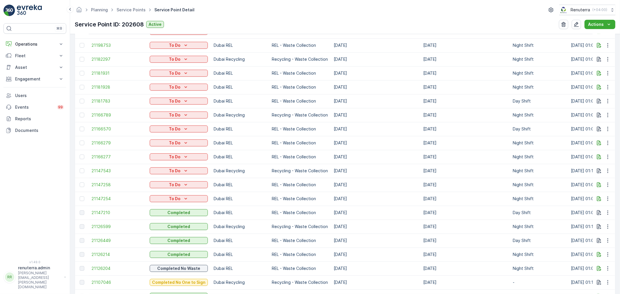
click at [109, 223] on td "21126599" at bounding box center [118, 227] width 58 height 14
click at [107, 225] on span "21126599" at bounding box center [118, 227] width 52 height 6
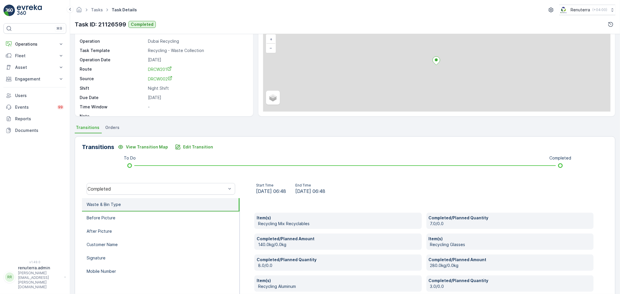
scroll to position [97, 0]
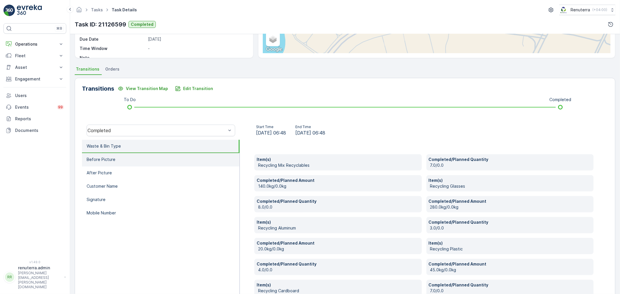
click at [152, 162] on li "Before Picture" at bounding box center [161, 159] width 158 height 13
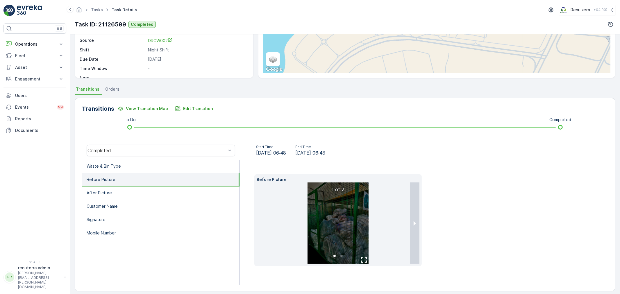
scroll to position [81, 0]
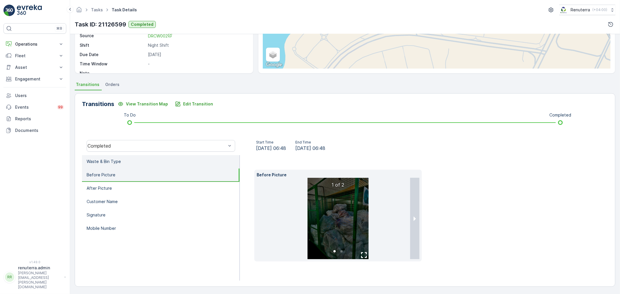
click at [125, 165] on li "Waste & Bin Type" at bounding box center [161, 161] width 158 height 13
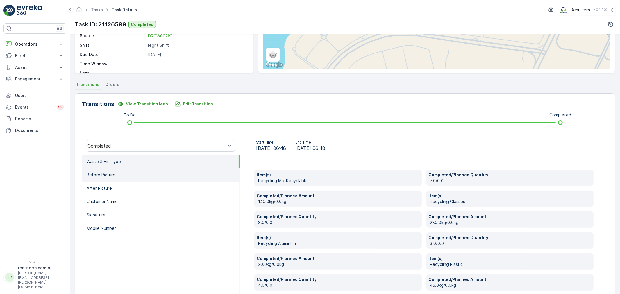
click at [131, 178] on li "Before Picture" at bounding box center [161, 175] width 158 height 13
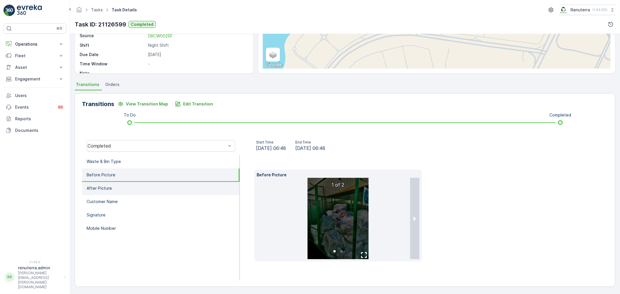
click at [133, 187] on li "After Picture" at bounding box center [161, 188] width 158 height 13
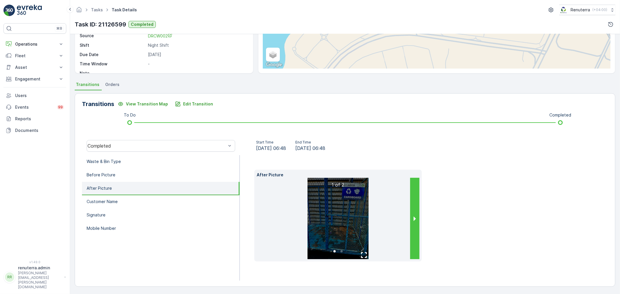
click at [410, 219] on button "next slide / item" at bounding box center [414, 218] width 9 height 81
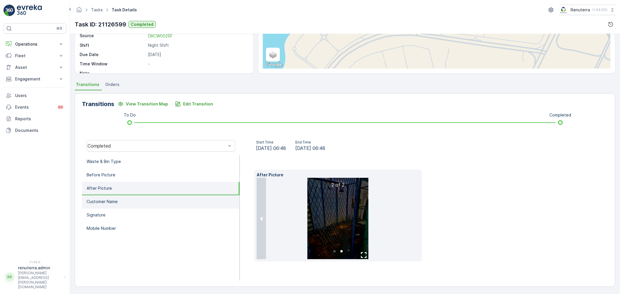
drag, startPoint x: 123, startPoint y: 204, endPoint x: 127, endPoint y: 210, distance: 6.9
click at [123, 207] on li "Customer Name" at bounding box center [161, 201] width 158 height 13
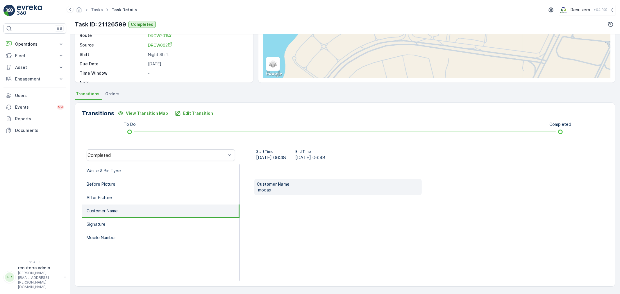
click at [127, 210] on li "Customer Name" at bounding box center [161, 211] width 158 height 13
click at [127, 216] on li "Customer Name" at bounding box center [161, 211] width 158 height 13
click at [131, 218] on li "Signature" at bounding box center [161, 224] width 158 height 13
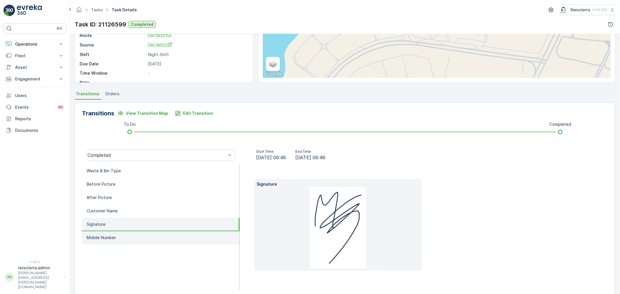
click at [103, 232] on li "Mobile Number" at bounding box center [161, 238] width 158 height 13
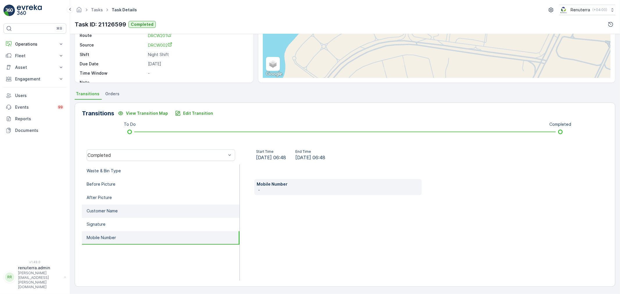
click at [99, 213] on li "Customer Name" at bounding box center [161, 211] width 158 height 13
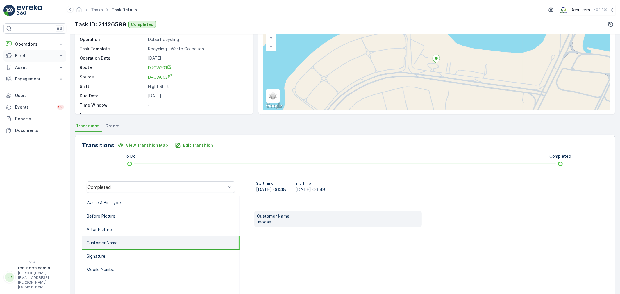
scroll to position [40, 0]
drag, startPoint x: 38, startPoint y: 43, endPoint x: 37, endPoint y: 49, distance: 6.5
click at [37, 43] on p "Operations" at bounding box center [35, 44] width 40 height 6
drag, startPoint x: 39, startPoint y: 62, endPoint x: 59, endPoint y: 72, distance: 22.9
click at [50, 65] on link "Planning" at bounding box center [40, 62] width 54 height 8
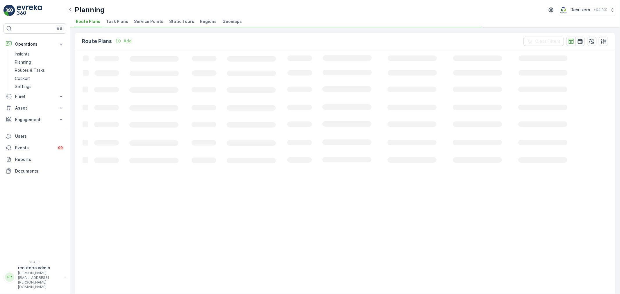
click at [149, 24] on li "Service Points" at bounding box center [149, 22] width 33 height 10
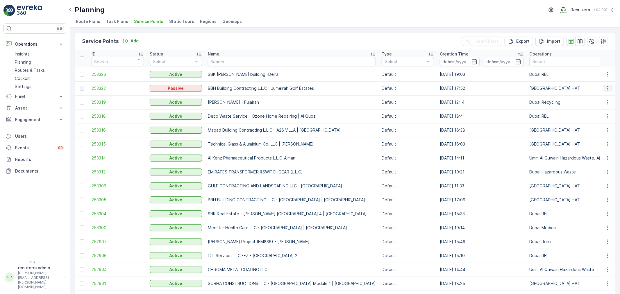
click at [605, 87] on icon "button" at bounding box center [608, 89] width 6 height 6
click at [330, 128] on td "Maqad Building Contracting L.L.C - A26 VILLA | Pearl Jumeirah" at bounding box center [292, 130] width 174 height 14
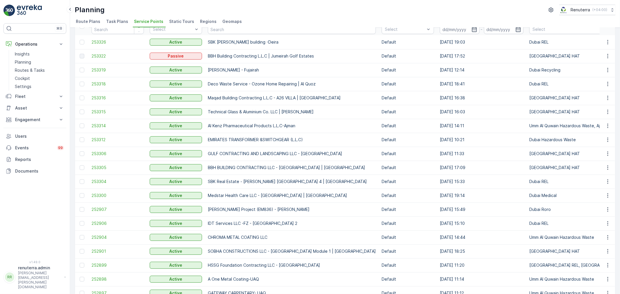
click at [233, 39] on td "SBK Afra Badeer building -Deira" at bounding box center [292, 42] width 174 height 14
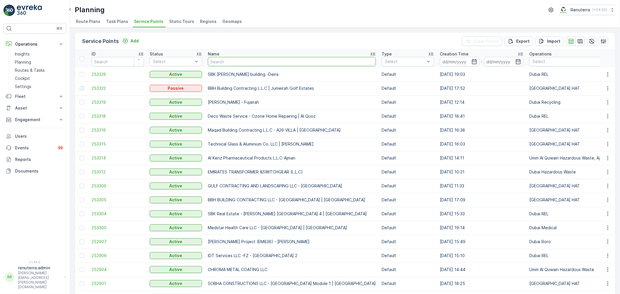
click at [214, 60] on input "text" at bounding box center [292, 61] width 168 height 9
type input "Birther"
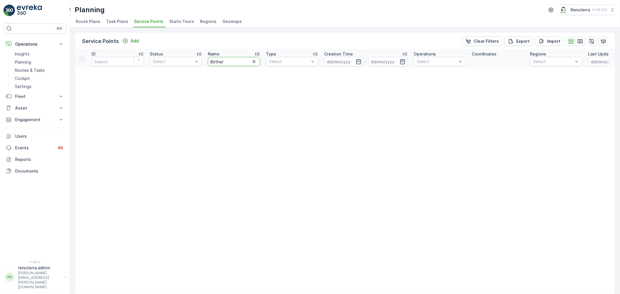
drag, startPoint x: 233, startPoint y: 63, endPoint x: 217, endPoint y: 56, distance: 17.5
click at [217, 56] on th "Name Birther" at bounding box center [234, 58] width 58 height 17
click at [241, 58] on input "Birther" at bounding box center [234, 61] width 52 height 9
drag, startPoint x: 238, startPoint y: 63, endPoint x: 200, endPoint y: 63, distance: 37.5
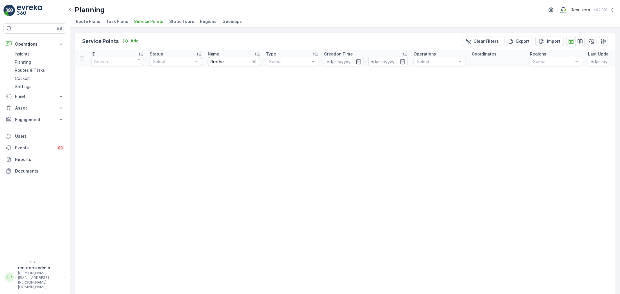
type input "Brother"
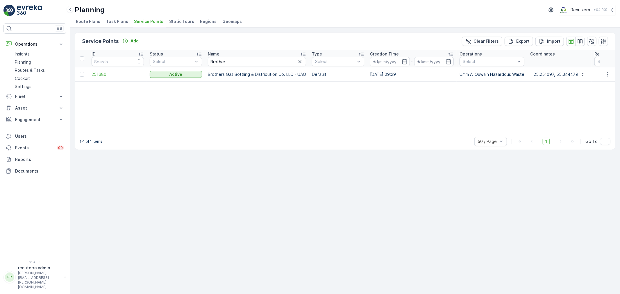
click at [414, 200] on div "Service Points Add Clear Filters Export Import ID Status Select Name Brother Ty…" at bounding box center [345, 161] width 550 height 267
click at [106, 72] on span "251680" at bounding box center [118, 75] width 52 height 6
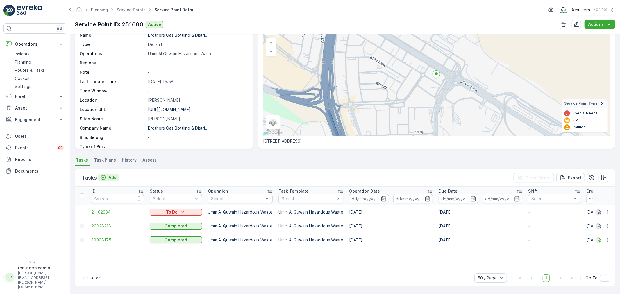
scroll to position [35, 0]
click at [129, 10] on link "Service Points" at bounding box center [131, 9] width 29 height 5
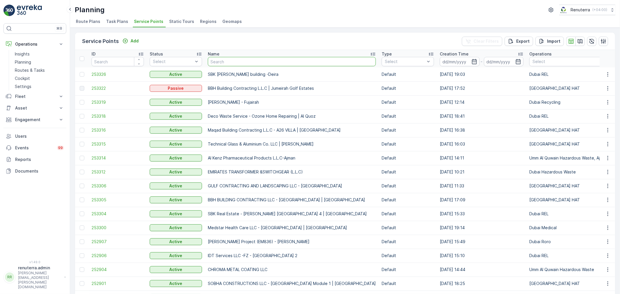
click at [245, 58] on input "text" at bounding box center [292, 61] width 168 height 9
type input "Berkely Al marooj Furjan"
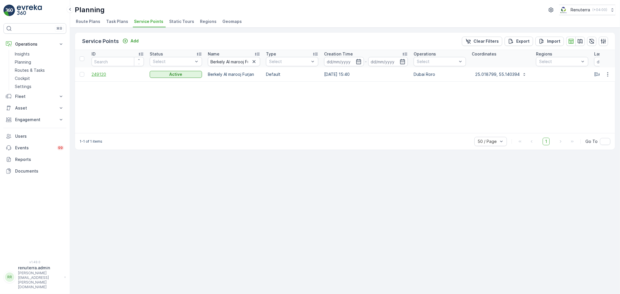
click at [120, 72] on span "249120" at bounding box center [118, 75] width 52 height 6
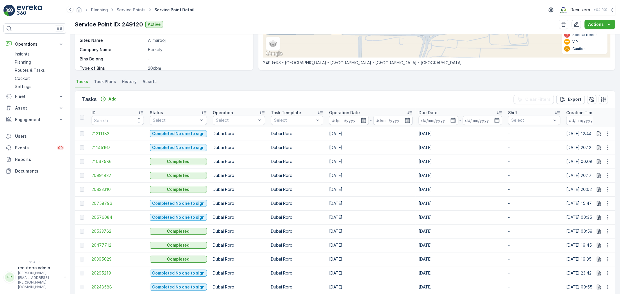
scroll to position [129, 0]
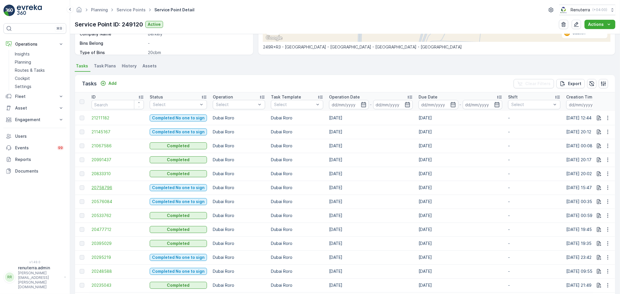
click at [112, 187] on span "20758796" at bounding box center [118, 188] width 52 height 6
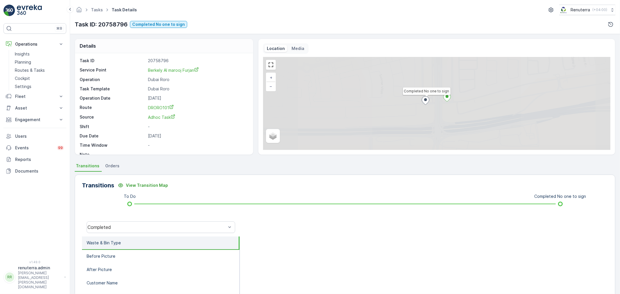
click at [128, 216] on div "Transitions View Transition Map To Do Completed No one to sign Completed Waste …" at bounding box center [345, 267] width 541 height 184
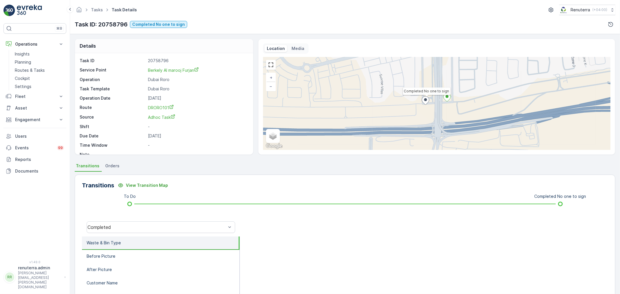
click at [128, 220] on div "Completed" at bounding box center [161, 227] width 158 height 19
click at [129, 225] on div "Completed" at bounding box center [157, 227] width 139 height 5
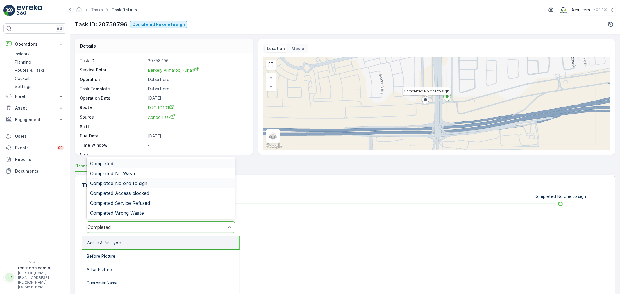
click at [132, 185] on span "Completed No one to sign" at bounding box center [118, 183] width 57 height 5
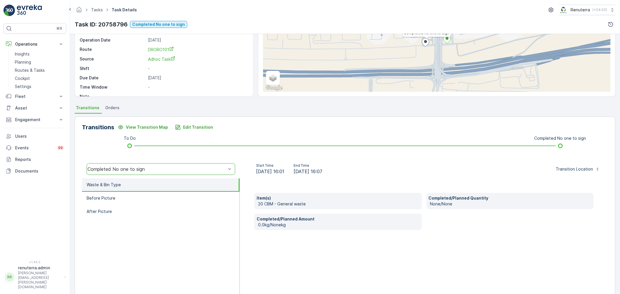
scroll to position [65, 0]
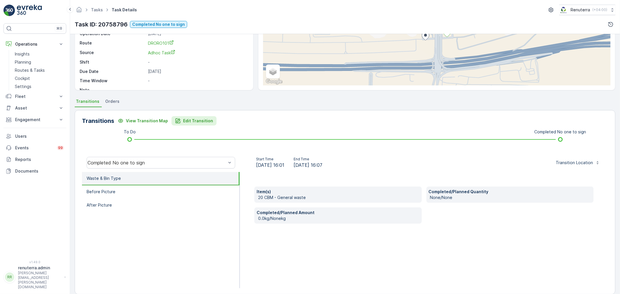
click at [195, 123] on p "Edit Transition" at bounding box center [198, 121] width 30 height 6
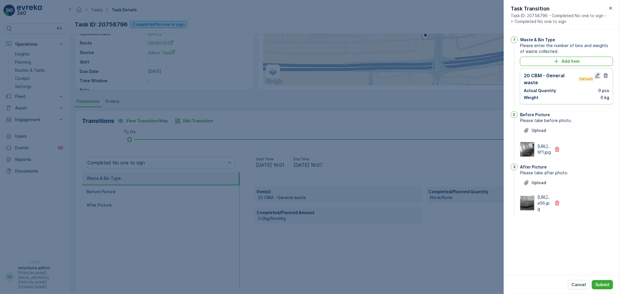
click at [595, 78] on button "button" at bounding box center [597, 75] width 7 height 7
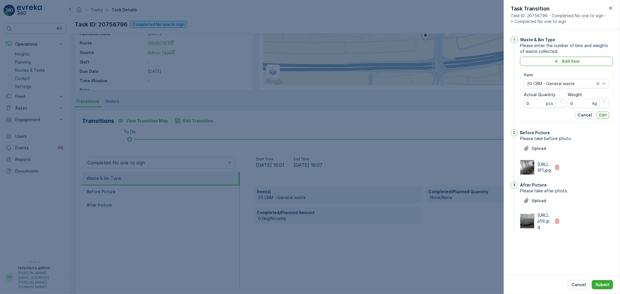
click at [545, 104] on Quantity "0" at bounding box center [545, 103] width 42 height 9
type Quantity "01"
click at [606, 111] on div "Item 20 CBM - General waste Actual Quantity 01 pcs Weight 0 kg Cancel Edit" at bounding box center [567, 95] width 86 height 47
click at [607, 113] on button "Edit" at bounding box center [603, 115] width 13 height 7
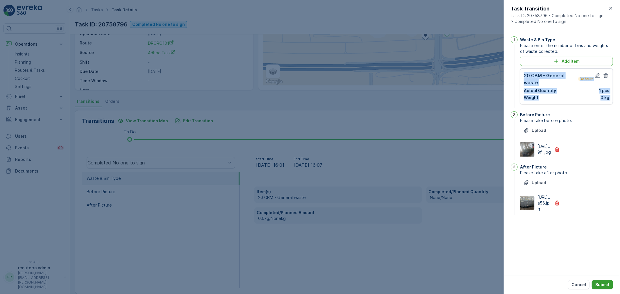
click at [603, 283] on p "Submit" at bounding box center [603, 285] width 14 height 6
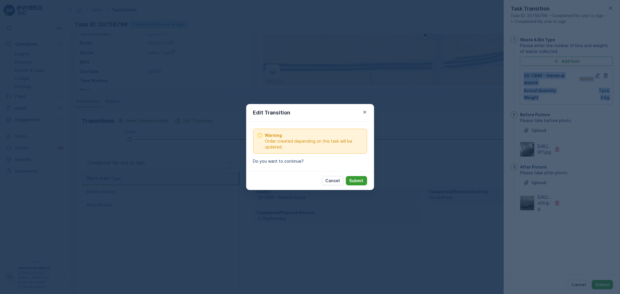
click at [360, 181] on p "Submit" at bounding box center [357, 181] width 14 height 6
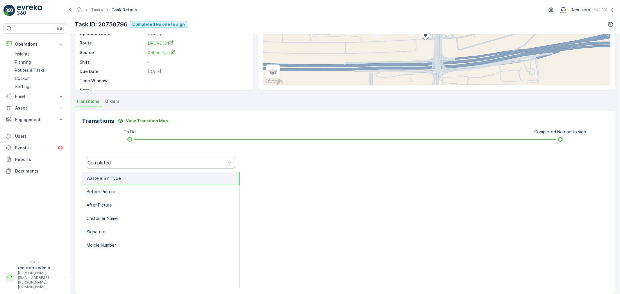
click at [128, 167] on div "Completed" at bounding box center [161, 163] width 149 height 12
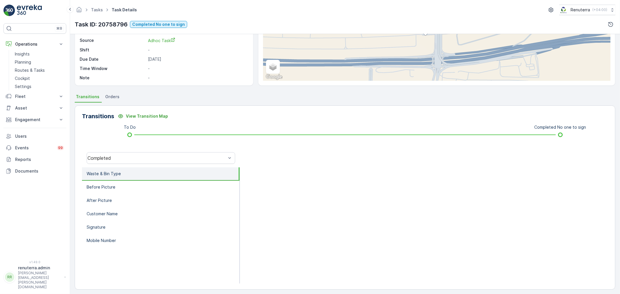
scroll to position [72, 0]
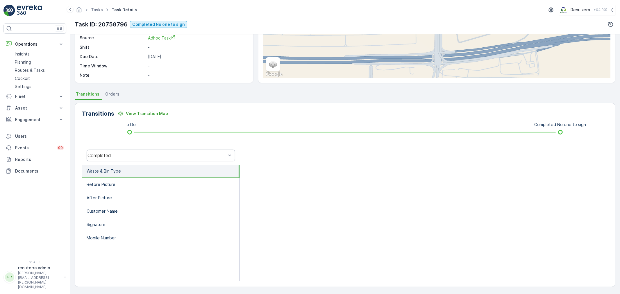
drag, startPoint x: 128, startPoint y: 143, endPoint x: 130, endPoint y: 157, distance: 14.7
click at [129, 144] on div "Transitions View Transition Map To Do Completed No one to sign Completed Waste …" at bounding box center [345, 195] width 541 height 184
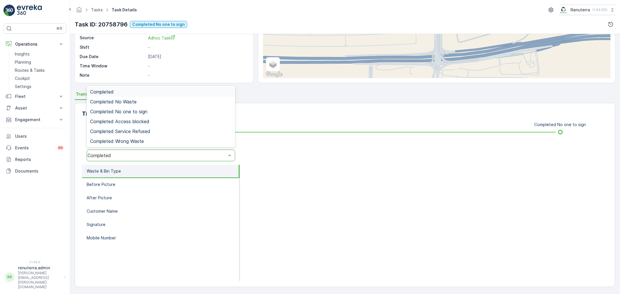
click at [129, 157] on div "Completed" at bounding box center [157, 155] width 139 height 5
click at [143, 107] on div "Completed No one to sign" at bounding box center [161, 112] width 149 height 10
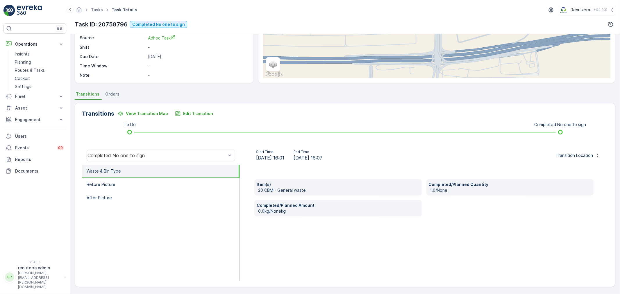
click at [141, 171] on li "Waste & Bin Type" at bounding box center [161, 171] width 158 height 13
drag, startPoint x: 149, startPoint y: 178, endPoint x: 154, endPoint y: 183, distance: 6.8
click at [149, 178] on li "Before Picture" at bounding box center [161, 184] width 158 height 13
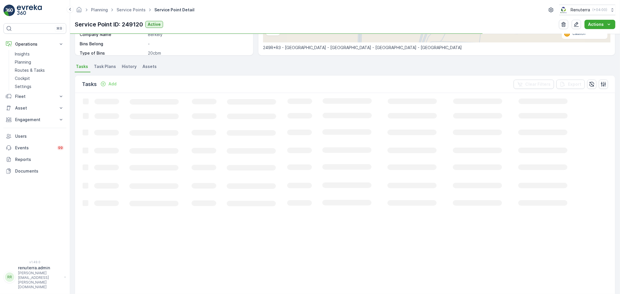
scroll to position [129, 0]
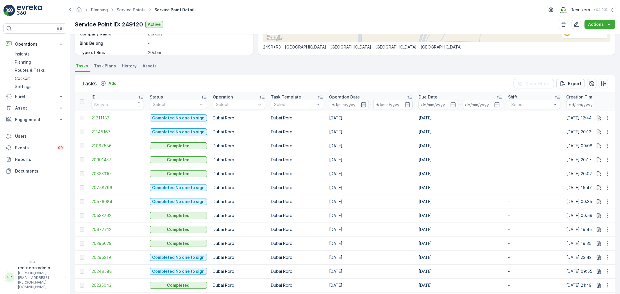
click at [361, 105] on icon "button" at bounding box center [364, 105] width 6 height 6
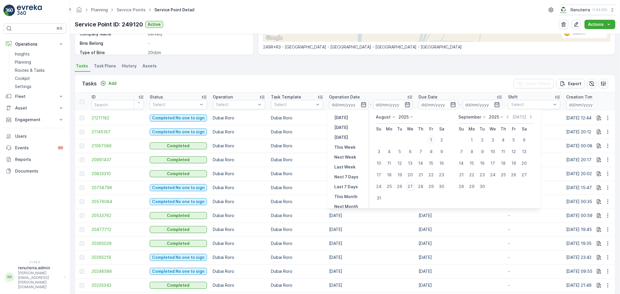
click at [435, 136] on div "1" at bounding box center [431, 140] width 9 height 9
type input "01.08.2025"
click at [413, 185] on div "27" at bounding box center [410, 186] width 9 height 9
type input "27.08.2025"
click at [429, 136] on div "1" at bounding box center [431, 140] width 9 height 9
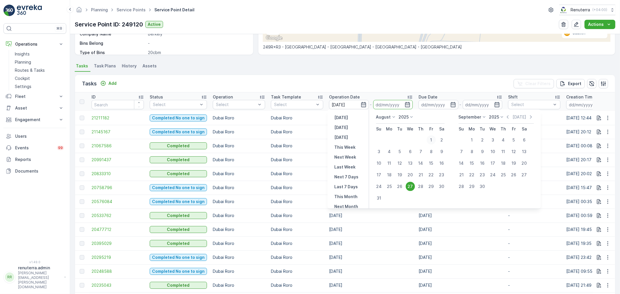
type input "01.08.2025"
click at [412, 187] on div "27" at bounding box center [410, 186] width 9 height 9
type input "27.08.2025"
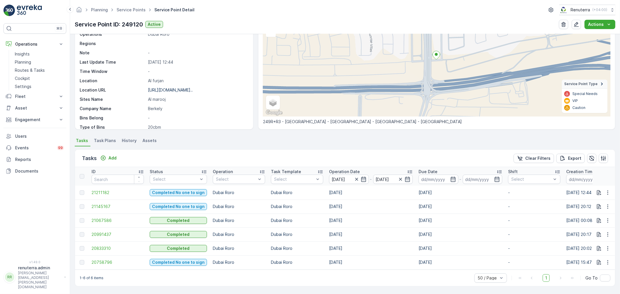
scroll to position [57, 0]
click at [339, 170] on p "Operation Date" at bounding box center [344, 172] width 31 height 6
click at [97, 204] on span "20833310" at bounding box center [118, 207] width 52 height 6
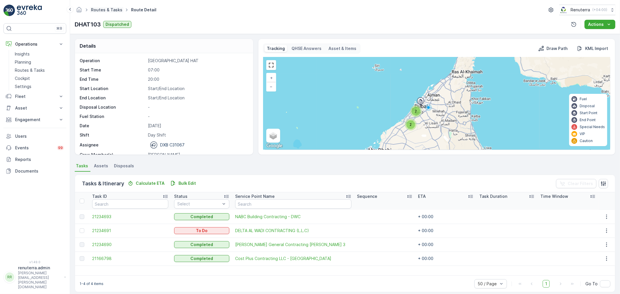
click at [114, 10] on link "Routes & Tasks" at bounding box center [106, 9] width 31 height 5
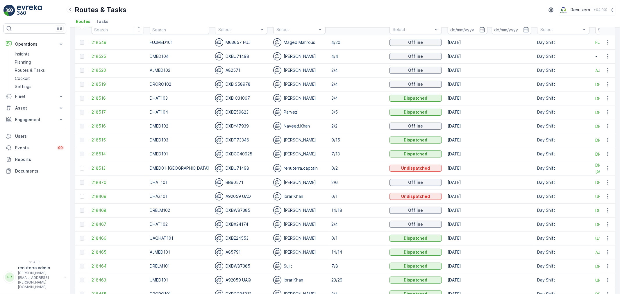
scroll to position [32, 0]
click at [109, 183] on span "218470" at bounding box center [118, 182] width 52 height 6
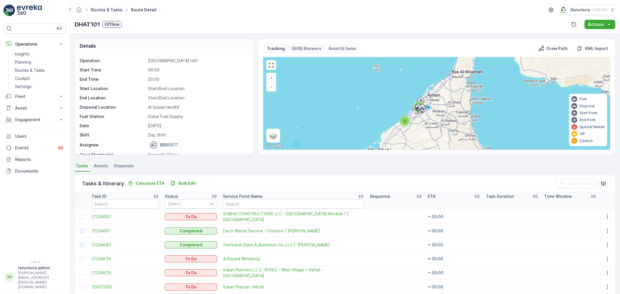
click at [109, 10] on link "Routes & Tasks" at bounding box center [106, 9] width 31 height 5
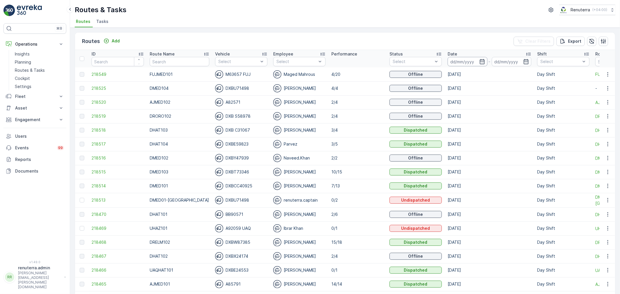
click at [453, 65] on input at bounding box center [468, 61] width 40 height 9
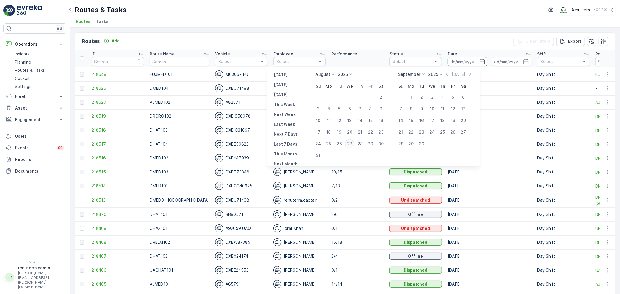
click at [348, 141] on button "27" at bounding box center [350, 144] width 10 height 10
type input "[DATE]"
click at [348, 141] on button "27" at bounding box center [350, 144] width 10 height 10
type input "[DATE]"
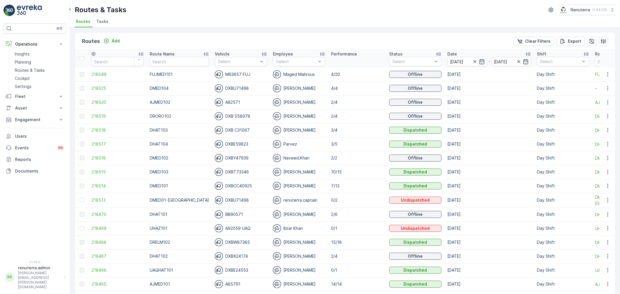
click at [99, 140] on td "218517" at bounding box center [118, 144] width 58 height 14
click at [95, 176] on td "218515" at bounding box center [118, 172] width 58 height 14
click at [95, 175] on td "218515" at bounding box center [118, 172] width 58 height 14
click at [101, 170] on span "218515" at bounding box center [118, 172] width 52 height 6
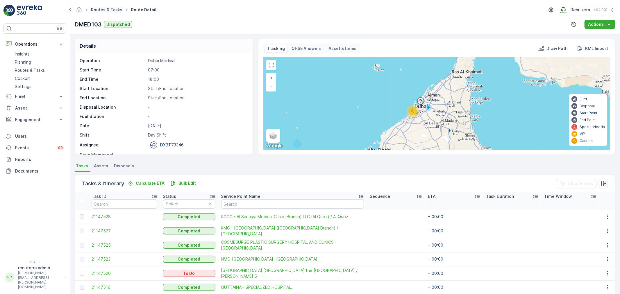
click at [113, 12] on link "Routes & Tasks" at bounding box center [106, 9] width 31 height 5
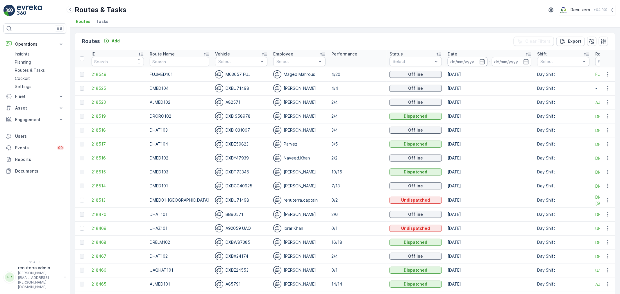
click at [448, 58] on input at bounding box center [468, 61] width 40 height 9
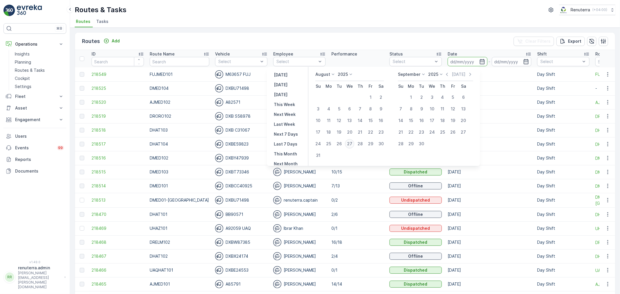
click at [355, 140] on div "27" at bounding box center [349, 143] width 9 height 9
type input "[DATE]"
click at [355, 140] on div "27" at bounding box center [349, 143] width 9 height 9
type input "[DATE]"
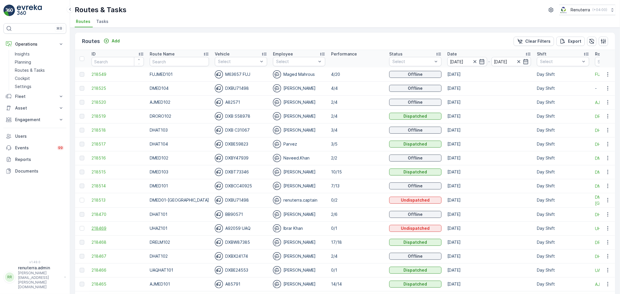
click at [106, 229] on span "218469" at bounding box center [118, 229] width 52 height 6
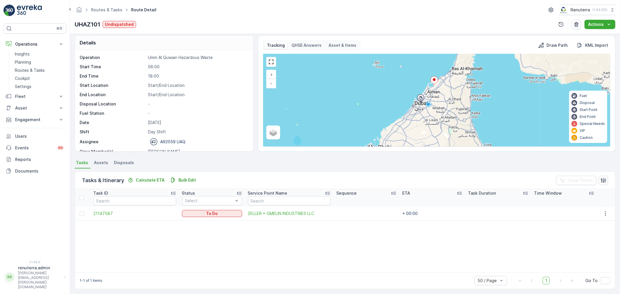
scroll to position [5, 0]
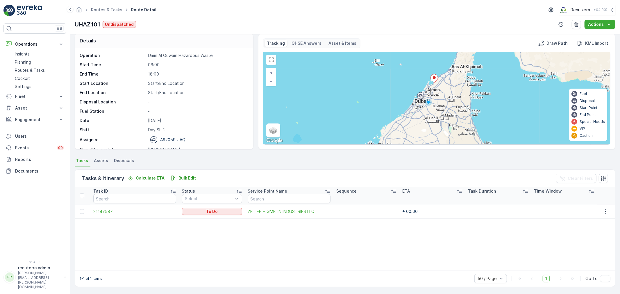
click at [85, 212] on div at bounding box center [83, 211] width 6 height 5
click at [80, 209] on input "checkbox" at bounding box center [80, 209] width 0 height 0
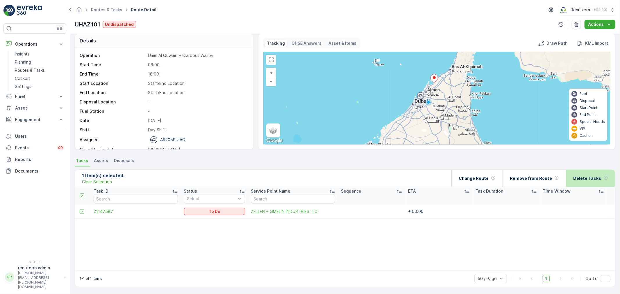
click at [583, 178] on p "Delete Tasks" at bounding box center [588, 179] width 28 height 6
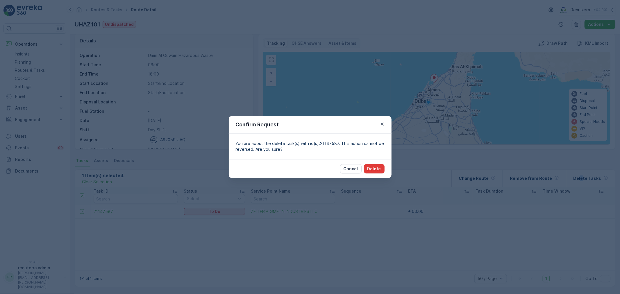
click at [366, 172] on button "Delete" at bounding box center [374, 168] width 21 height 9
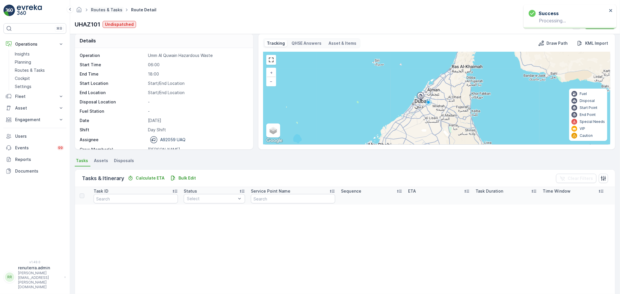
click at [108, 9] on link "Routes & Tasks" at bounding box center [106, 9] width 31 height 5
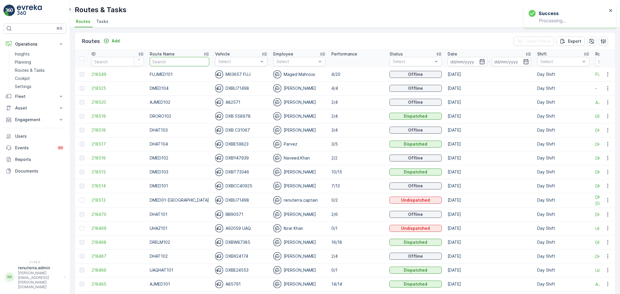
click at [179, 60] on input "text" at bounding box center [180, 61] width 60 height 9
click at [469, 58] on input at bounding box center [468, 61] width 40 height 9
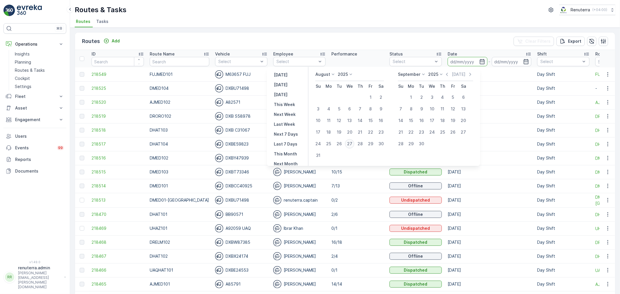
click at [353, 141] on div "27" at bounding box center [349, 143] width 9 height 9
type input "27.08.2025"
click at [353, 141] on div "27" at bounding box center [349, 143] width 9 height 9
type input "27.08.2025"
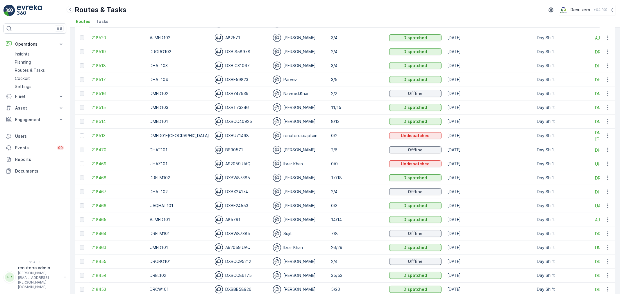
scroll to position [97, 0]
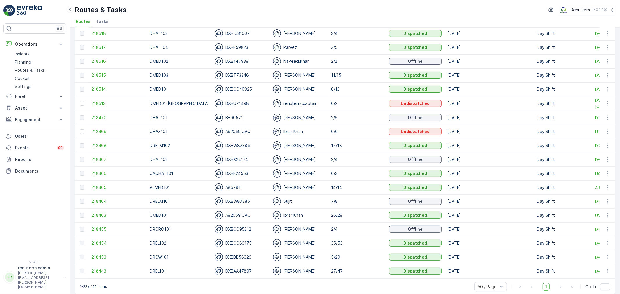
drag, startPoint x: 113, startPoint y: 153, endPoint x: 108, endPoint y: 149, distance: 6.0
click at [109, 150] on tbody "218549 FUJMED101 M63657 FUJ Maged Mahrous 4/20 Offline 27.08.2025 Day Shift FUJ…" at bounding box center [399, 125] width 649 height 308
click at [108, 149] on td "218468" at bounding box center [118, 146] width 58 height 14
click at [106, 146] on span "218468" at bounding box center [118, 146] width 52 height 6
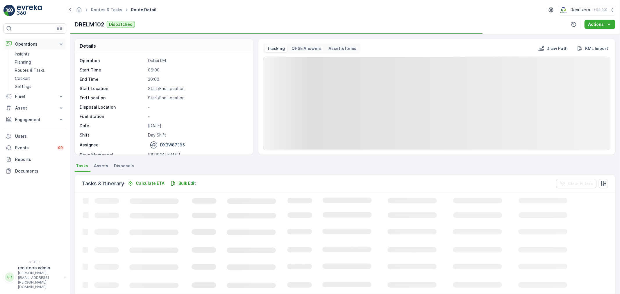
click at [33, 45] on p "Operations" at bounding box center [35, 44] width 40 height 6
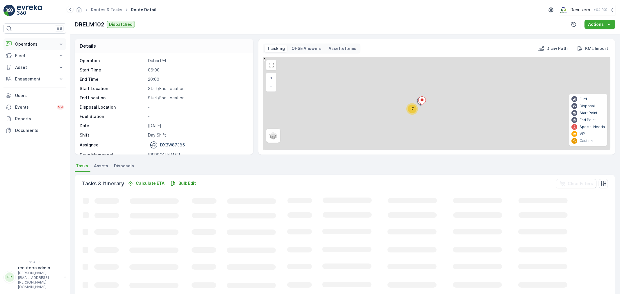
click at [33, 45] on p "Operations" at bounding box center [35, 44] width 40 height 6
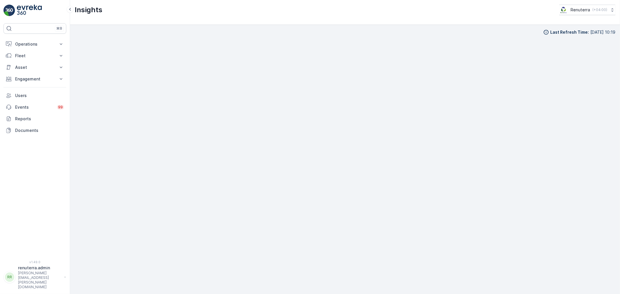
scroll to position [6, 0]
